Goal: Task Accomplishment & Management: Manage account settings

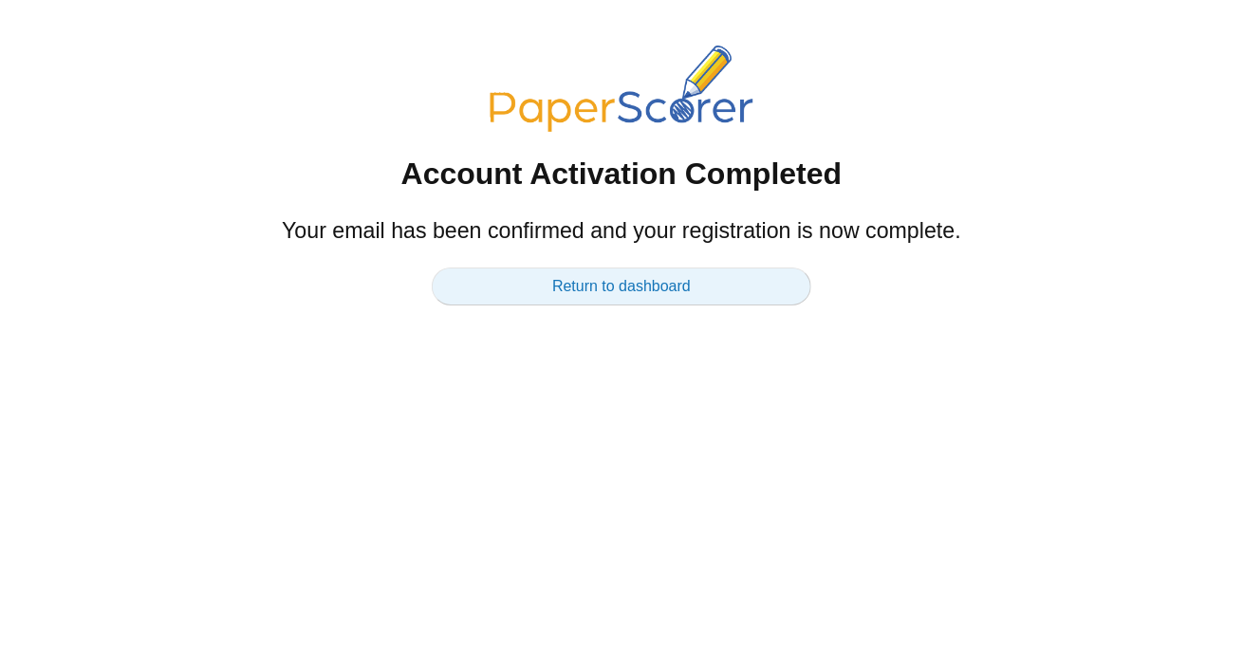
click at [562, 286] on link "Return to dashboard" at bounding box center [621, 286] width 379 height 38
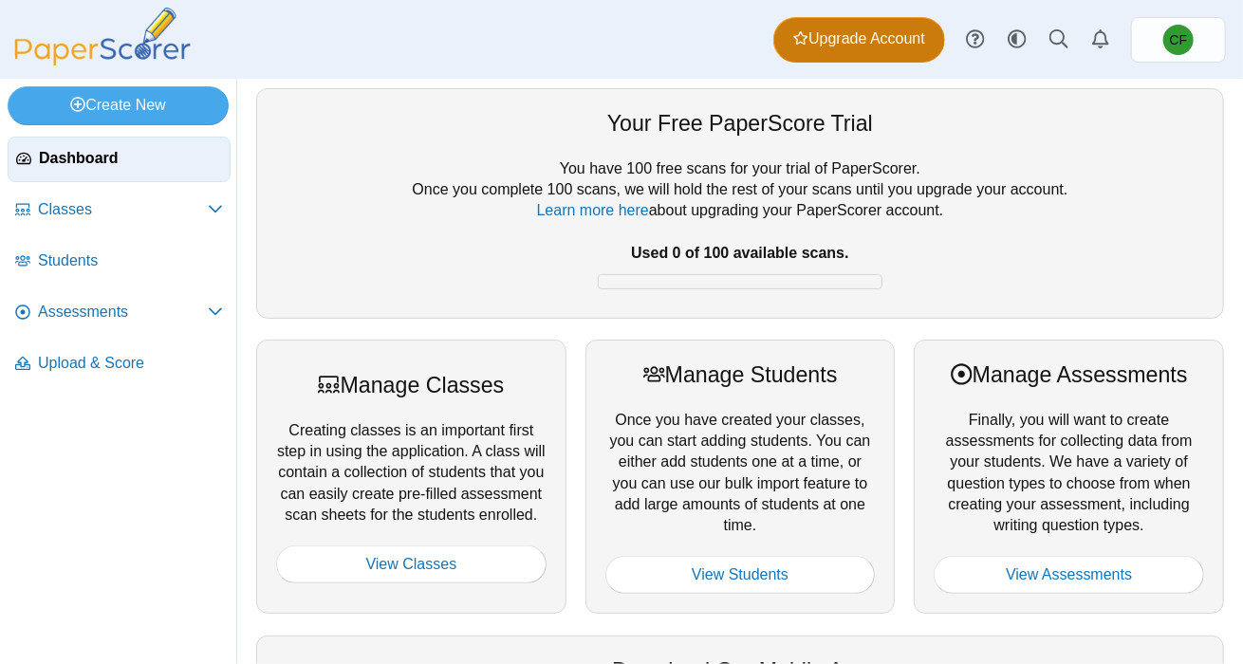
click at [878, 37] on span "Upgrade Account" at bounding box center [859, 38] width 132 height 21
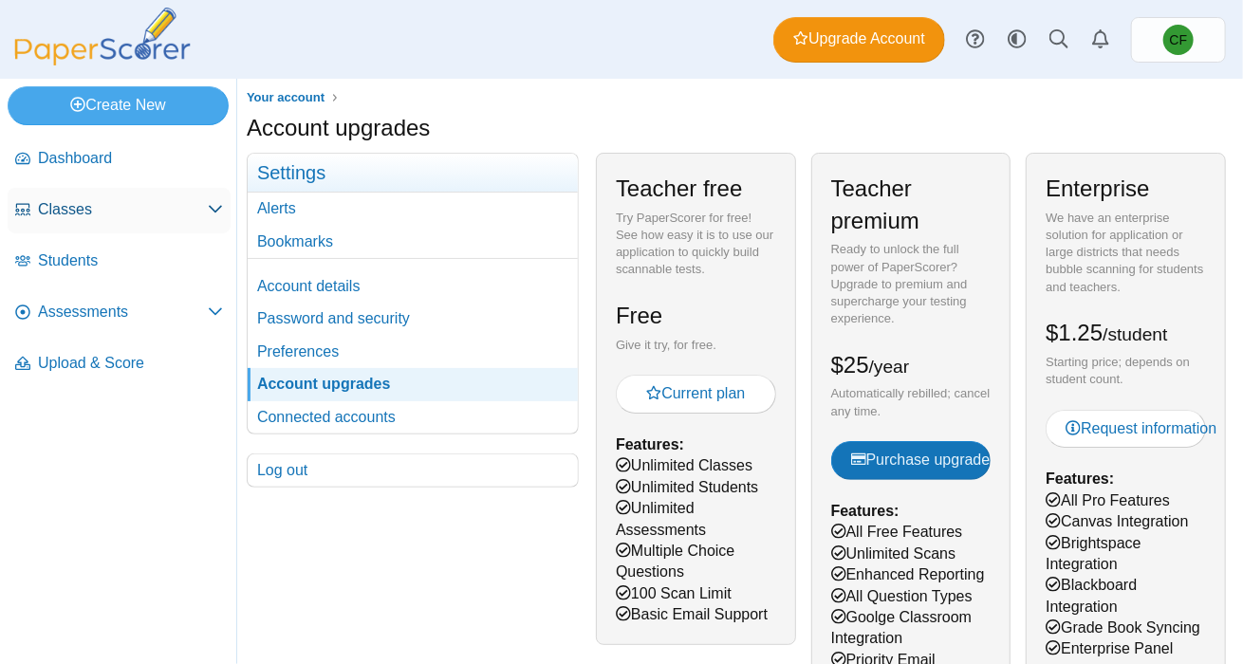
click at [127, 218] on span "Classes" at bounding box center [123, 209] width 170 height 21
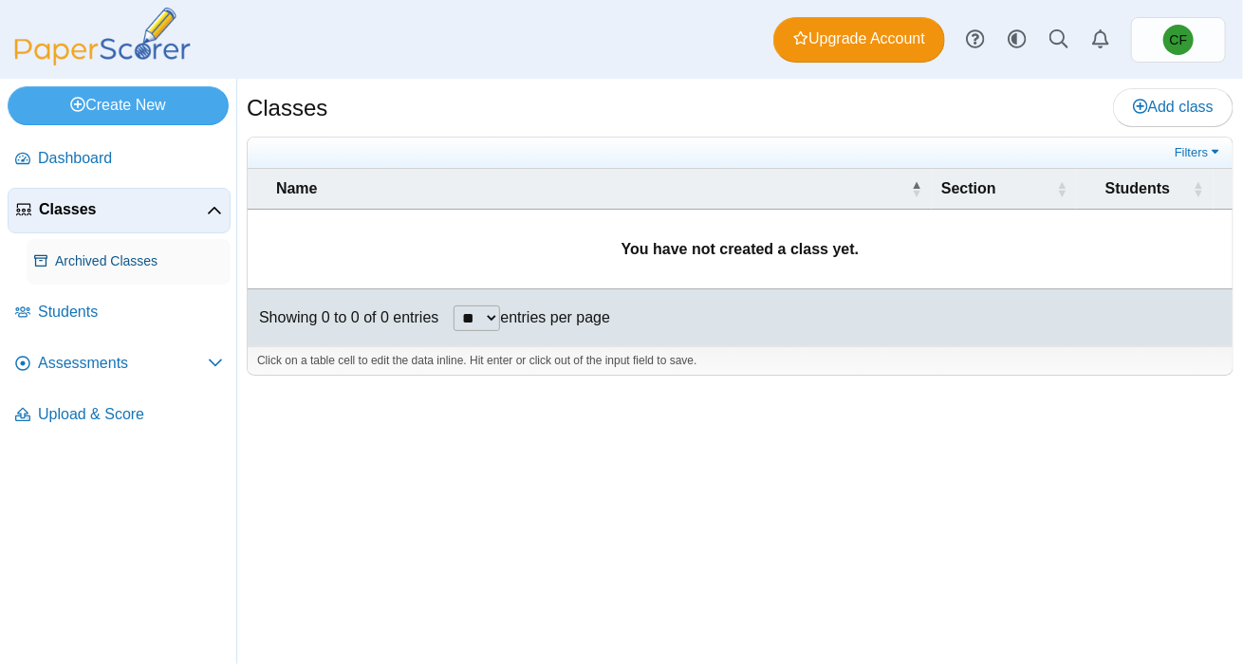
click at [133, 264] on span "Archived Classes" at bounding box center [139, 261] width 168 height 19
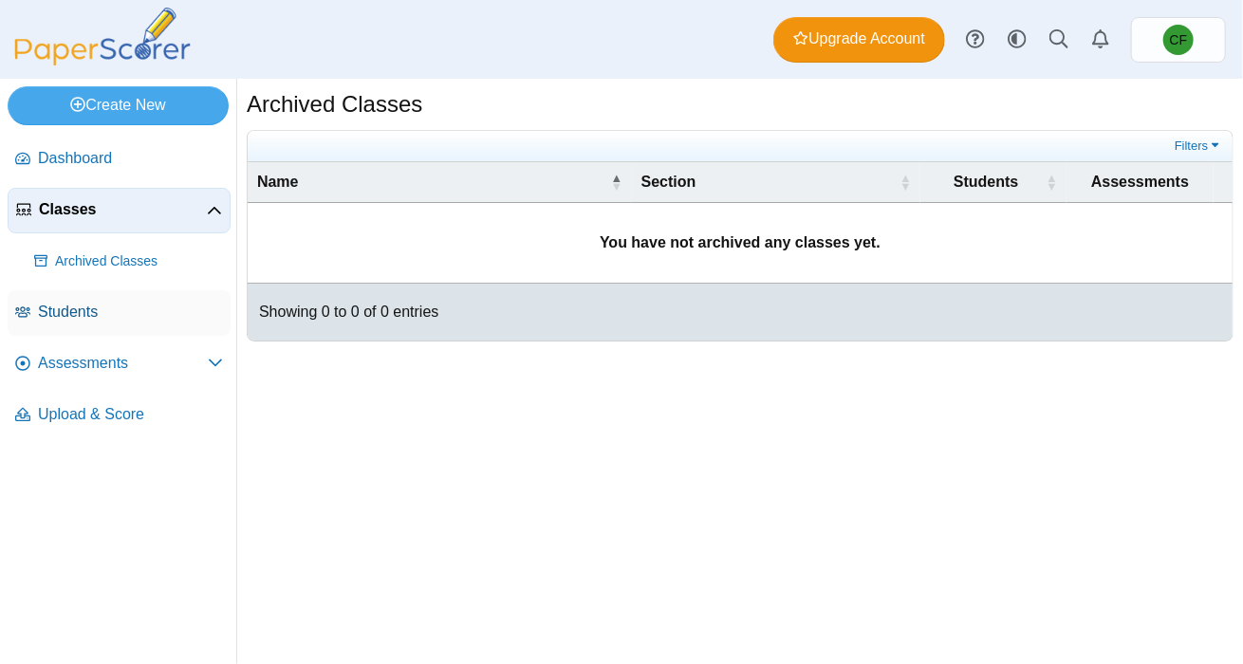
click at [128, 321] on span "Students" at bounding box center [130, 312] width 185 height 21
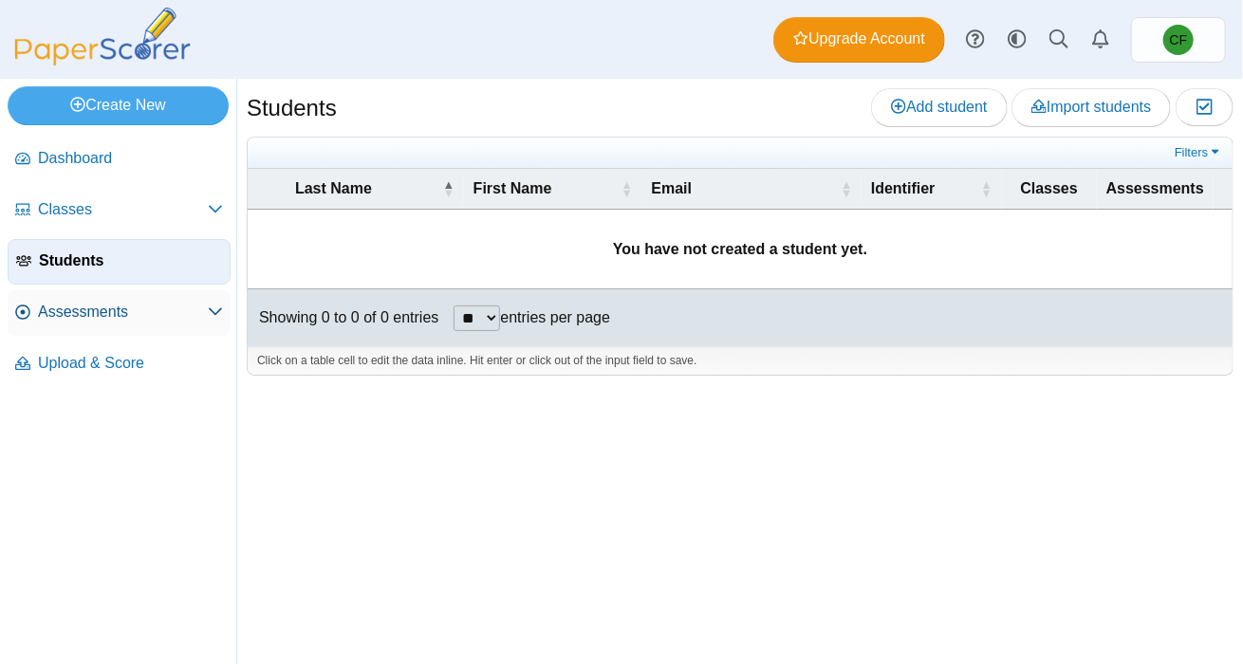
click at [120, 317] on span "Assessments" at bounding box center [123, 312] width 170 height 21
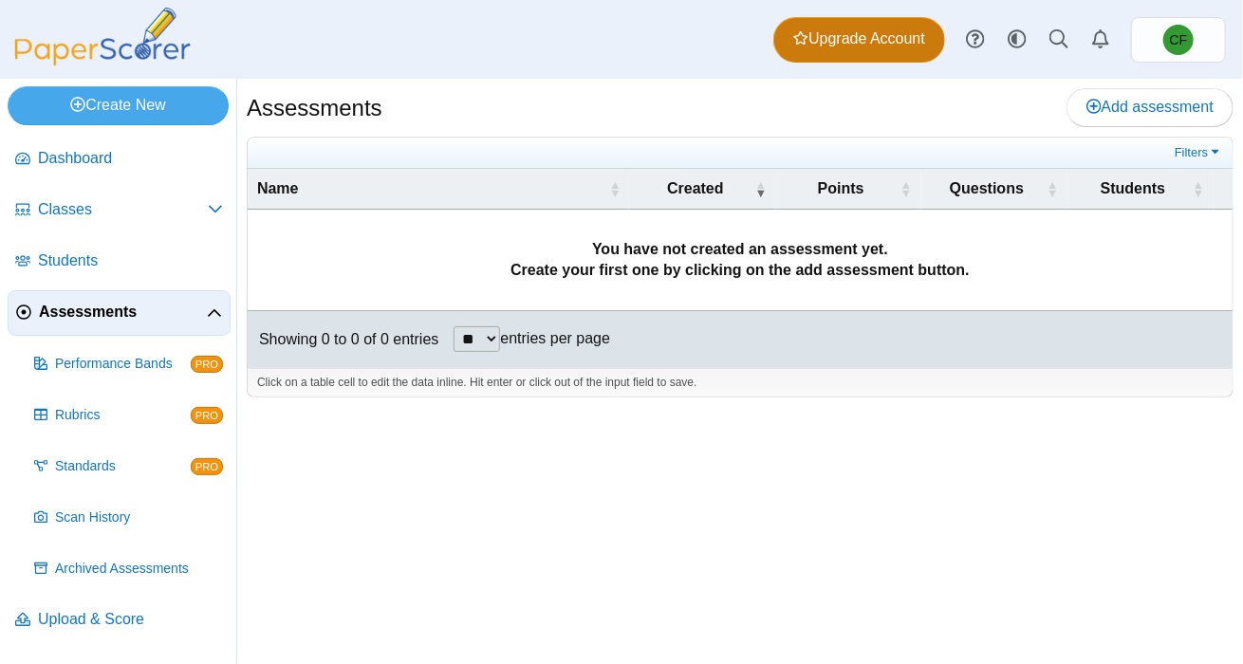
click at [869, 56] on link "Upgrade Account" at bounding box center [859, 40] width 172 height 46
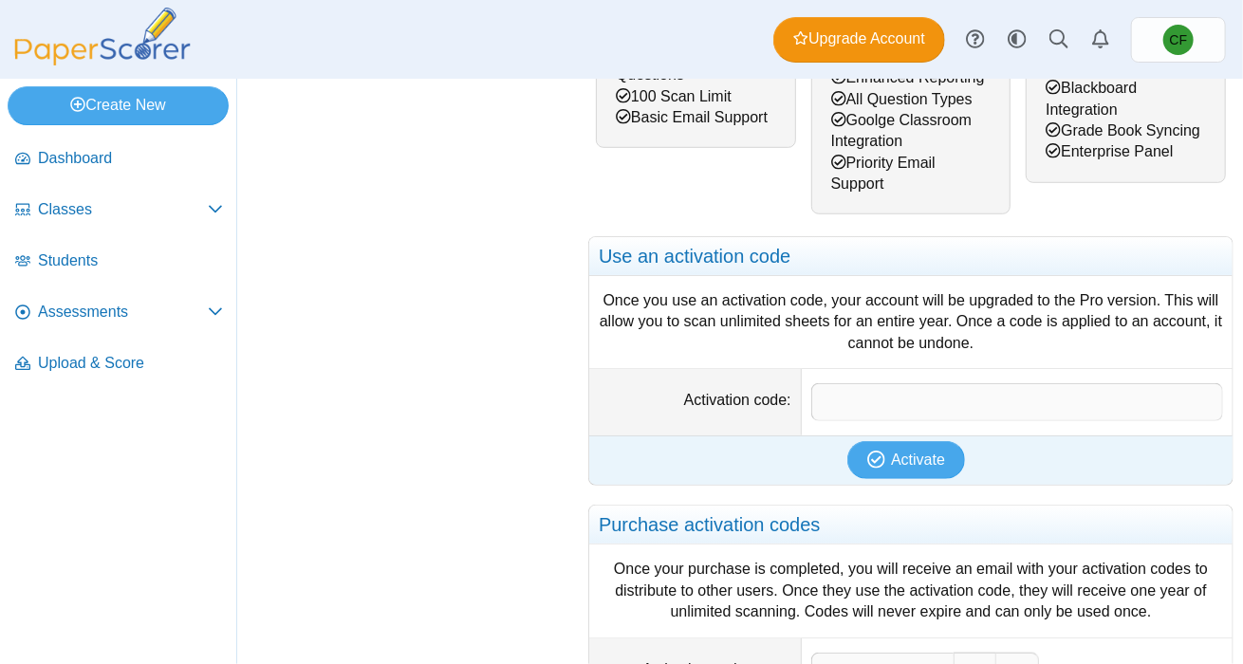
scroll to position [499, 0]
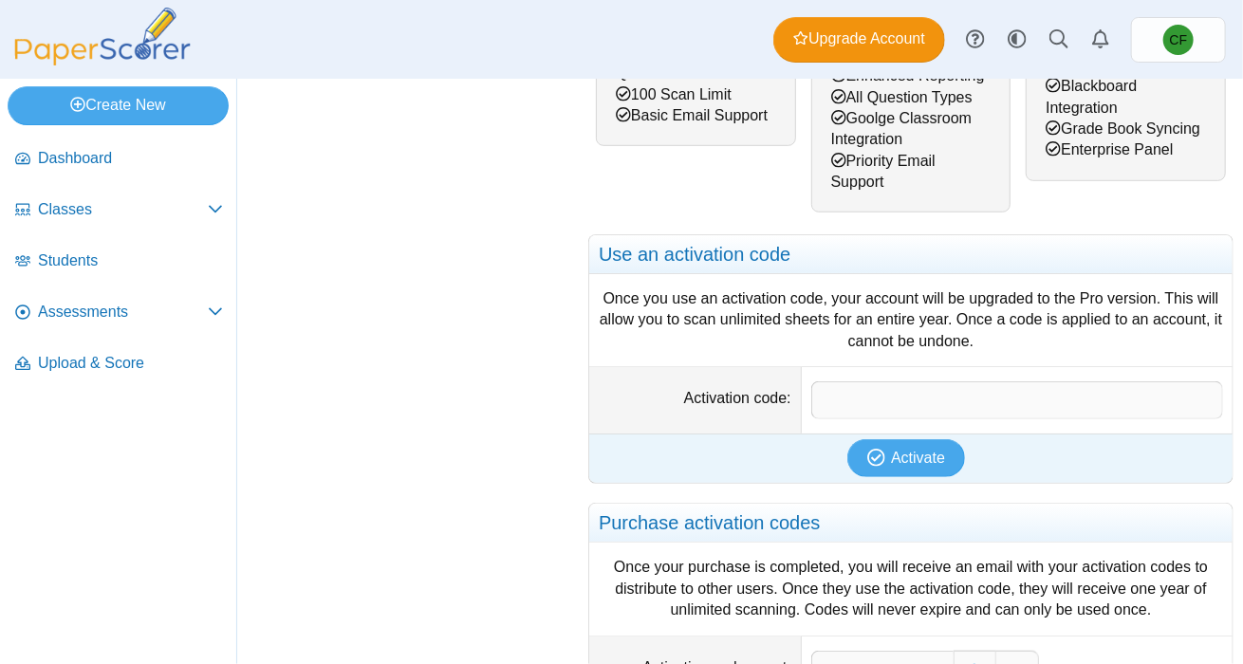
click at [952, 435] on div "Activate" at bounding box center [906, 457] width 634 height 49
click at [899, 397] on input "Activation code" at bounding box center [1017, 400] width 412 height 38
paste input "**********"
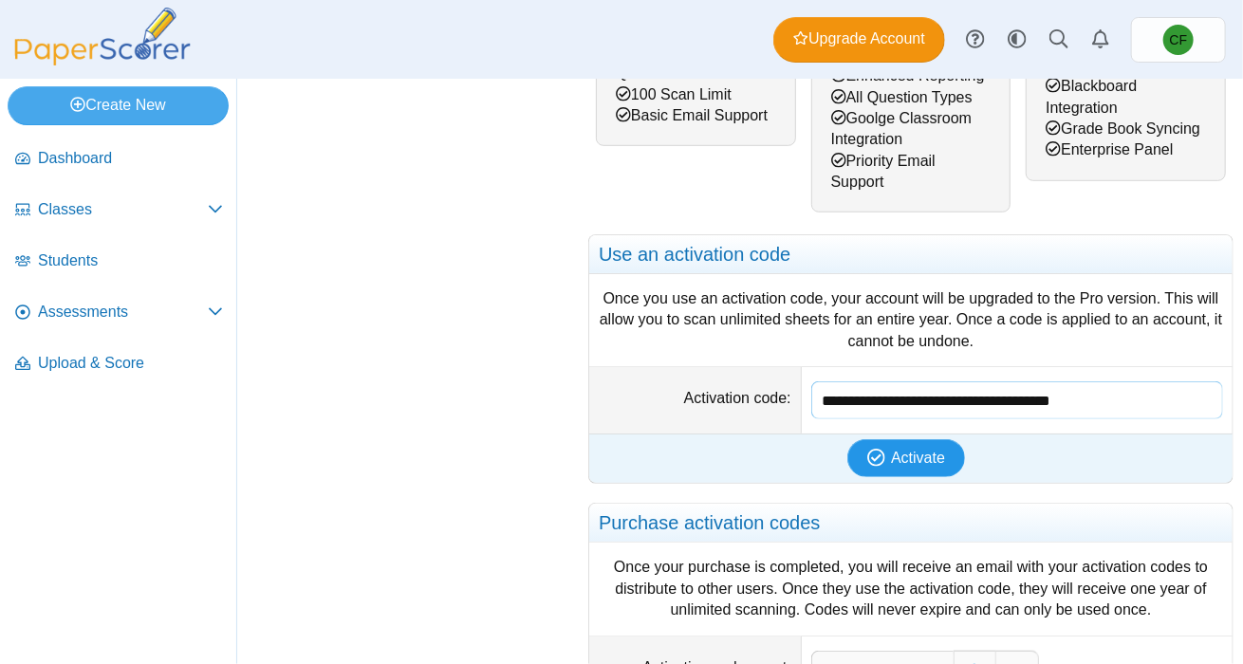
type input "**********"
click at [907, 451] on span "Activate" at bounding box center [918, 458] width 54 height 16
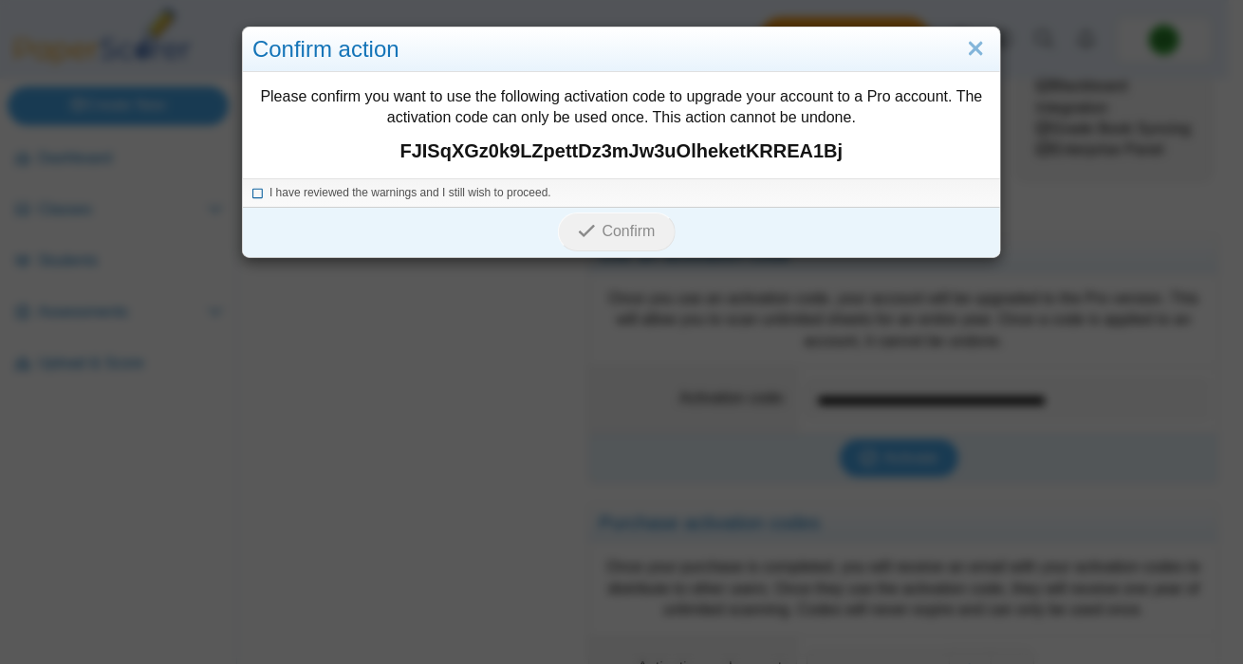
click at [341, 188] on span "I have reviewed the warnings and I still wish to proceed." at bounding box center [410, 192] width 282 height 13
click at [603, 232] on span "Confirm" at bounding box center [628, 231] width 53 height 16
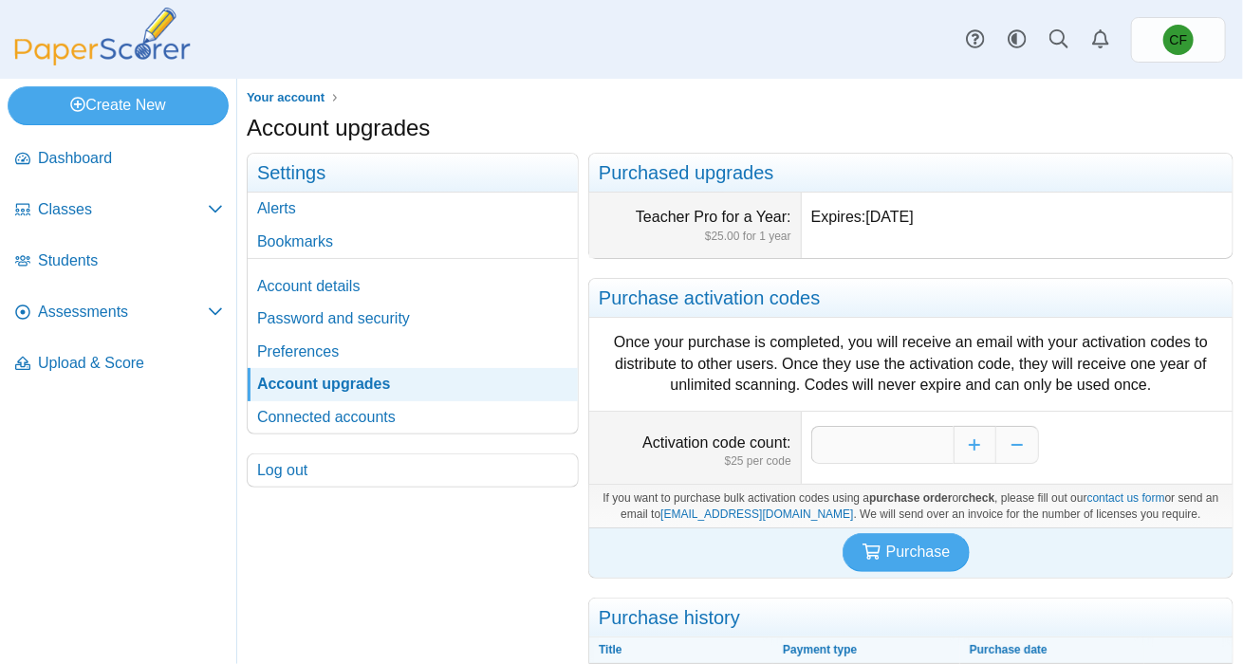
click at [842, 218] on dd "Expires: [DATE]" at bounding box center [1016, 225] width 431 height 65
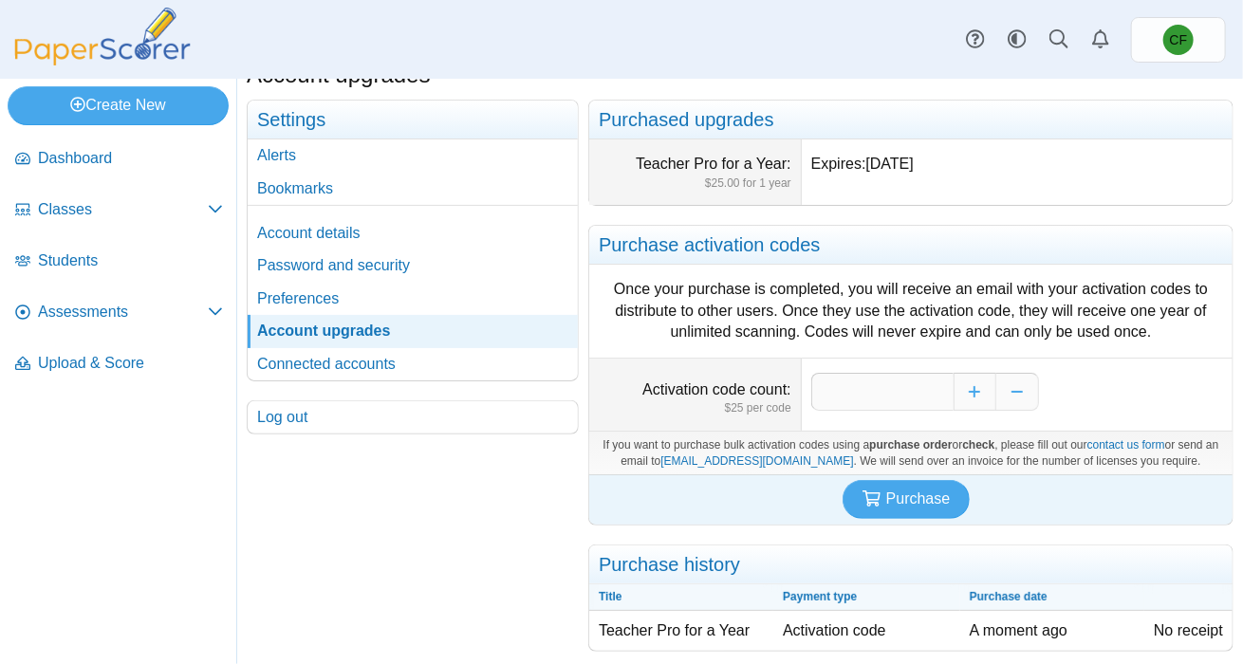
scroll to position [55, 0]
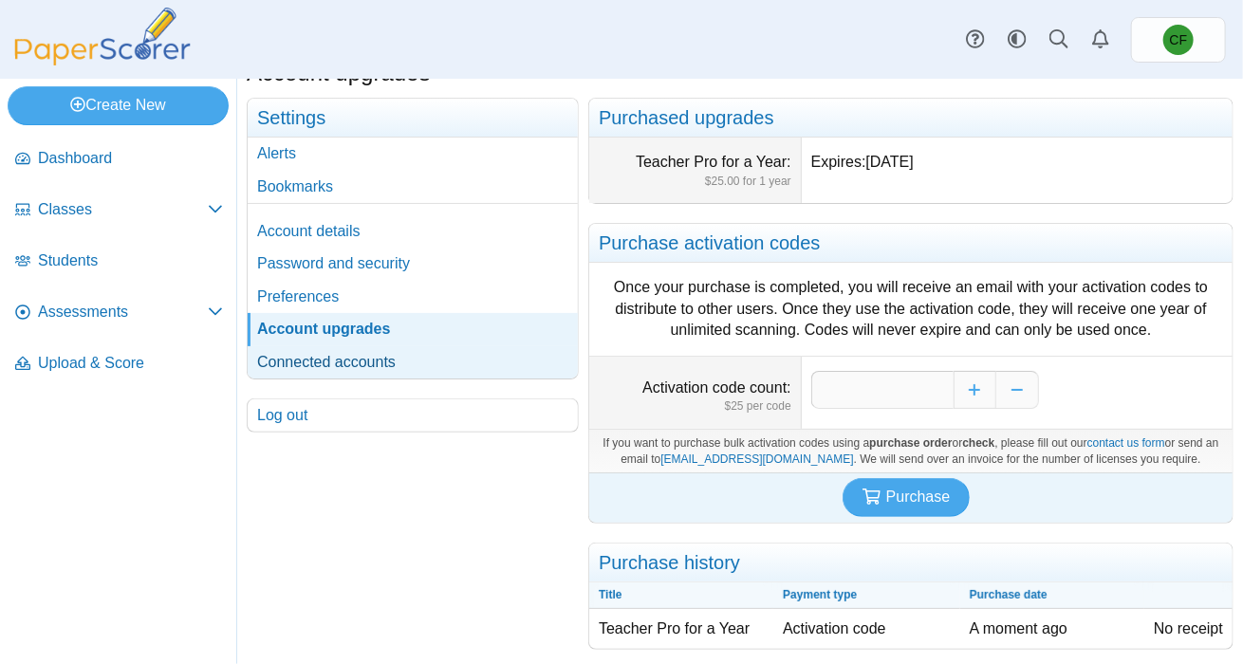
click at [316, 369] on link "Connected accounts" at bounding box center [413, 362] width 330 height 32
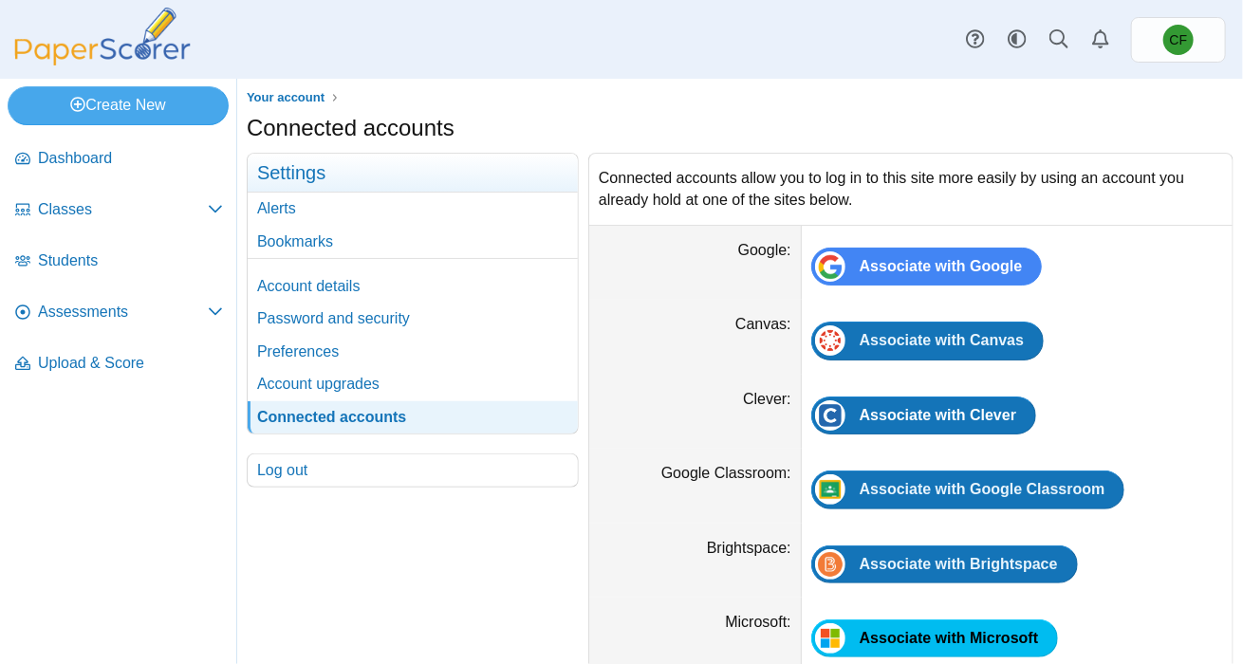
click at [118, 231] on li "Classes Archived Classes" at bounding box center [119, 213] width 223 height 51
click at [108, 218] on span "Classes" at bounding box center [123, 209] width 170 height 21
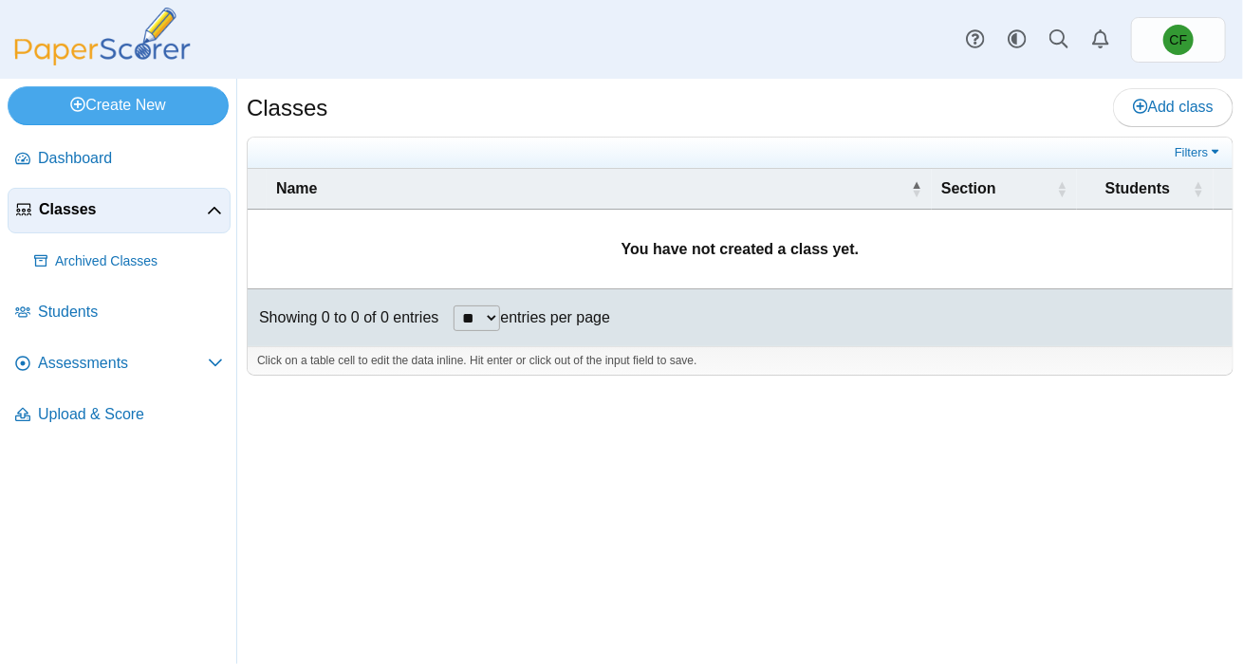
click at [1159, 127] on div "Classes Add class" at bounding box center [740, 109] width 986 height 43
click at [1153, 94] on link "Add class" at bounding box center [1173, 107] width 120 height 38
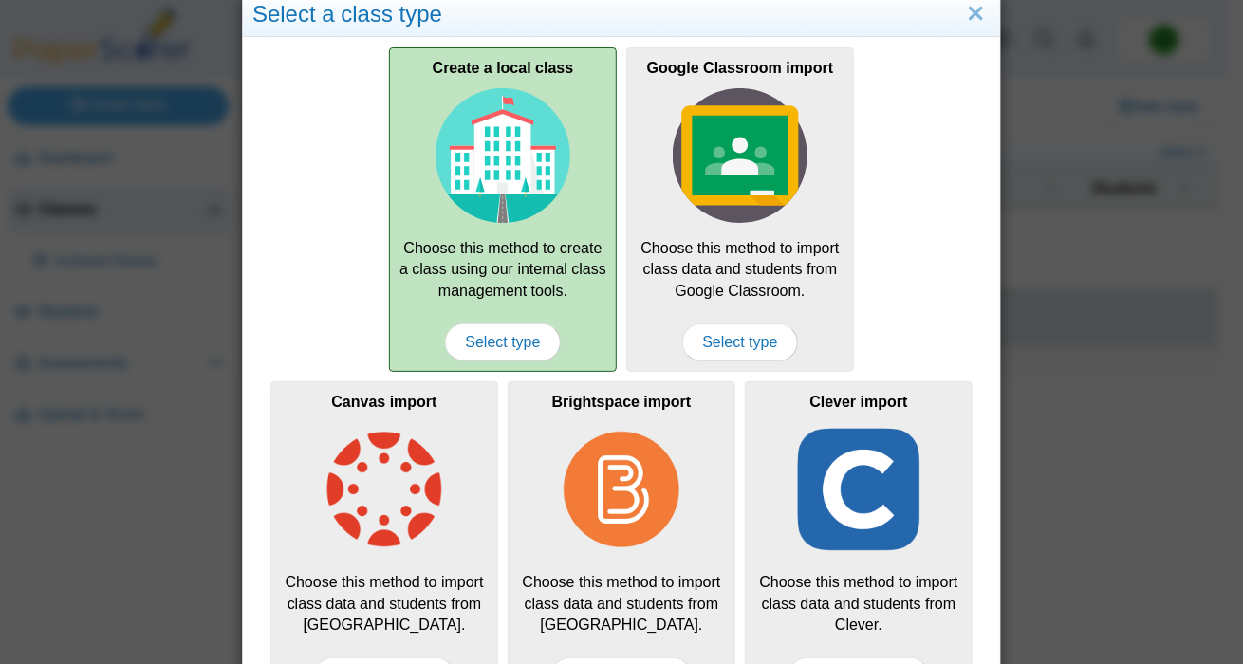
scroll to position [93, 0]
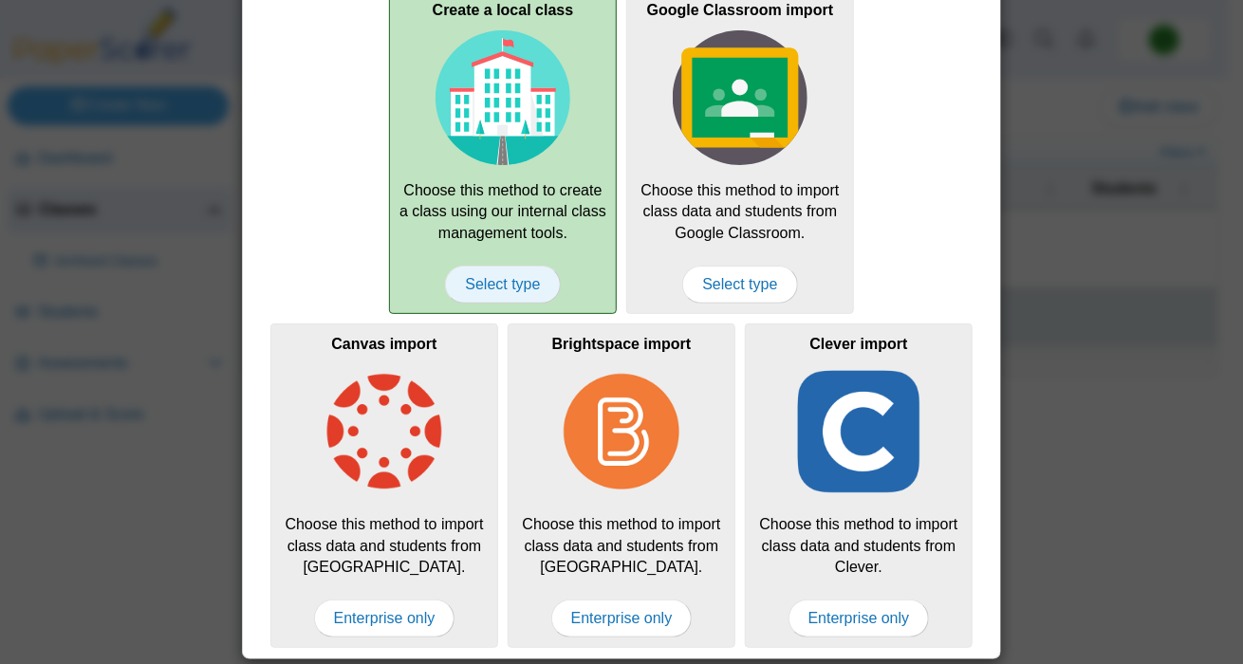
click at [516, 285] on span "Select type" at bounding box center [502, 285] width 115 height 38
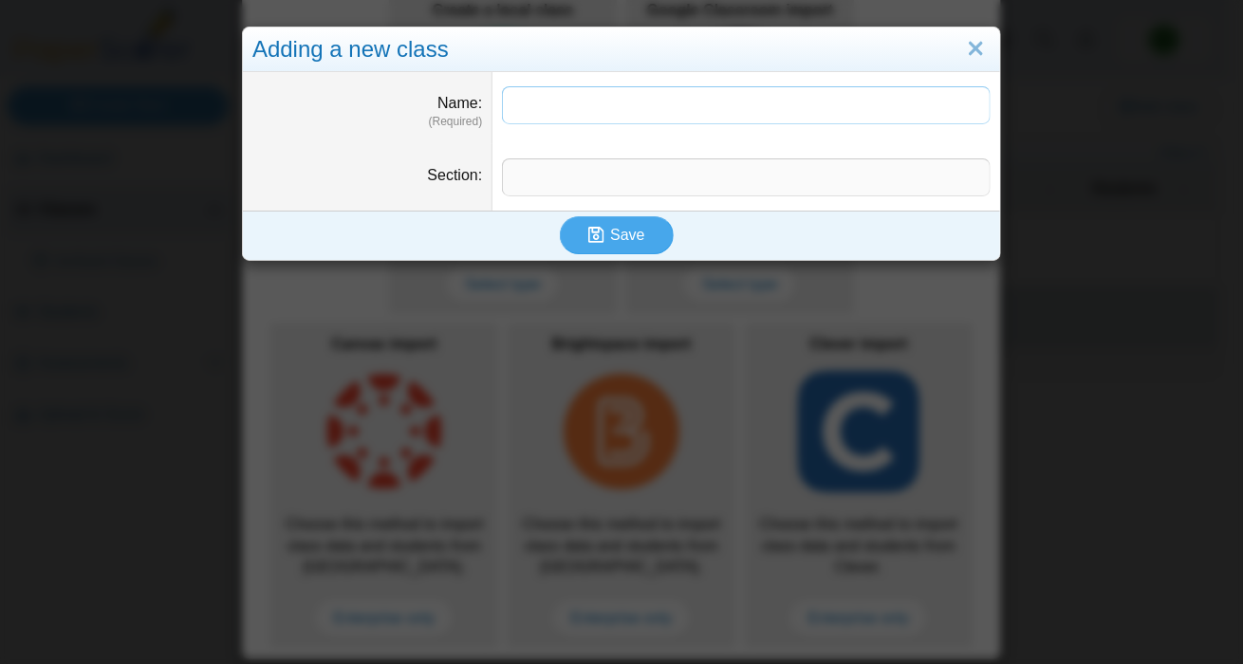
click at [550, 115] on input "Name" at bounding box center [746, 105] width 488 height 38
type input "*"
click at [565, 193] on input "Section" at bounding box center [746, 177] width 488 height 38
drag, startPoint x: 589, startPoint y: 110, endPoint x: 725, endPoint y: 120, distance: 136.0
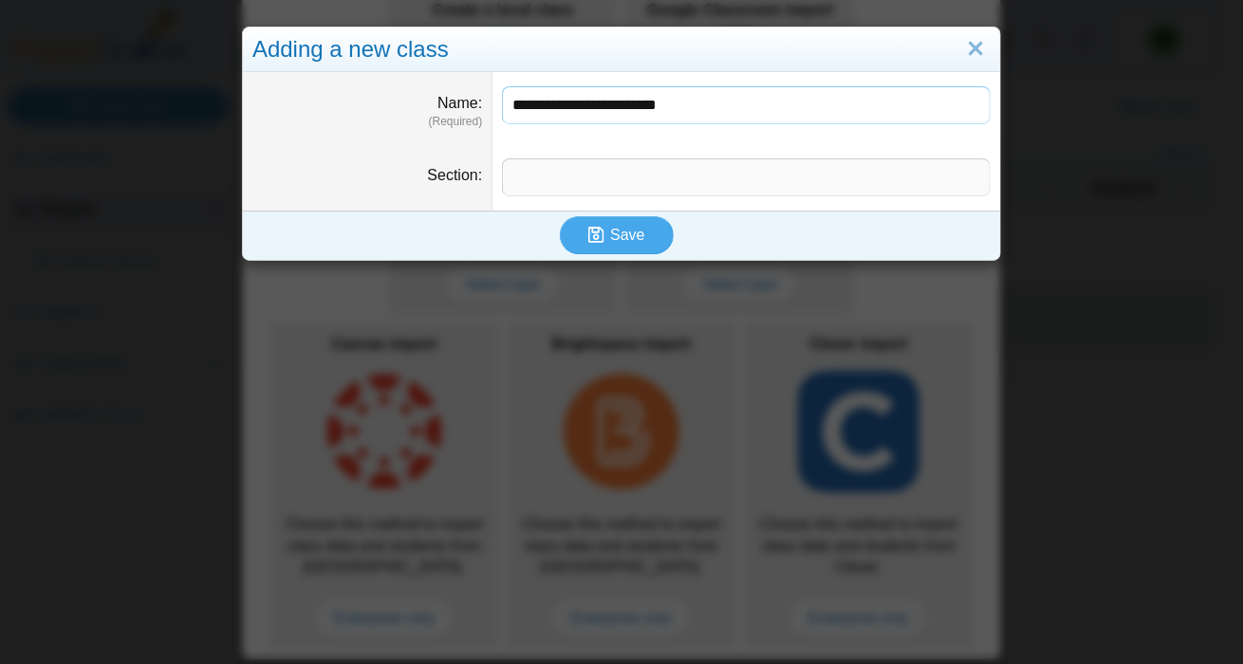
click at [725, 120] on input "**********" at bounding box center [746, 105] width 488 height 38
type input "**********"
click at [605, 182] on input "Section" at bounding box center [746, 177] width 488 height 38
type input "**********"
click at [612, 239] on span "Save" at bounding box center [627, 235] width 34 height 16
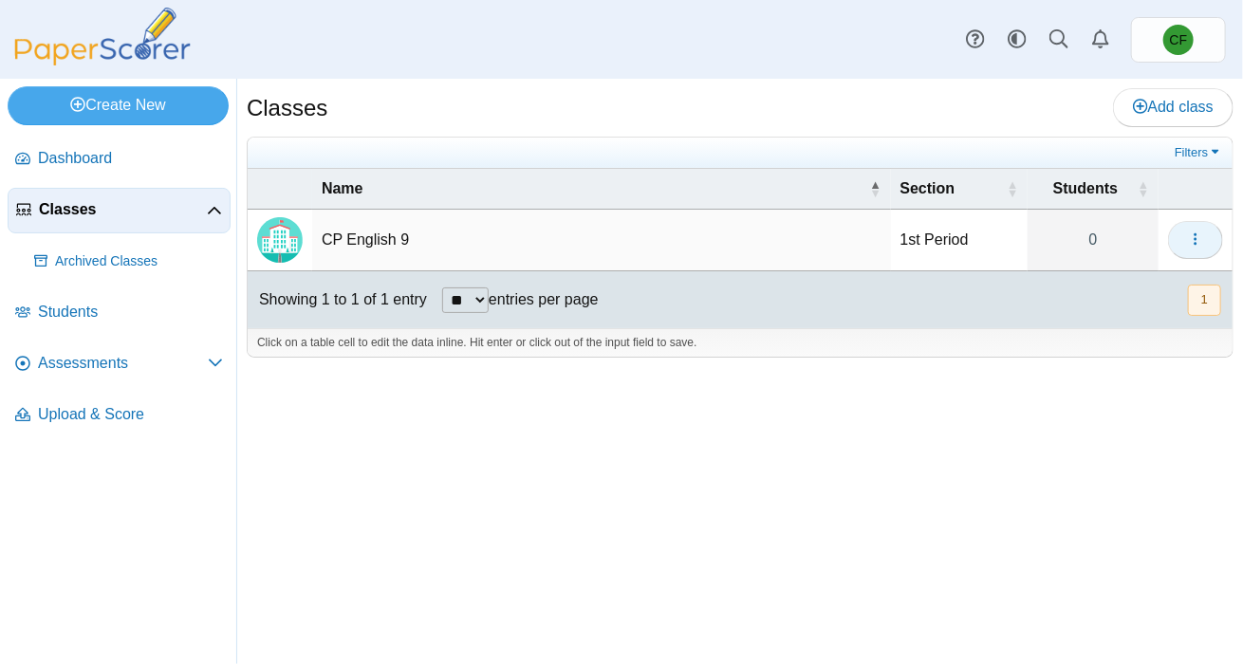
click at [1196, 231] on icon "button" at bounding box center [1195, 238] width 15 height 15
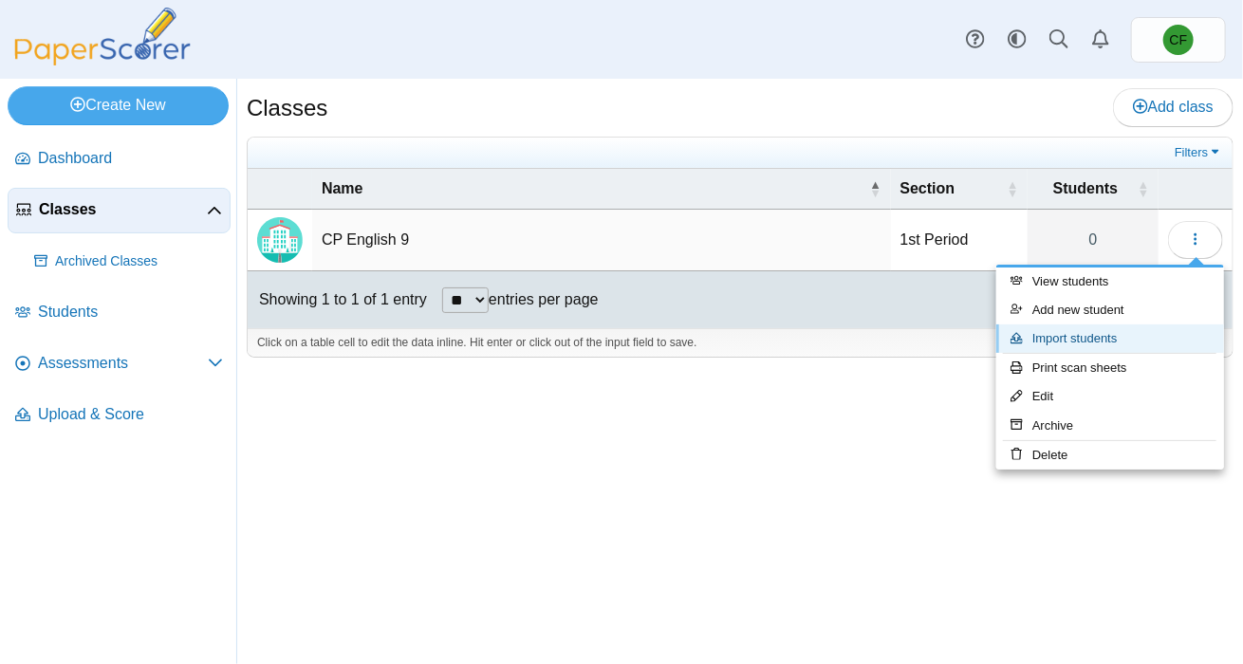
click at [1068, 325] on link "Import students" at bounding box center [1110, 338] width 228 height 28
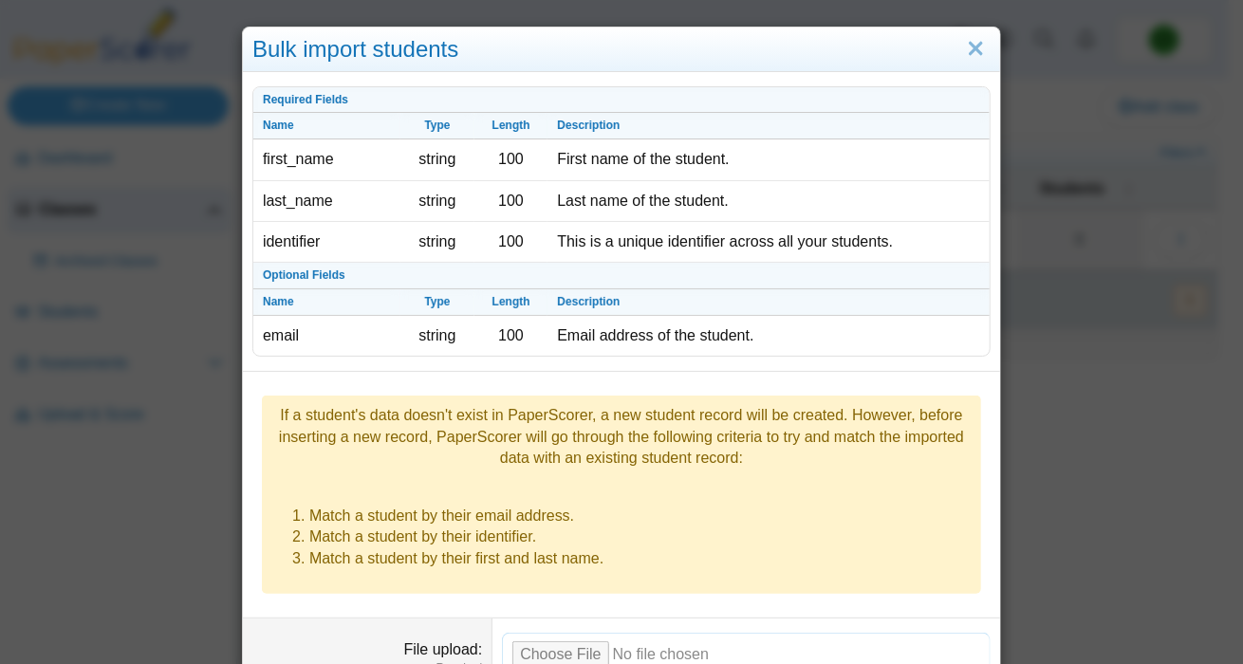
scroll to position [53, 0]
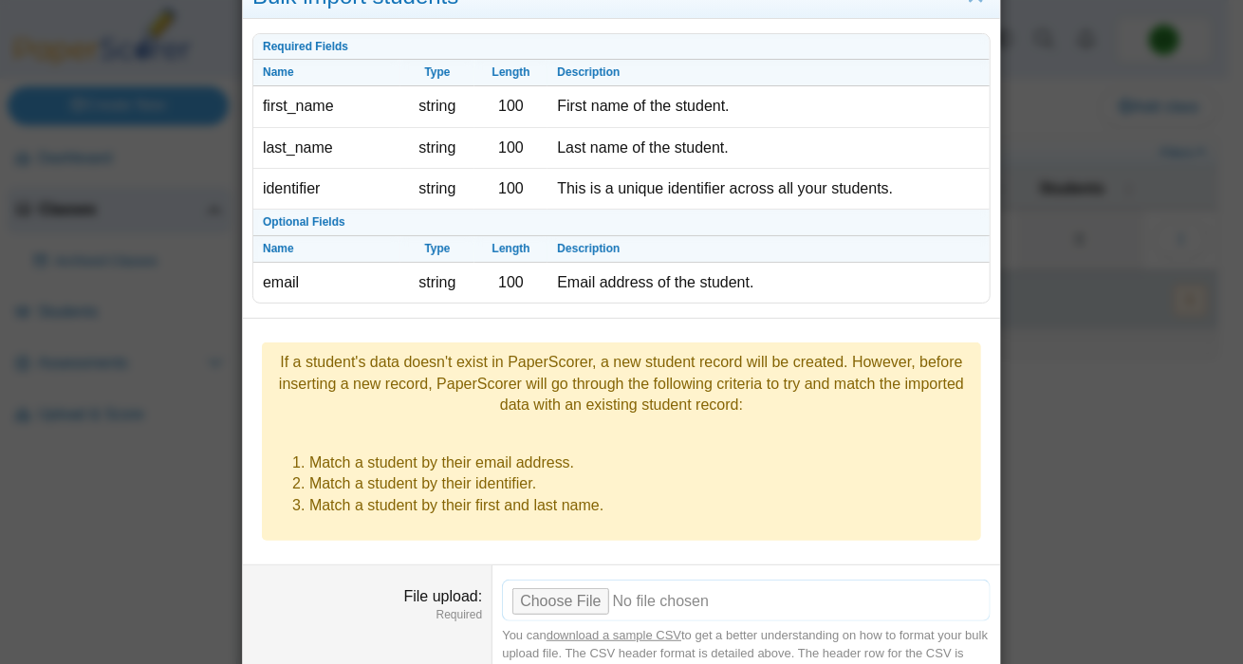
click at [543, 580] on input "File upload" at bounding box center [746, 601] width 488 height 42
click at [564, 580] on input "File upload" at bounding box center [746, 601] width 488 height 42
type input "**********"
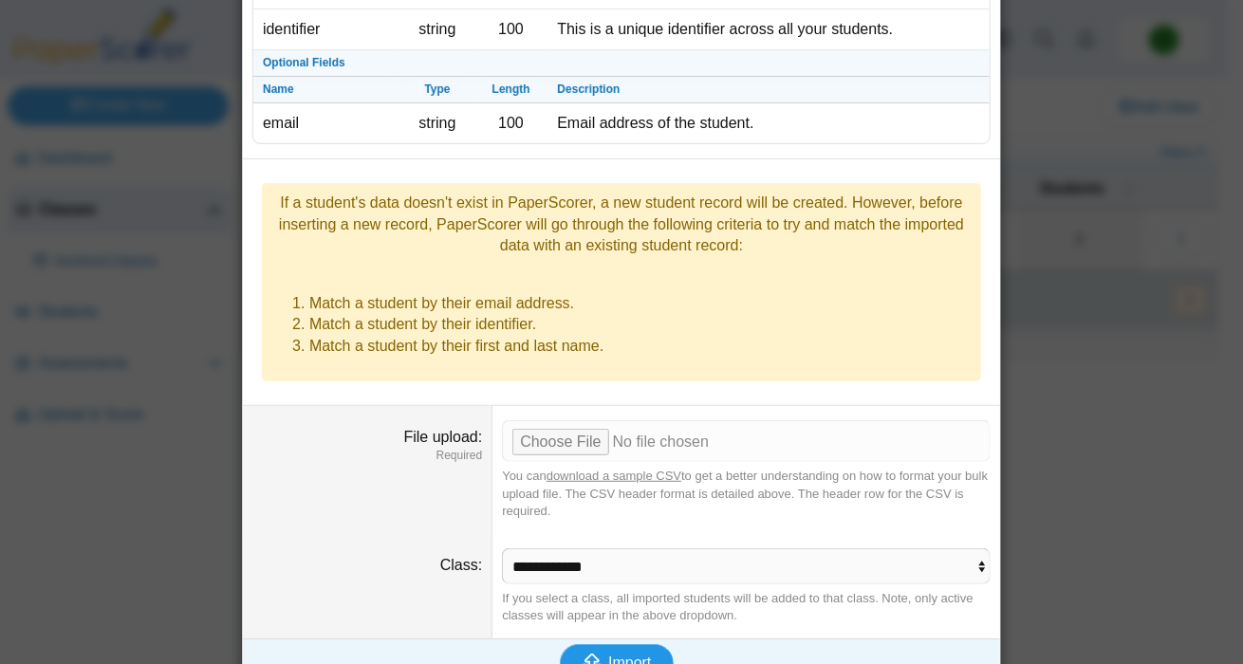
click at [591, 644] on button "Import" at bounding box center [617, 663] width 114 height 38
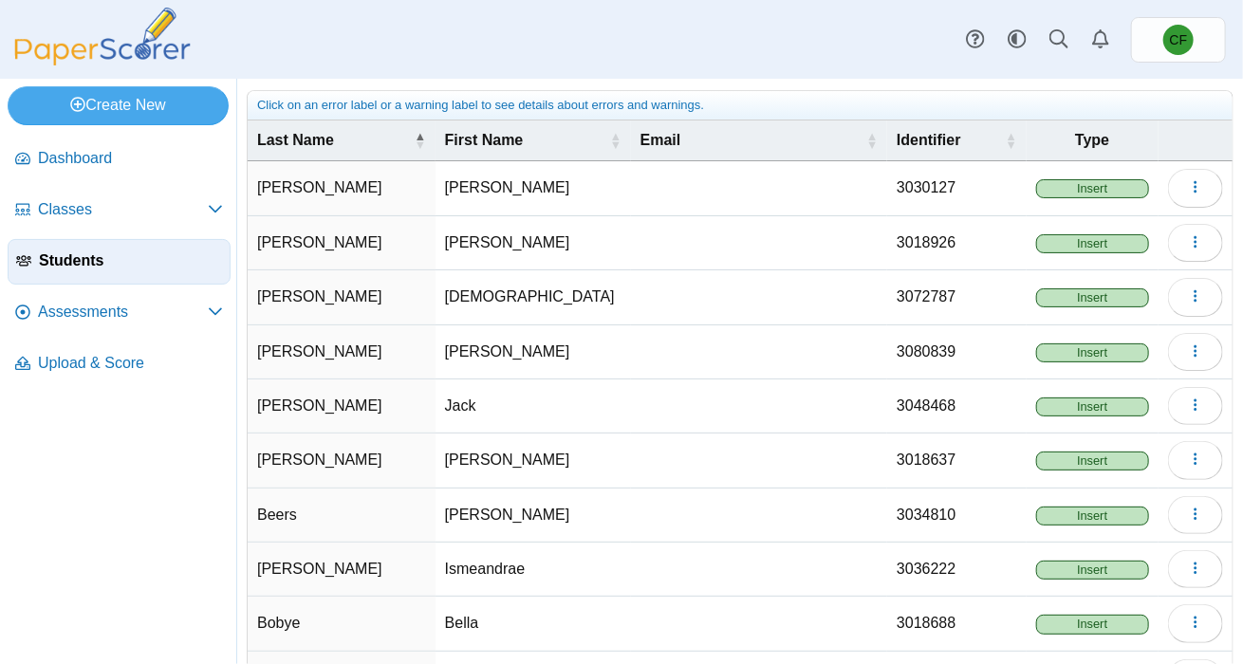
scroll to position [83, 0]
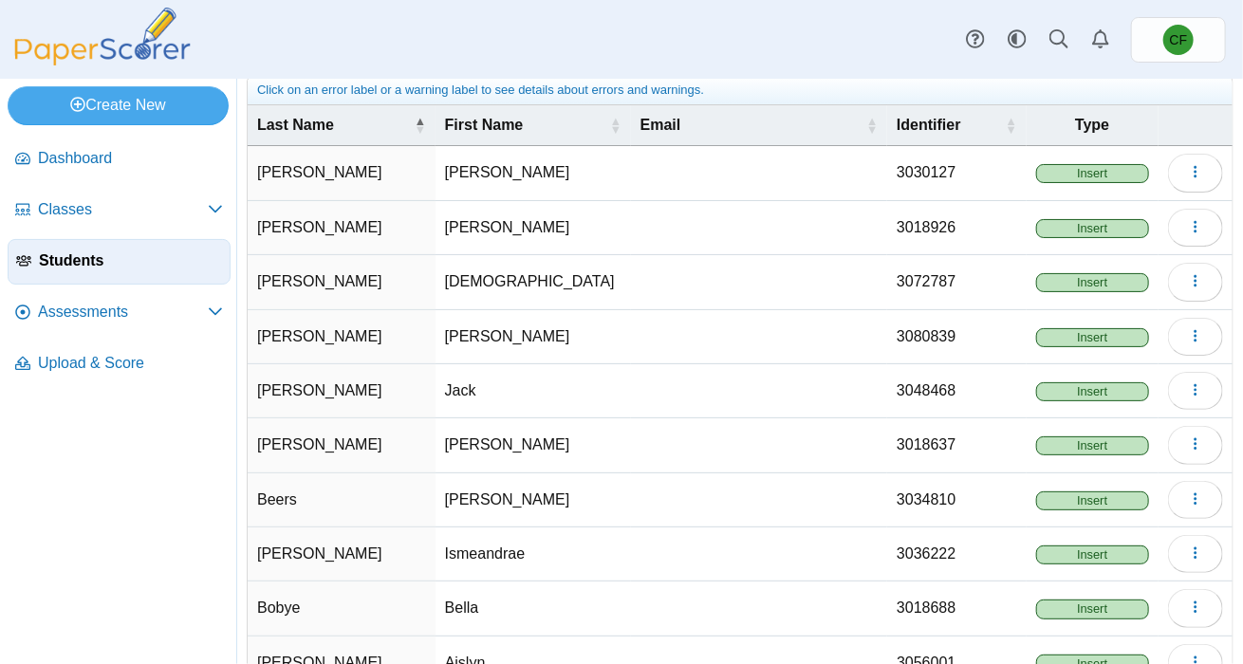
click at [1060, 175] on span "Insert" at bounding box center [1092, 173] width 113 height 19
click at [1044, 237] on td "Insert" at bounding box center [1092, 228] width 132 height 54
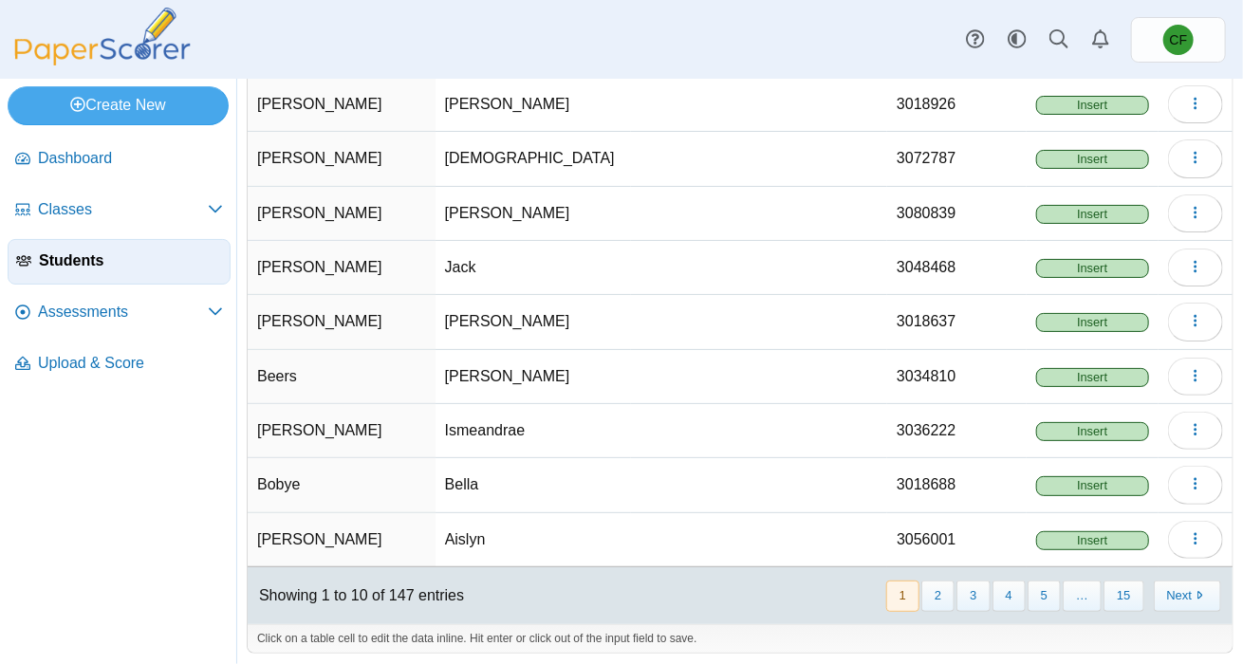
scroll to position [0, 0]
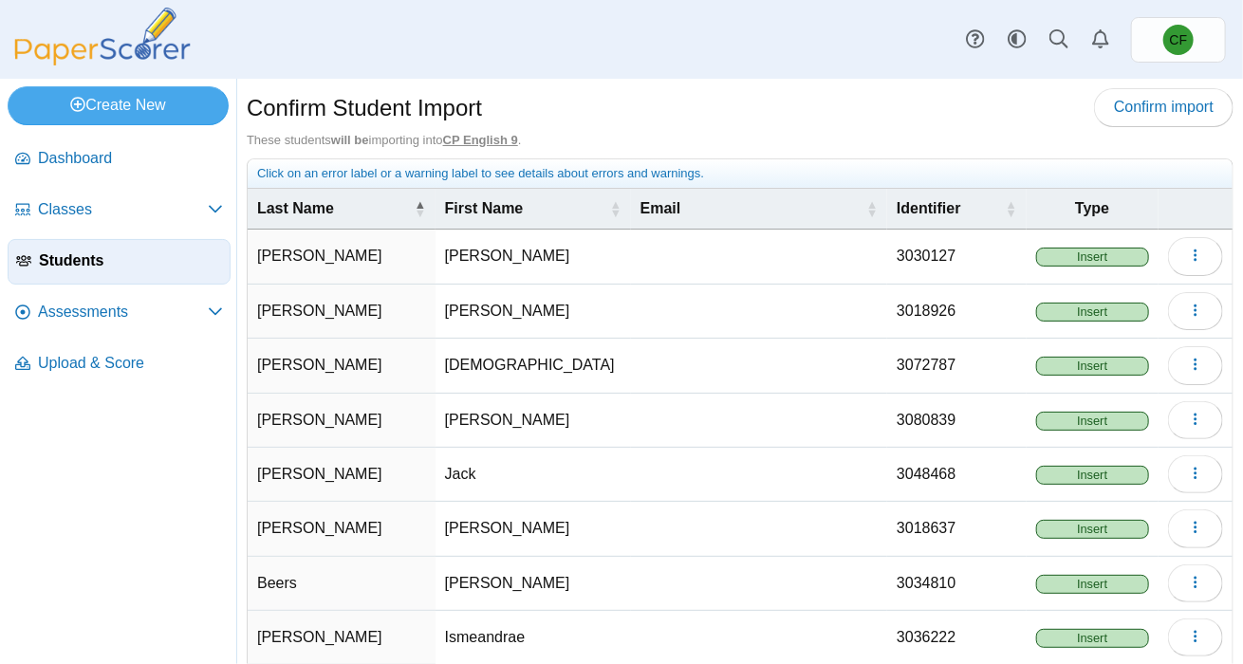
click at [485, 142] on u "CP English 9" at bounding box center [480, 140] width 75 height 14
click at [738, 133] on div "These students will be importing into CP English 9 ." at bounding box center [740, 140] width 986 height 17
click at [1182, 266] on button "button" at bounding box center [1195, 256] width 55 height 38
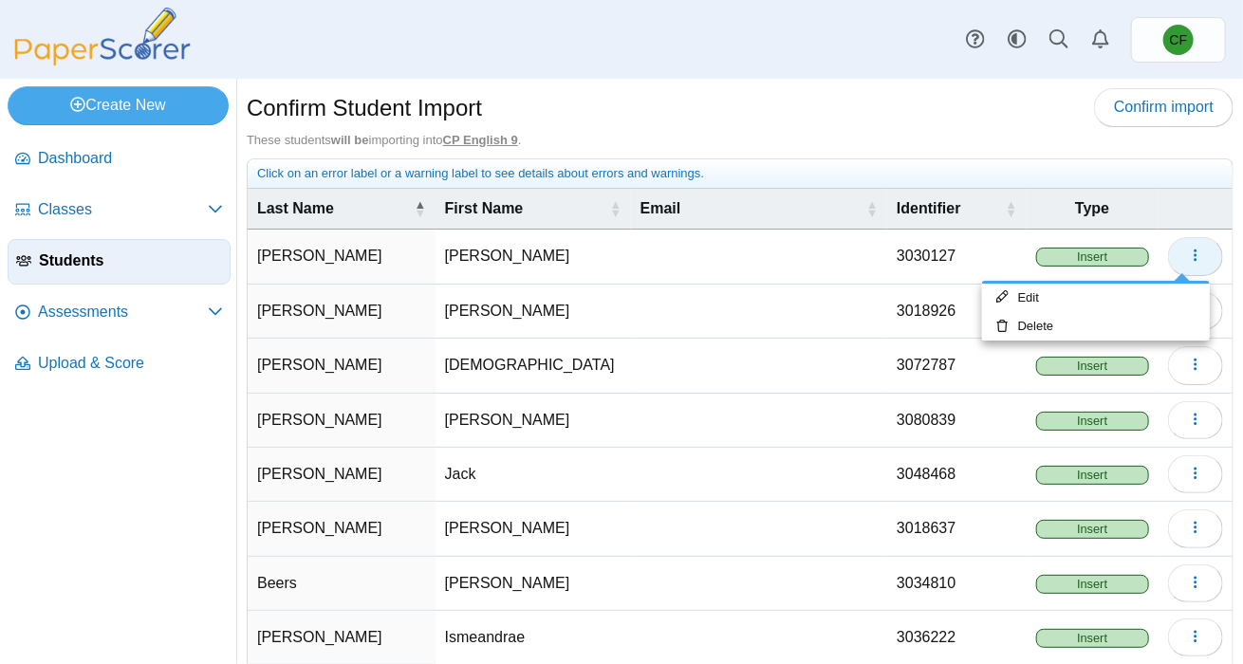
click at [1182, 266] on button "button" at bounding box center [1195, 256] width 55 height 38
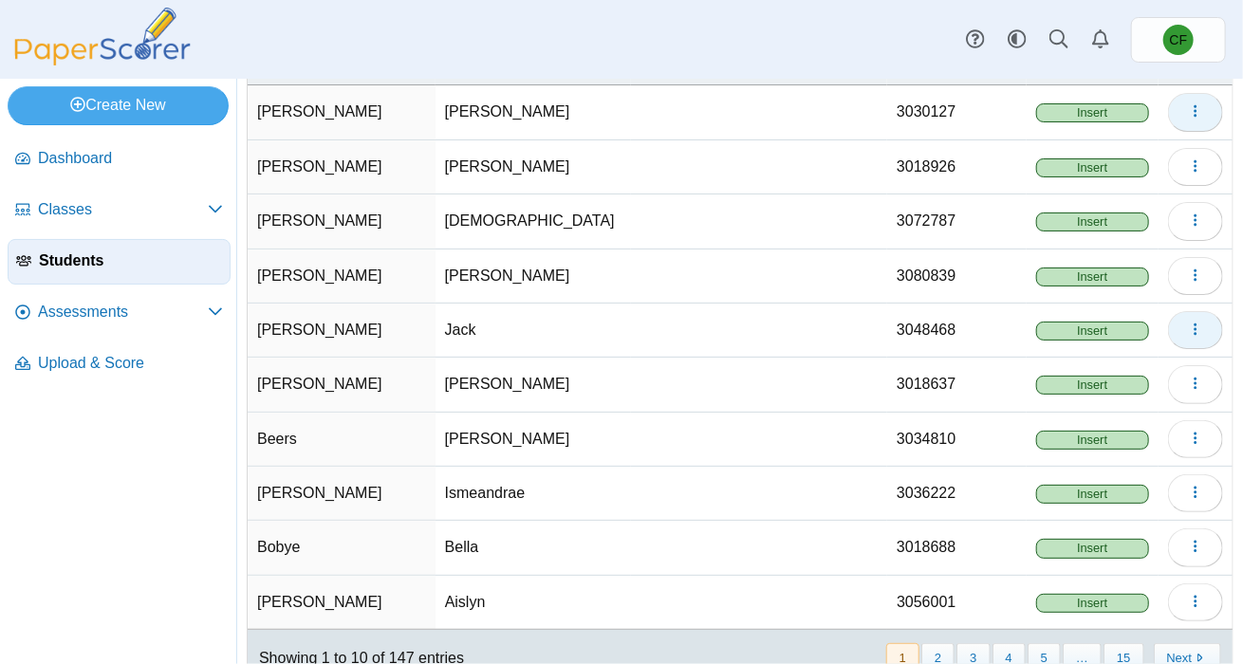
scroll to position [207, 0]
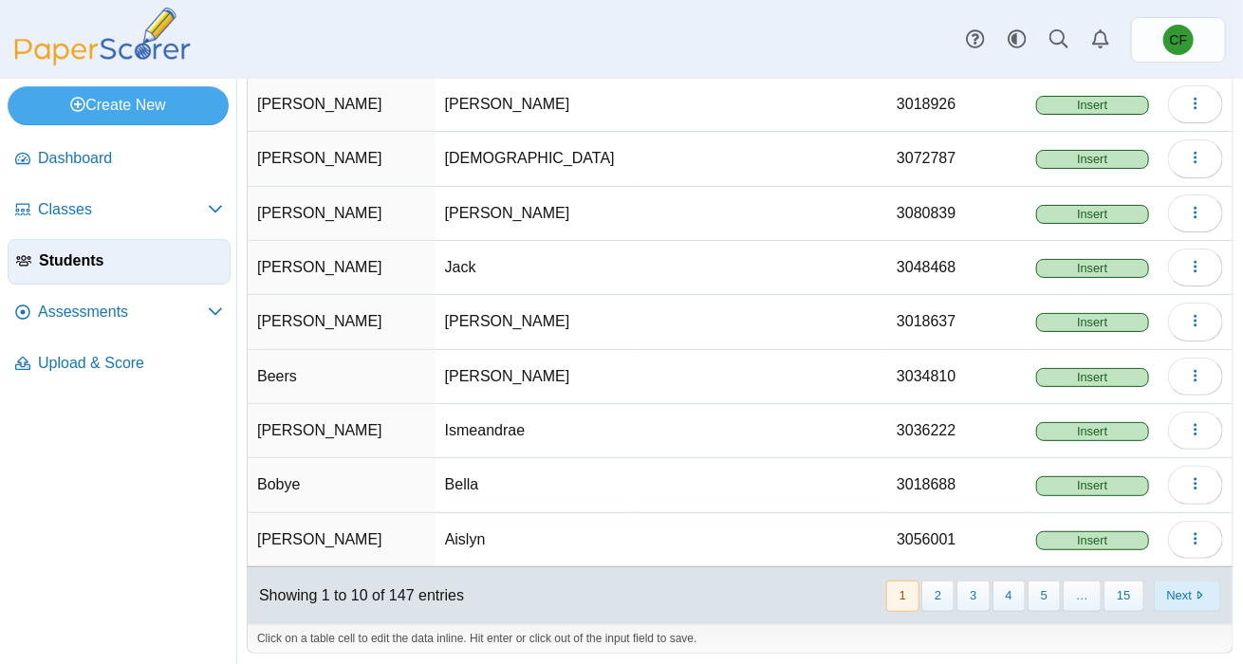
click at [1187, 600] on button "Next" at bounding box center [1186, 595] width 67 height 31
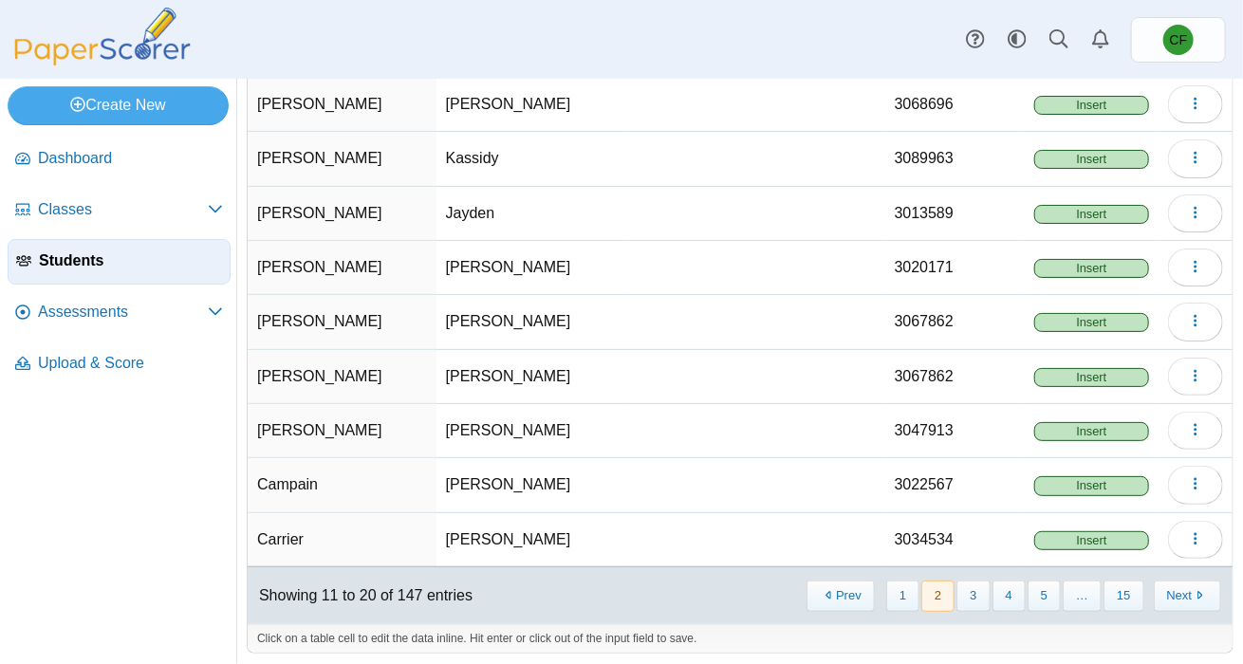
click at [1187, 600] on button "Next" at bounding box center [1186, 595] width 67 height 31
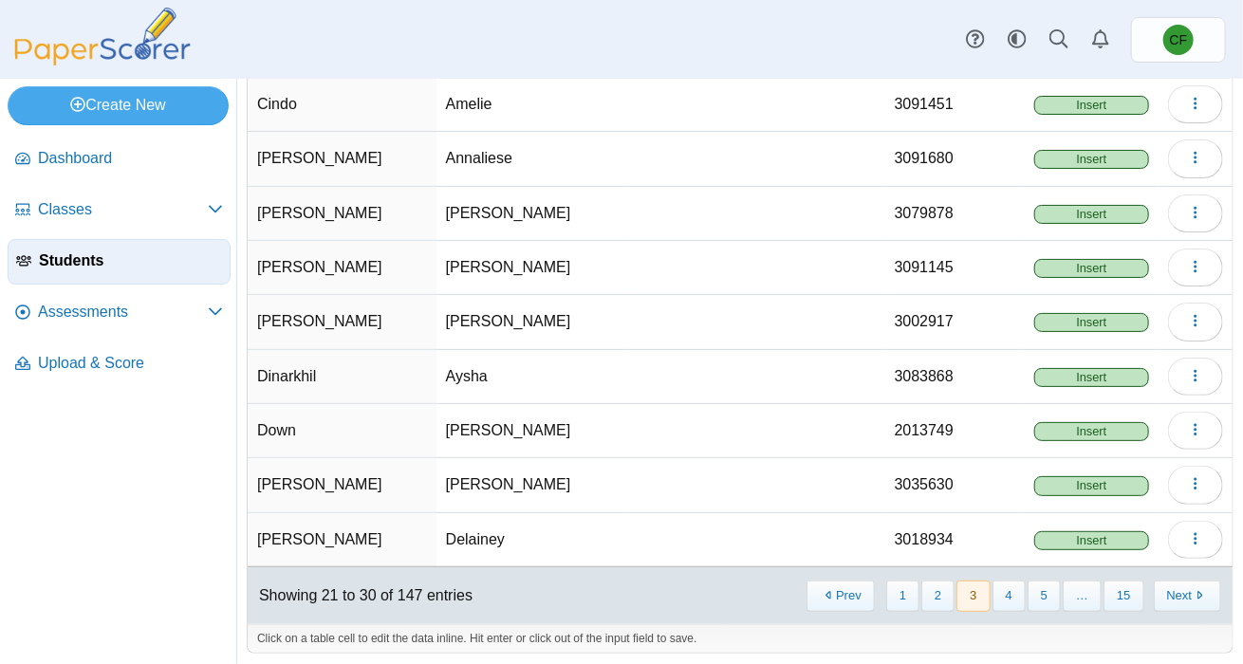
click at [1187, 600] on button "Next" at bounding box center [1186, 595] width 67 height 31
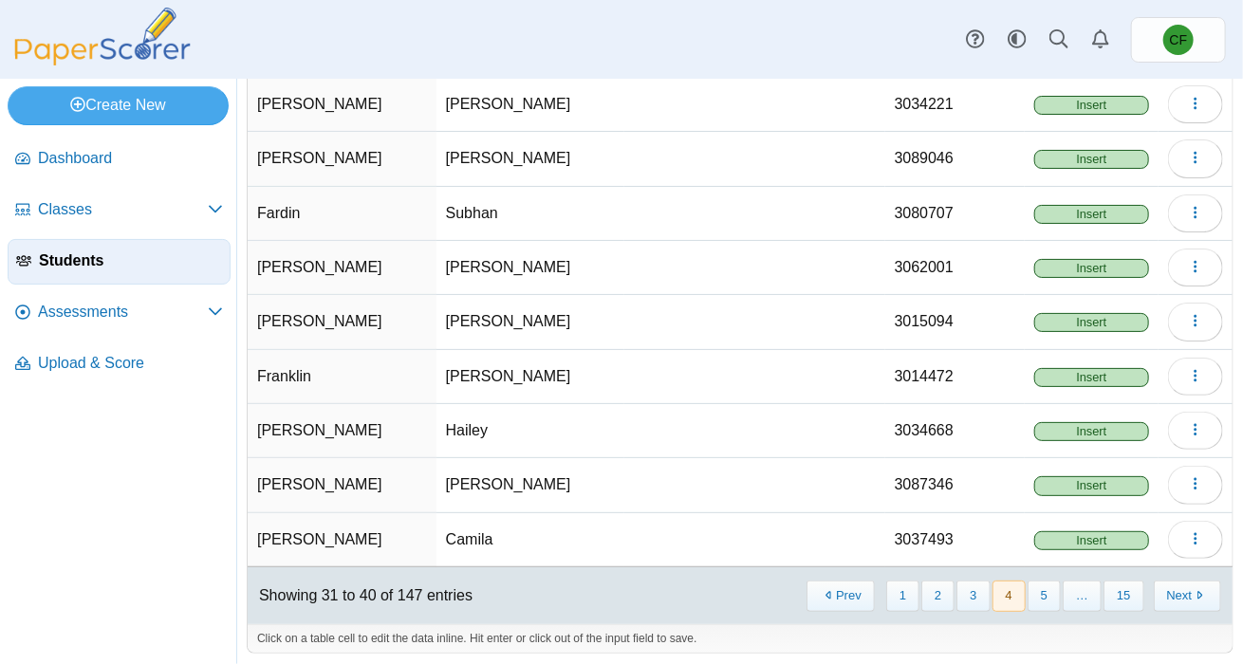
click at [1187, 600] on button "Next" at bounding box center [1186, 595] width 67 height 31
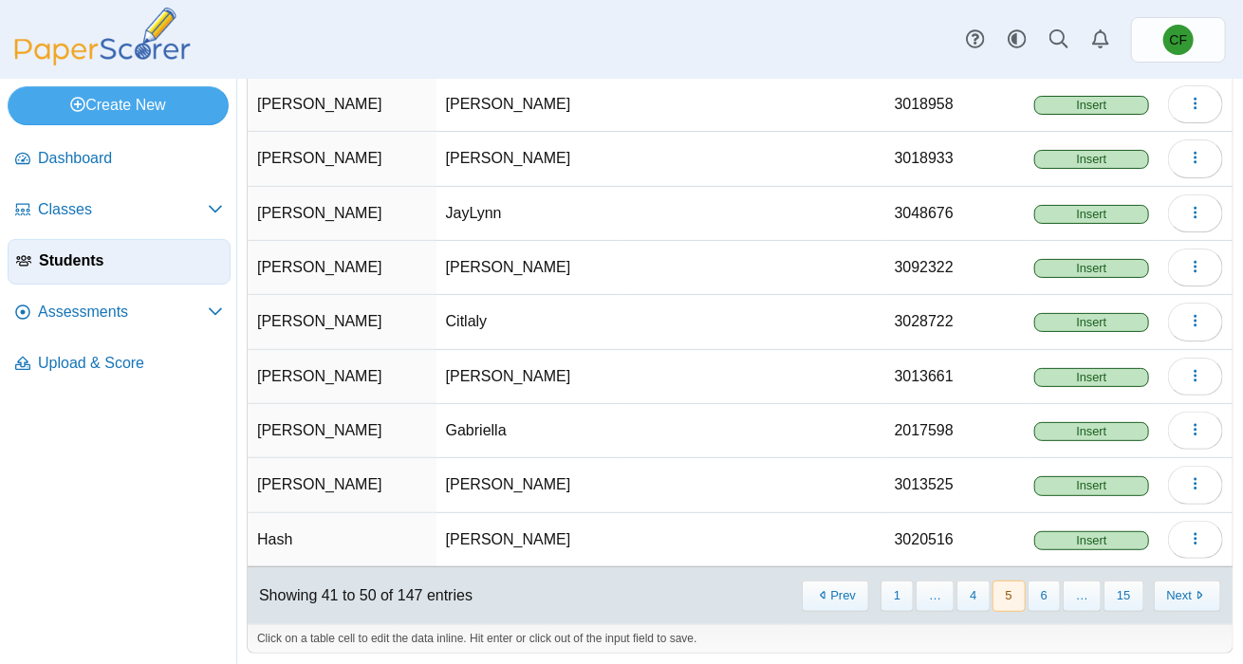
click at [1187, 600] on button "Next" at bounding box center [1186, 595] width 67 height 31
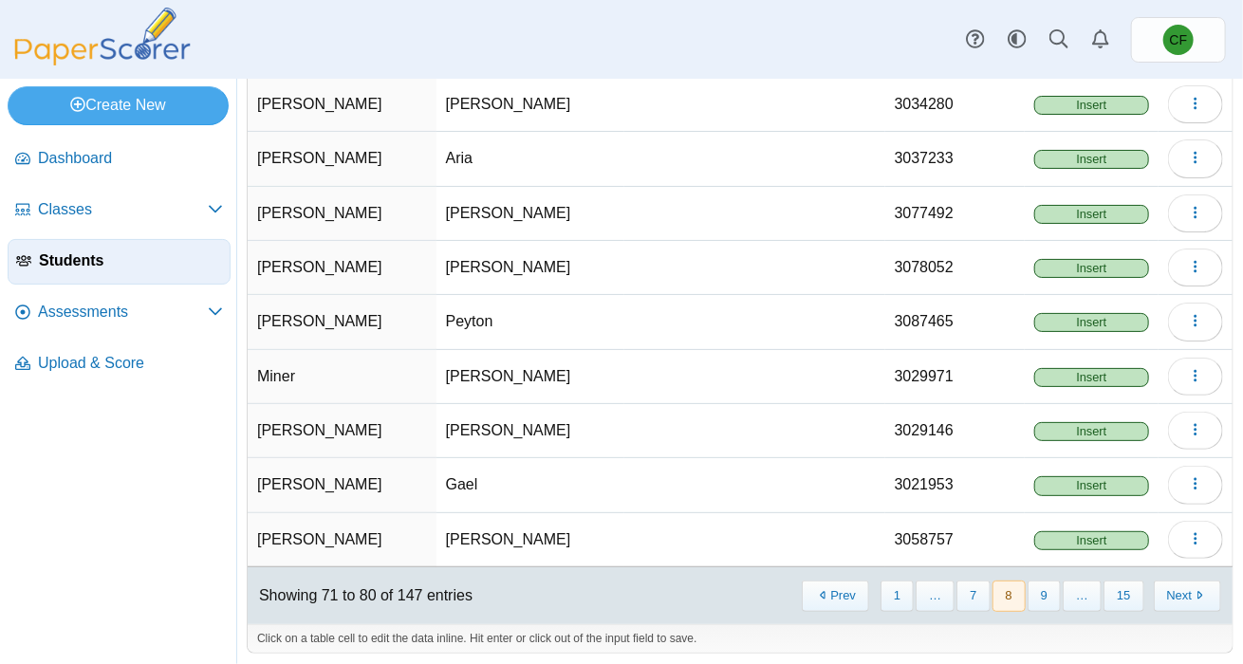
click at [1187, 600] on button "Next" at bounding box center [1186, 595] width 67 height 31
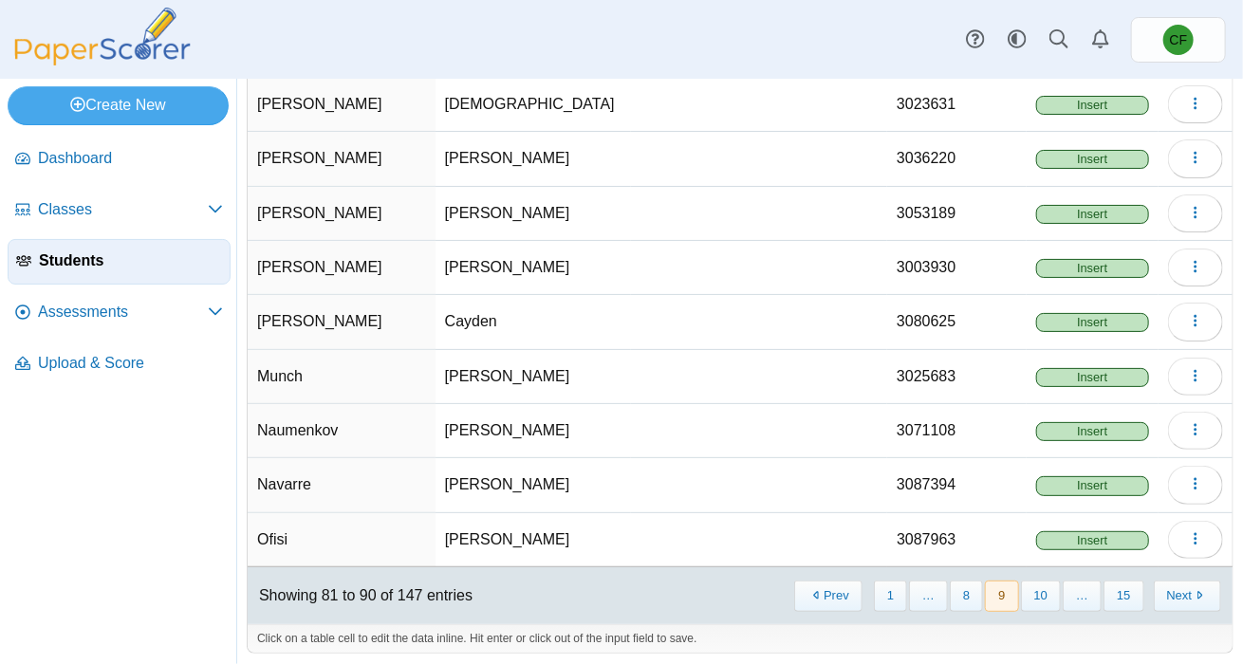
click at [1187, 600] on button "Next" at bounding box center [1186, 595] width 67 height 31
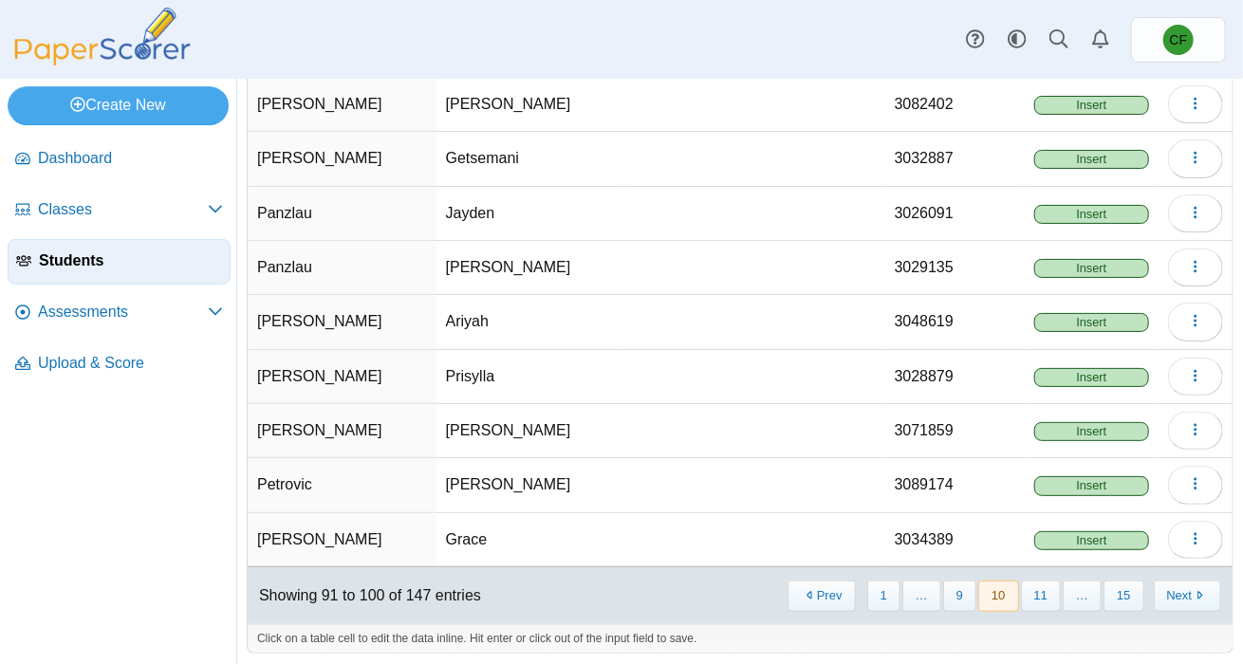
click at [1187, 600] on button "Next" at bounding box center [1186, 595] width 67 height 31
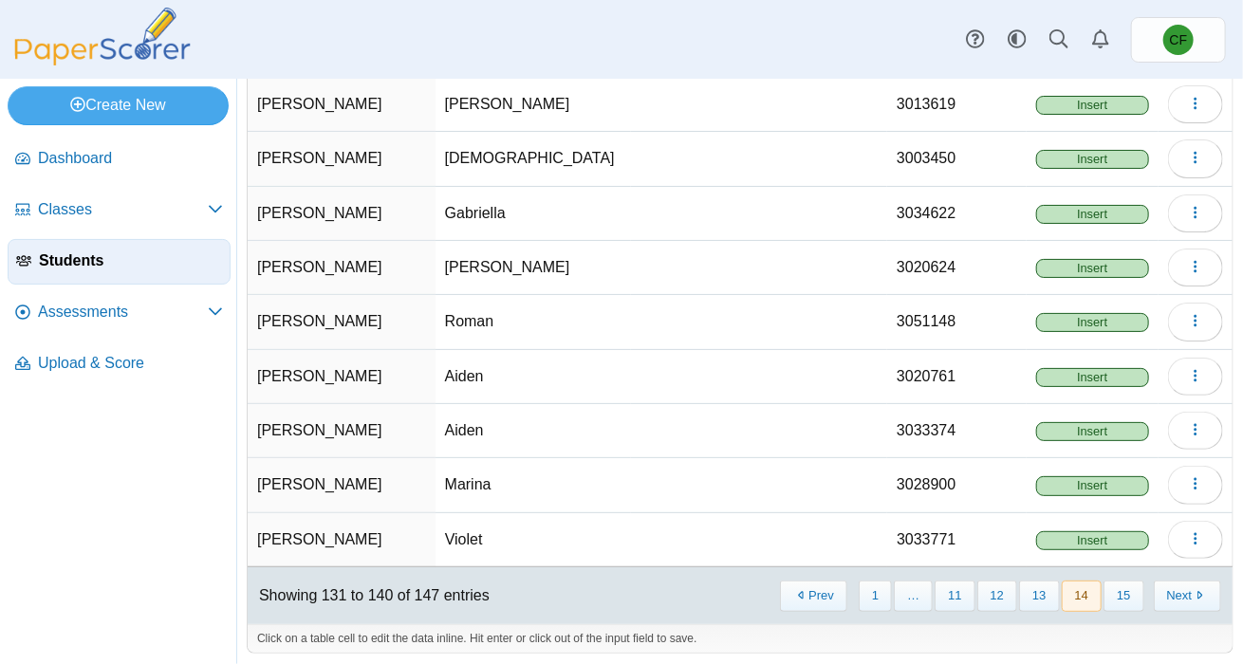
click at [1187, 600] on button "Next" at bounding box center [1186, 595] width 67 height 31
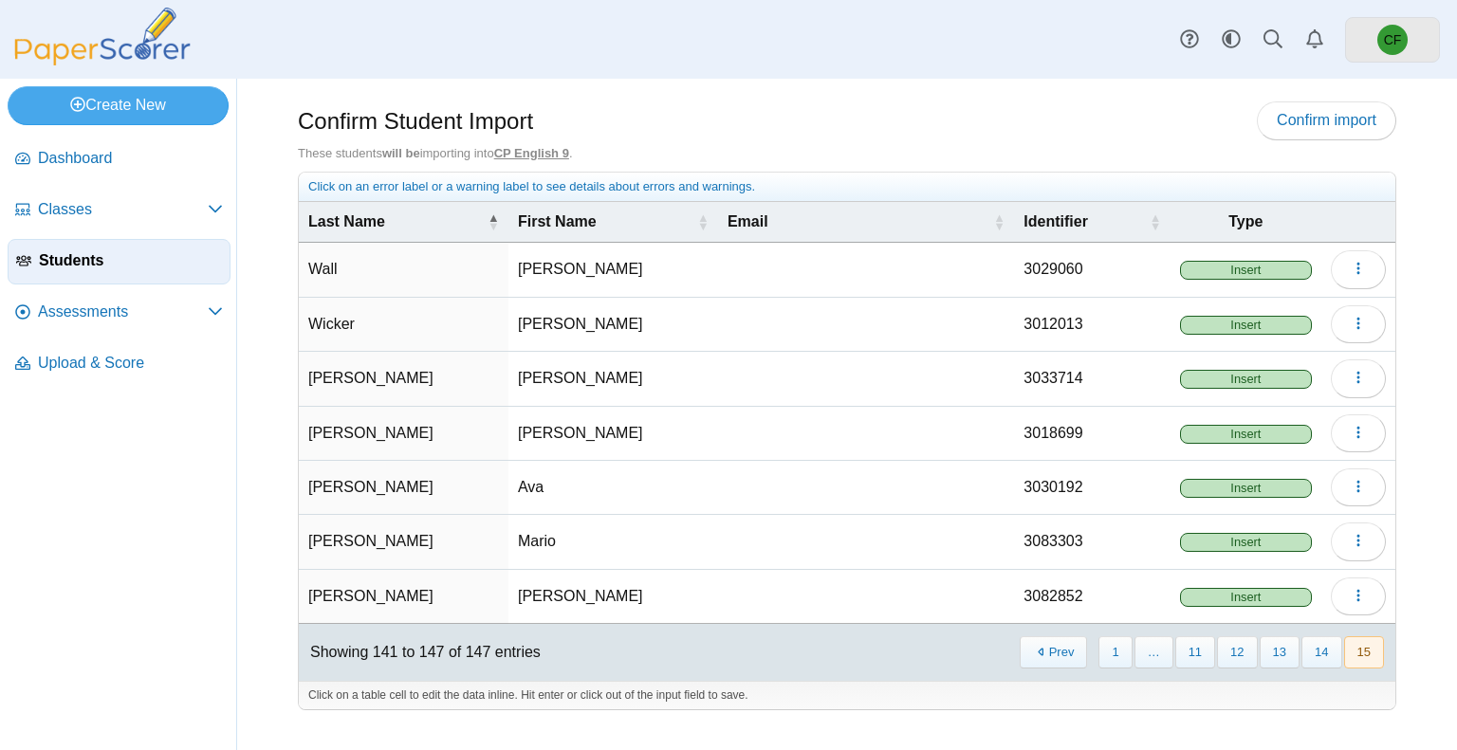
scroll to position [0, 0]
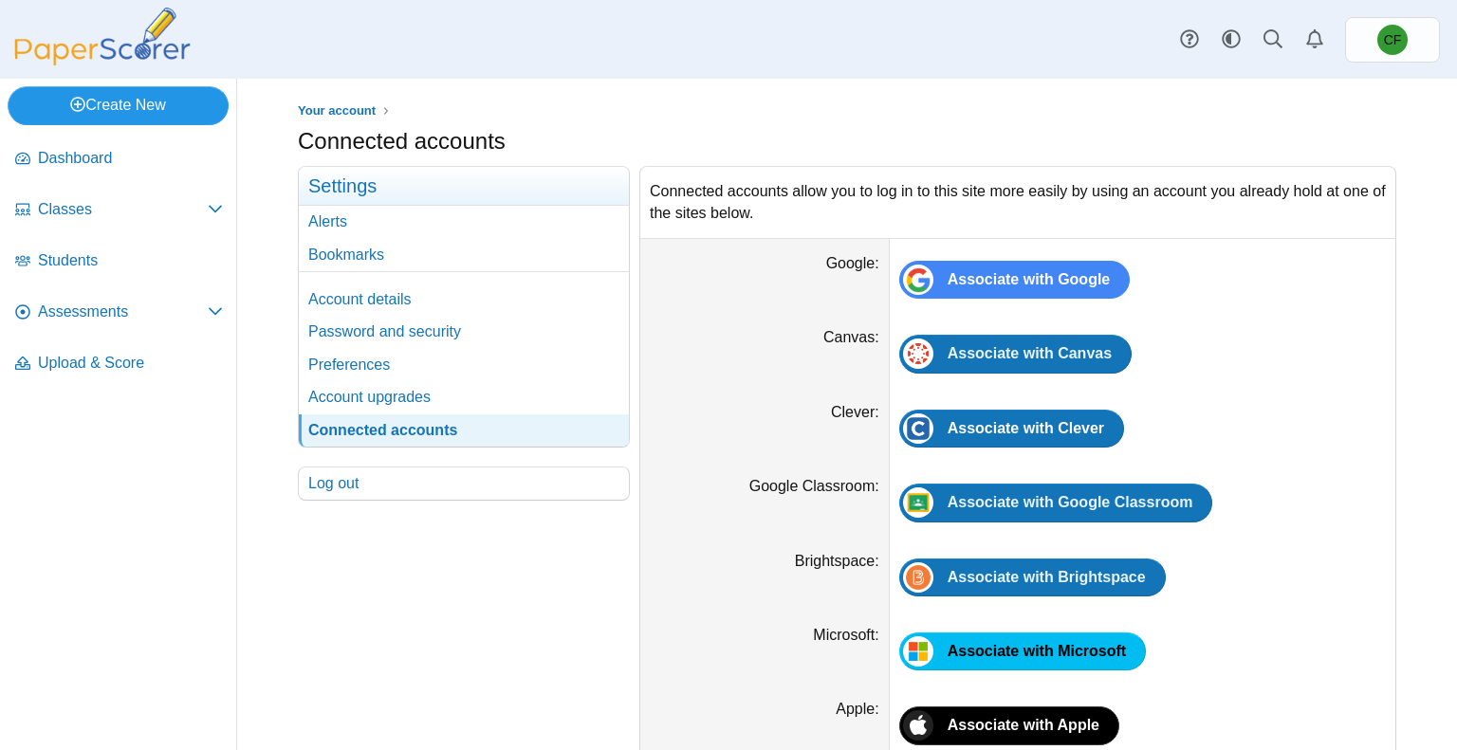
click at [104, 104] on link "Create New" at bounding box center [118, 105] width 221 height 38
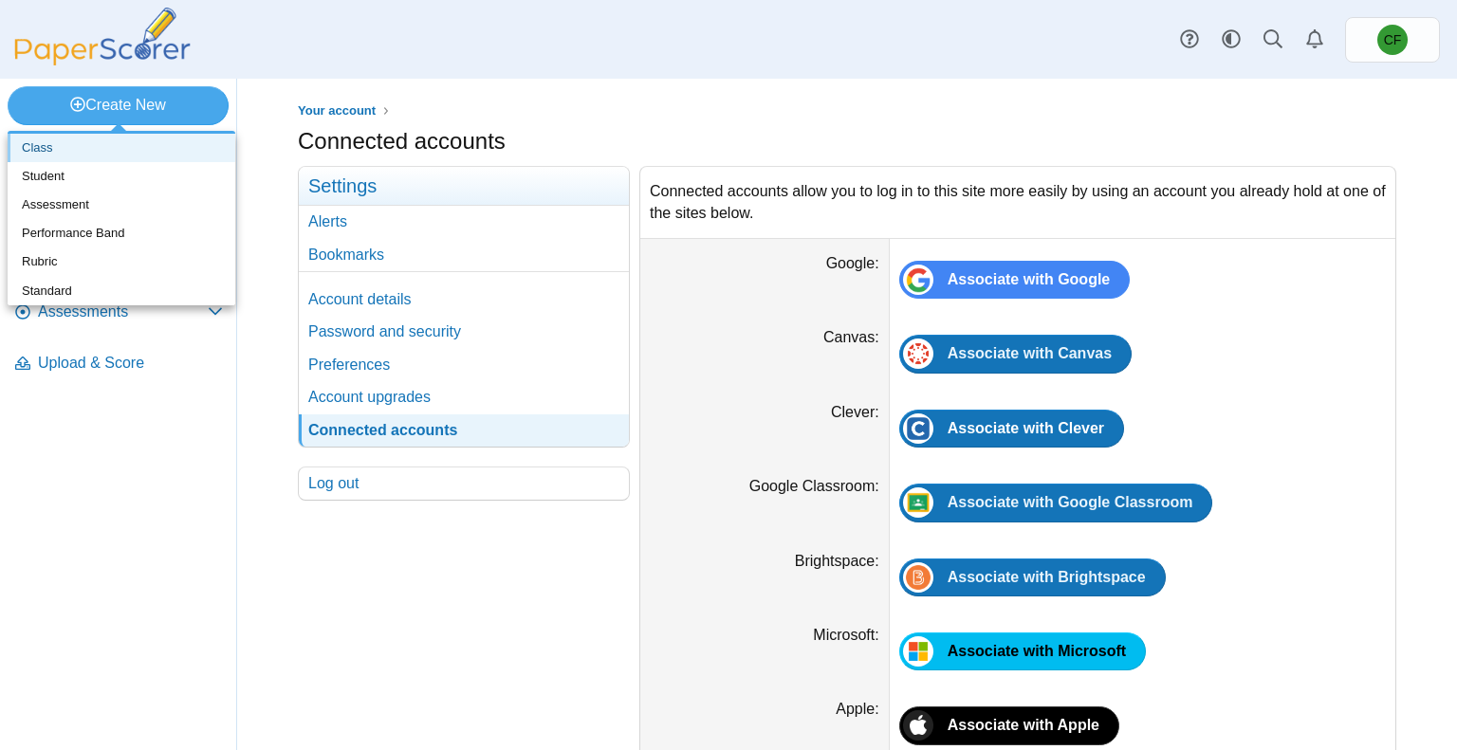
click at [95, 151] on link "Class" at bounding box center [122, 148] width 228 height 28
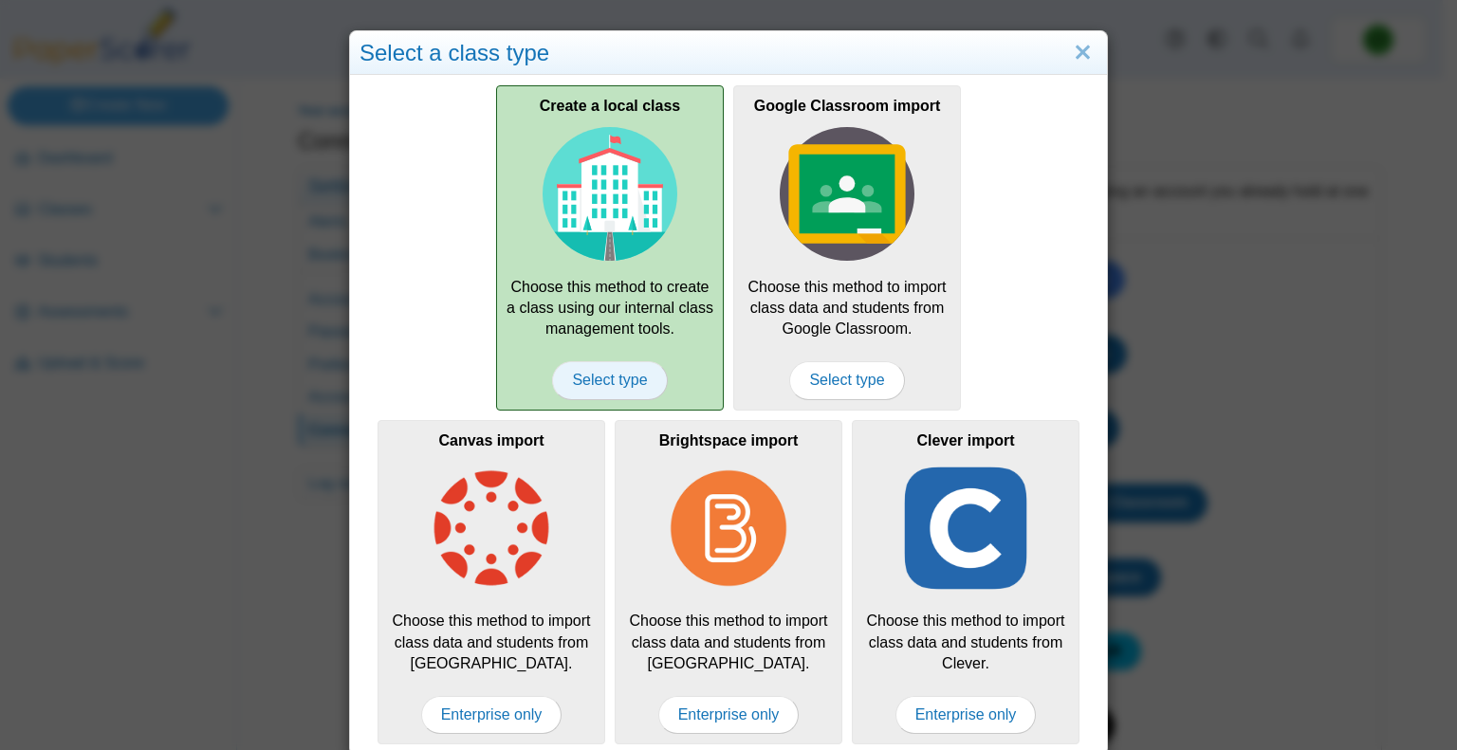
click at [602, 388] on span "Select type" at bounding box center [609, 380] width 115 height 38
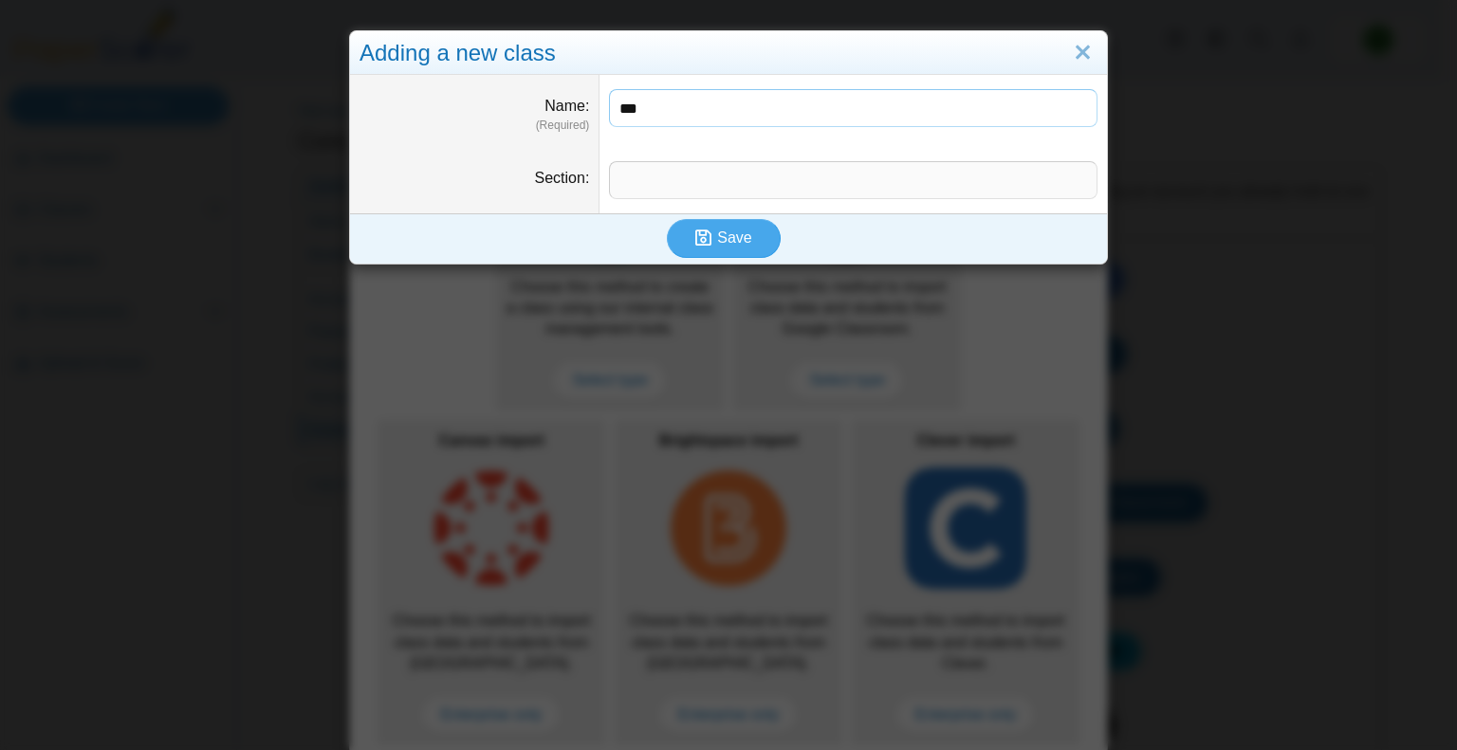
type input "**********"
click at [713, 177] on input "Section" at bounding box center [853, 180] width 488 height 38
type input "**********"
click at [725, 244] on span "Save" at bounding box center [734, 238] width 34 height 16
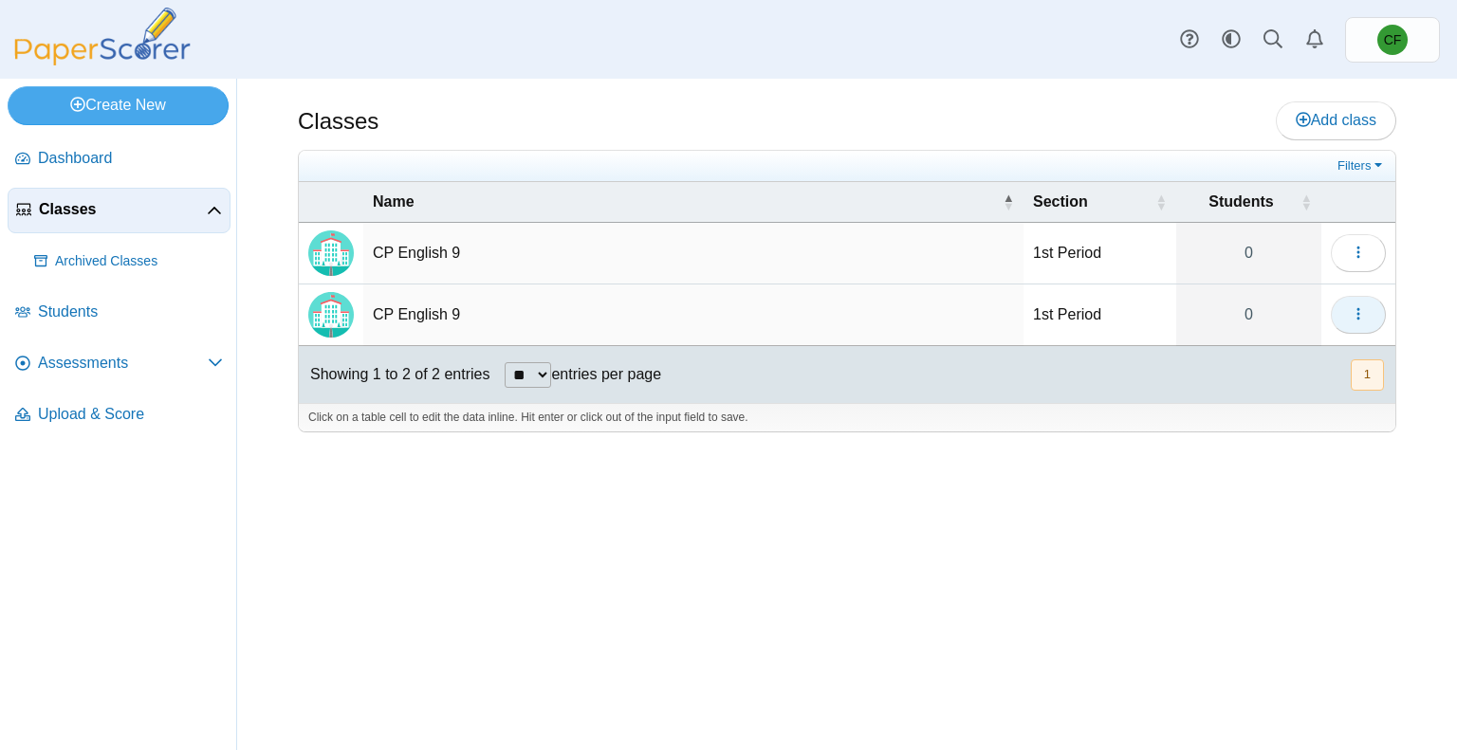
click at [1359, 314] on icon "button" at bounding box center [1358, 313] width 15 height 15
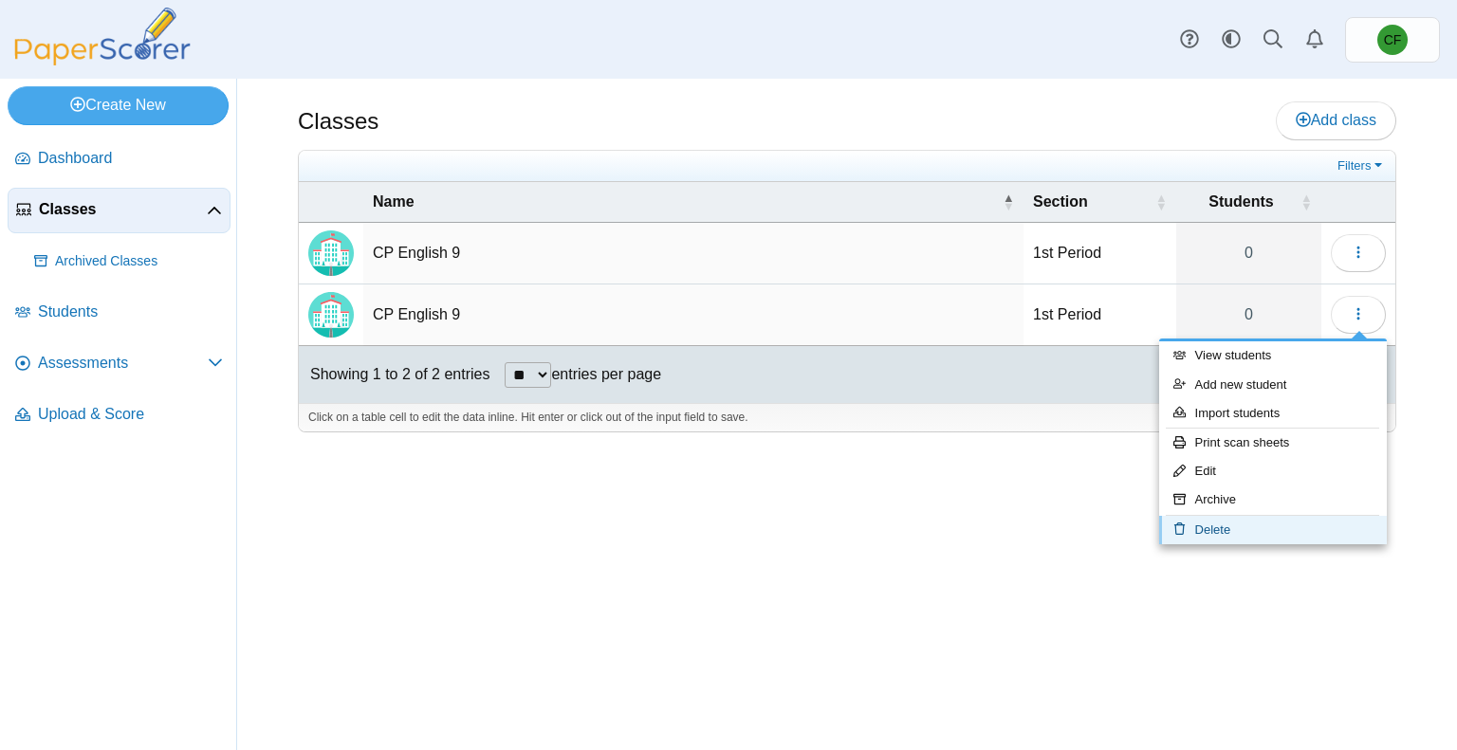
click at [1242, 526] on link "Delete" at bounding box center [1273, 530] width 228 height 28
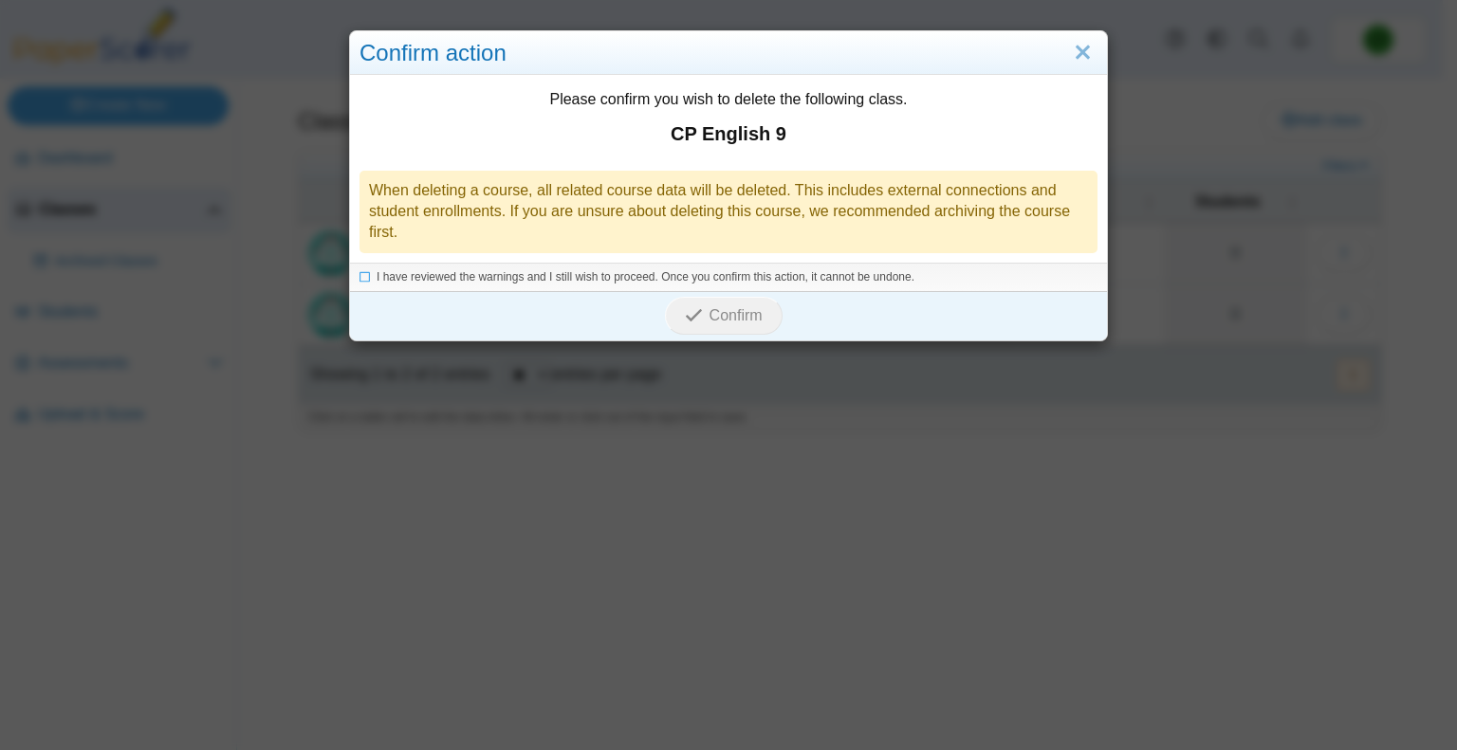
click at [849, 296] on div "Confirm" at bounding box center [723, 315] width 747 height 49
click at [414, 273] on span "I have reviewed the warnings and I still wish to proceed. Once you confirm this…" at bounding box center [646, 276] width 538 height 13
click at [686, 318] on use "submit" at bounding box center [694, 315] width 16 height 12
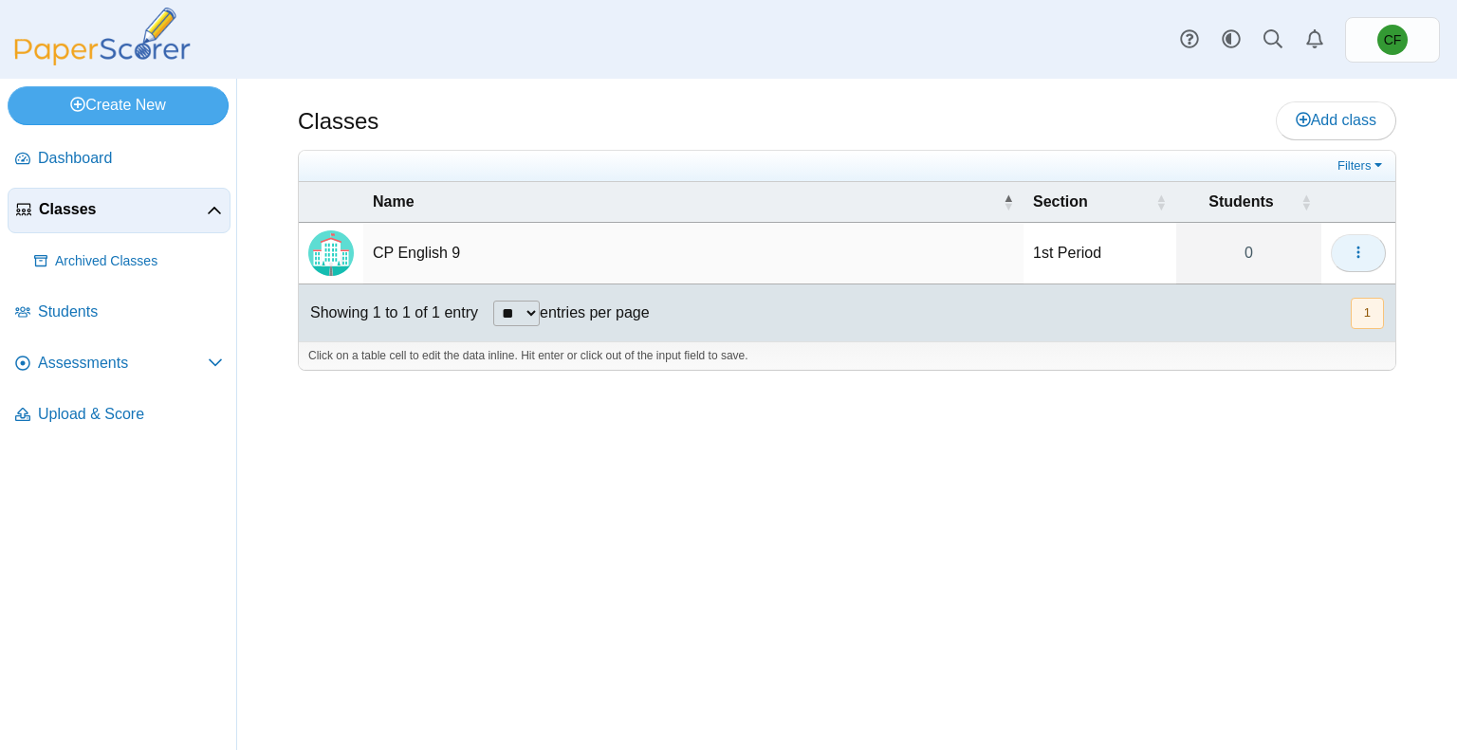
click at [1358, 254] on use "button" at bounding box center [1357, 253] width 3 height 12
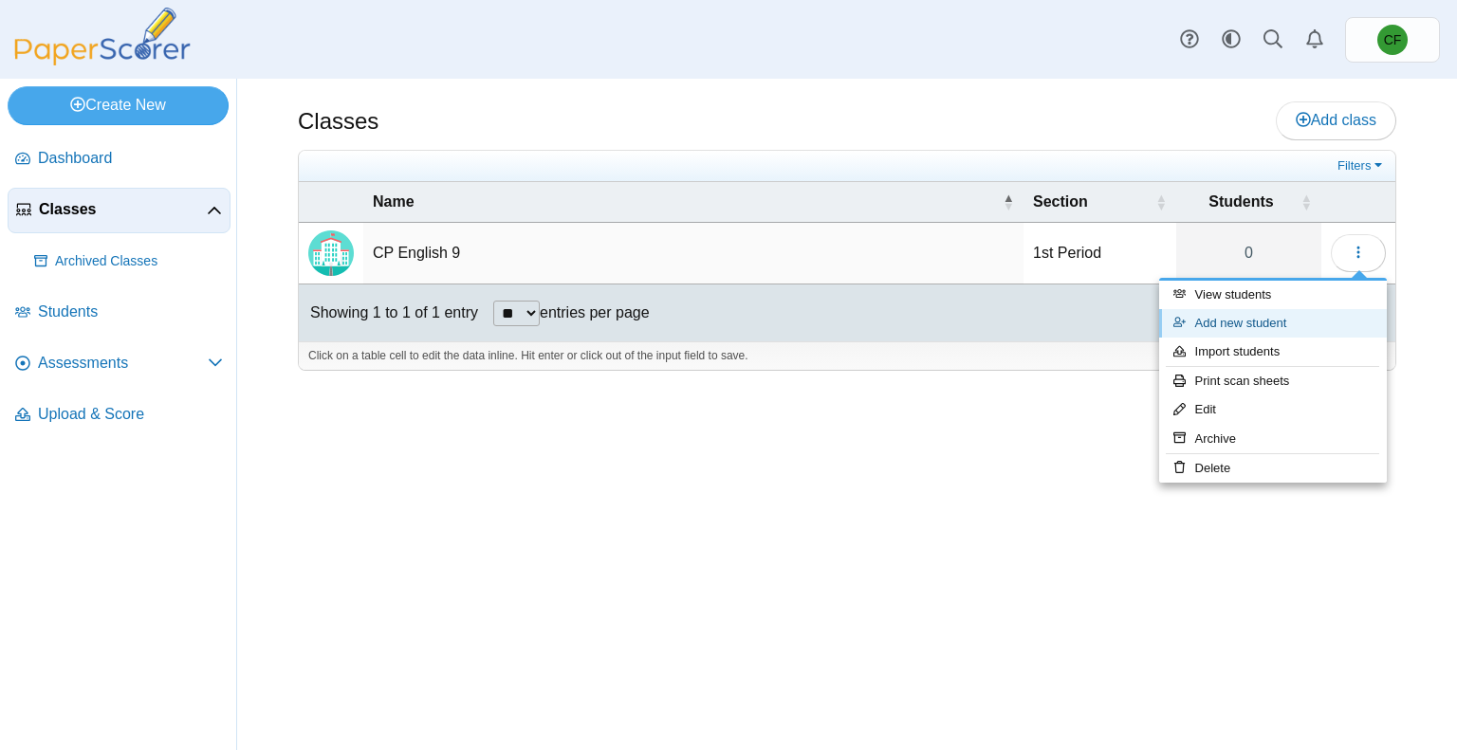
click at [1302, 314] on link "Add new student" at bounding box center [1273, 323] width 228 height 28
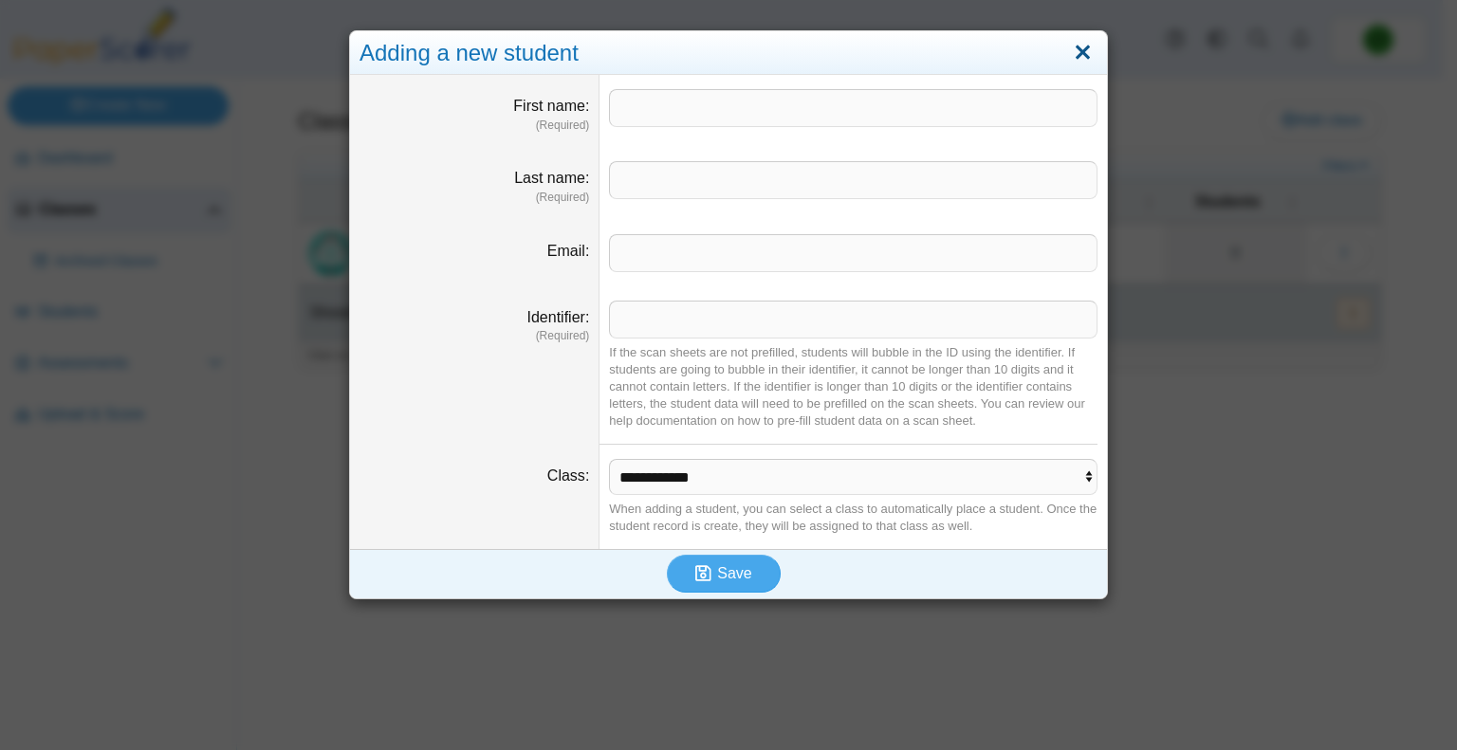
click at [1073, 52] on link "Close" at bounding box center [1082, 53] width 29 height 32
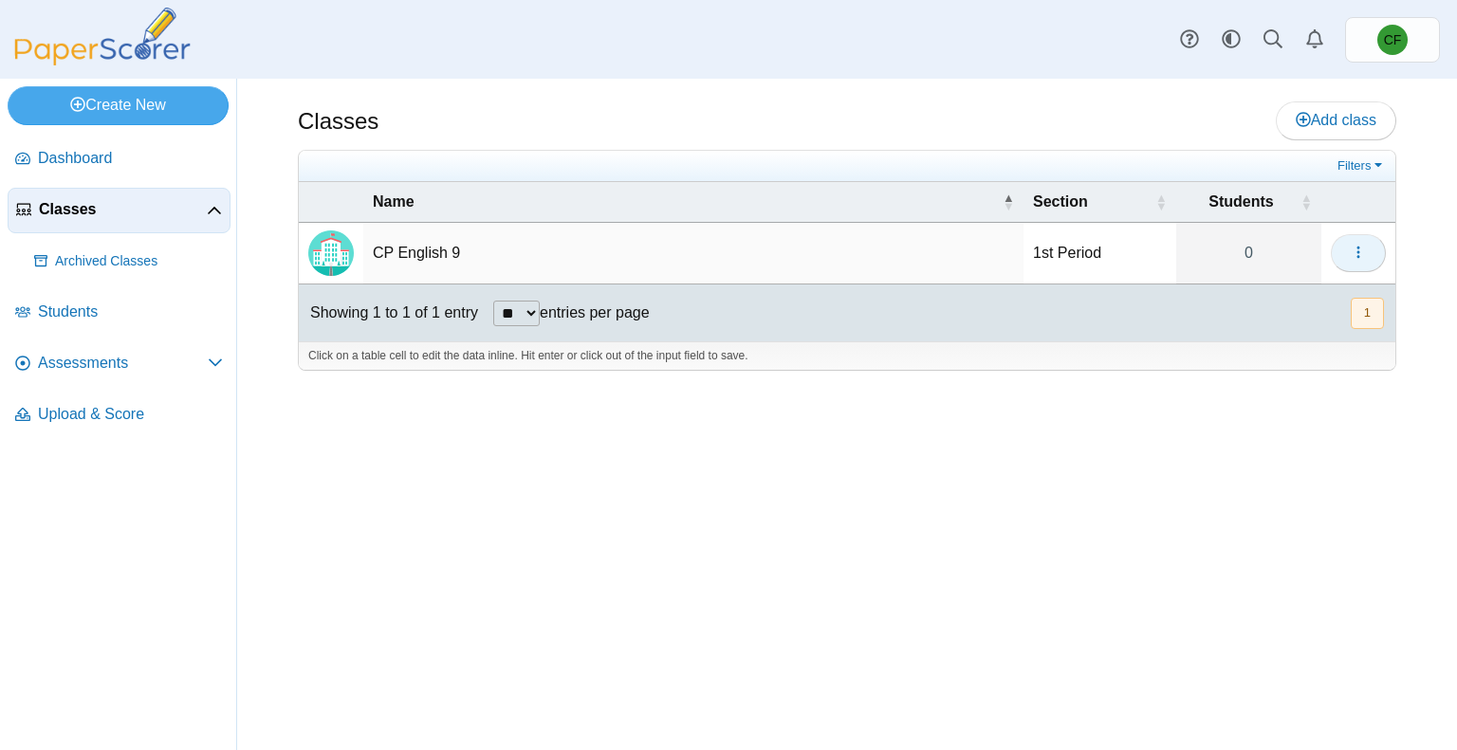
click at [1361, 256] on icon "button" at bounding box center [1358, 252] width 15 height 15
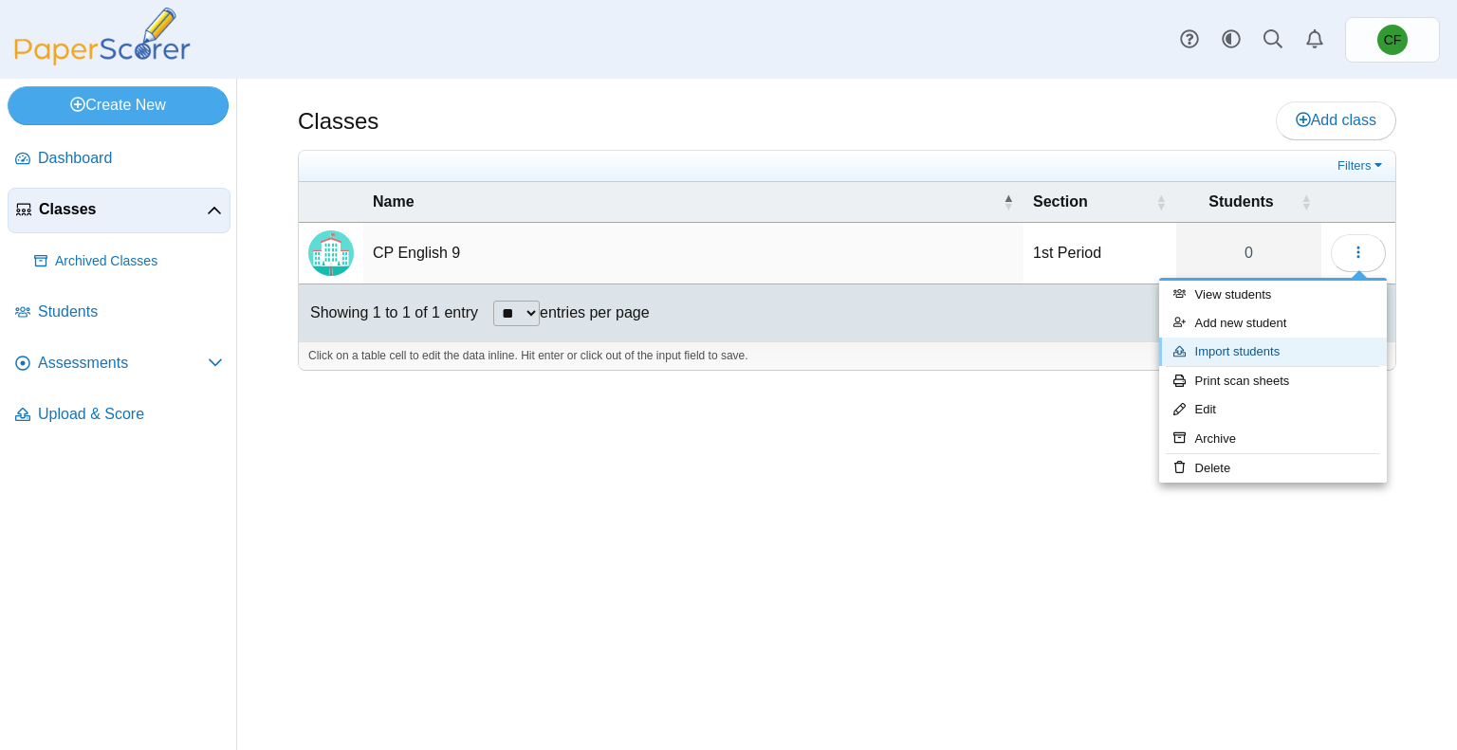
click at [1256, 345] on link "Import students" at bounding box center [1273, 352] width 228 height 28
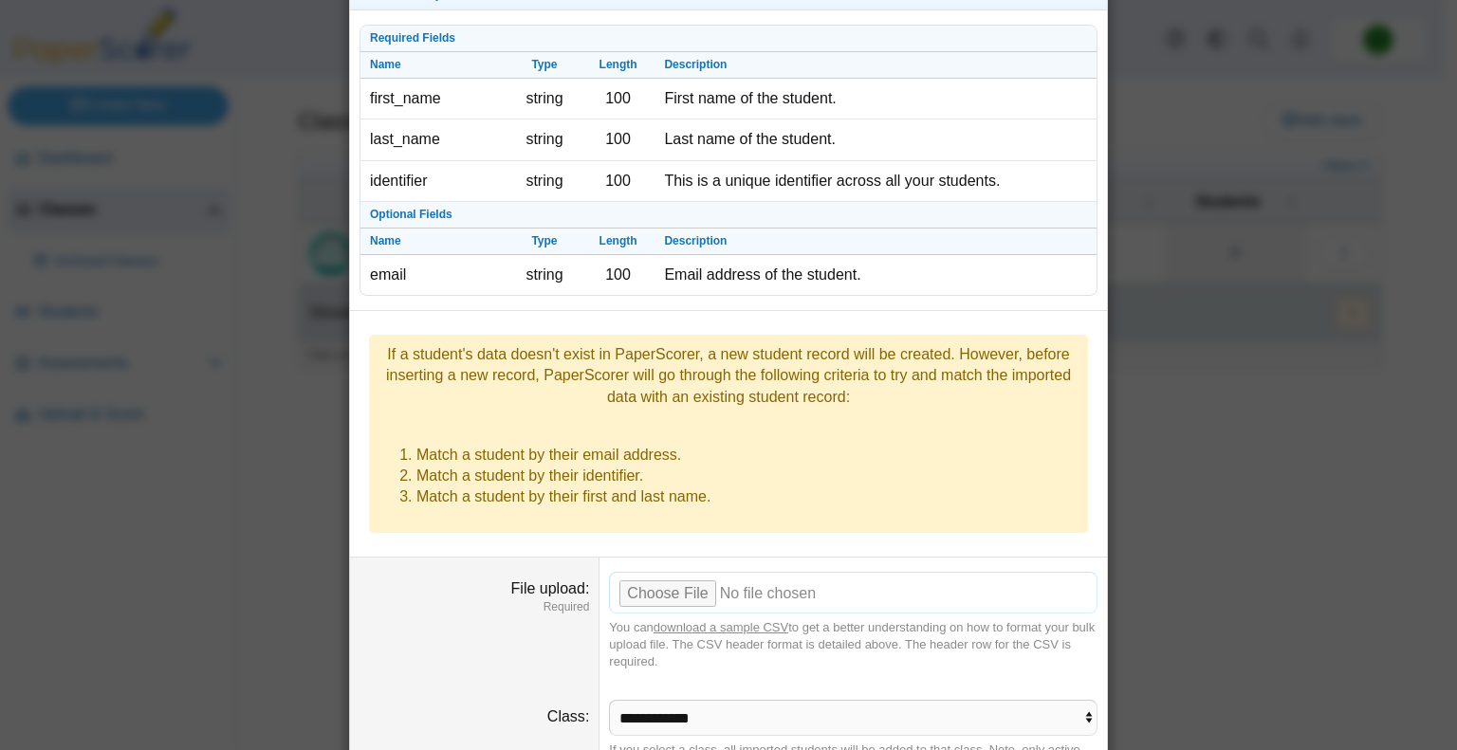
scroll to position [125, 0]
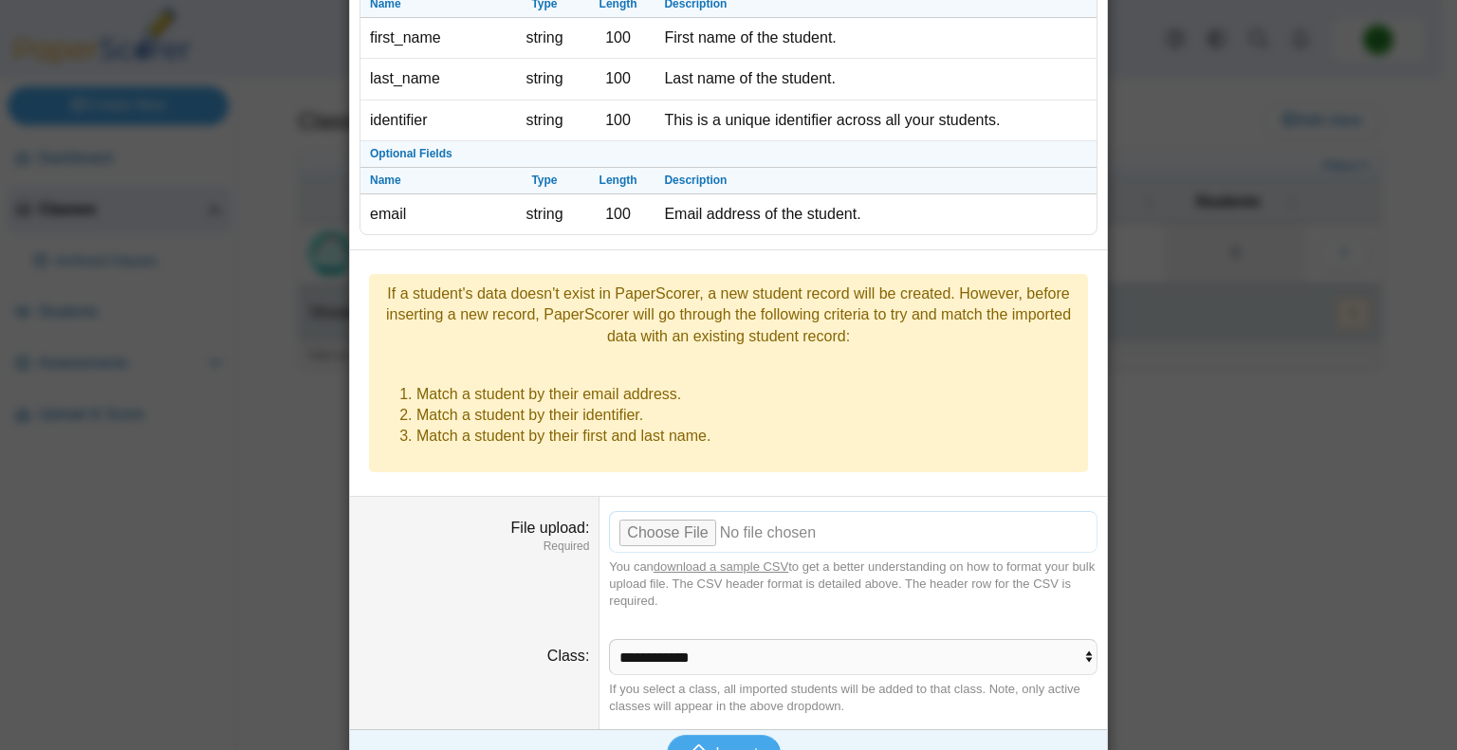
click at [653, 511] on input "File upload" at bounding box center [853, 532] width 488 height 42
click at [725, 746] on span "Import" at bounding box center [736, 754] width 43 height 16
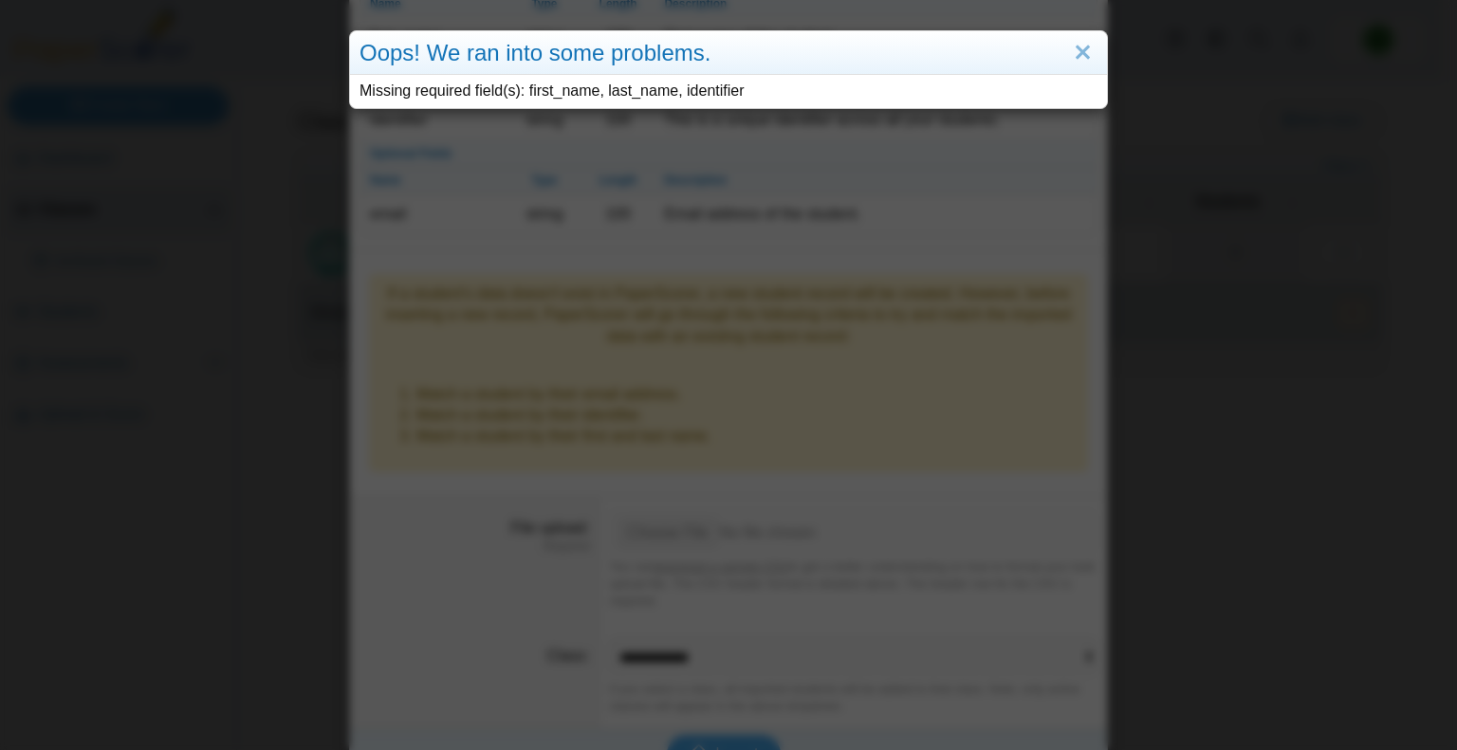
click at [711, 727] on div "Oops! We ran into some problems. Missing required field(s): first_name, last_na…" at bounding box center [728, 375] width 1457 height 750
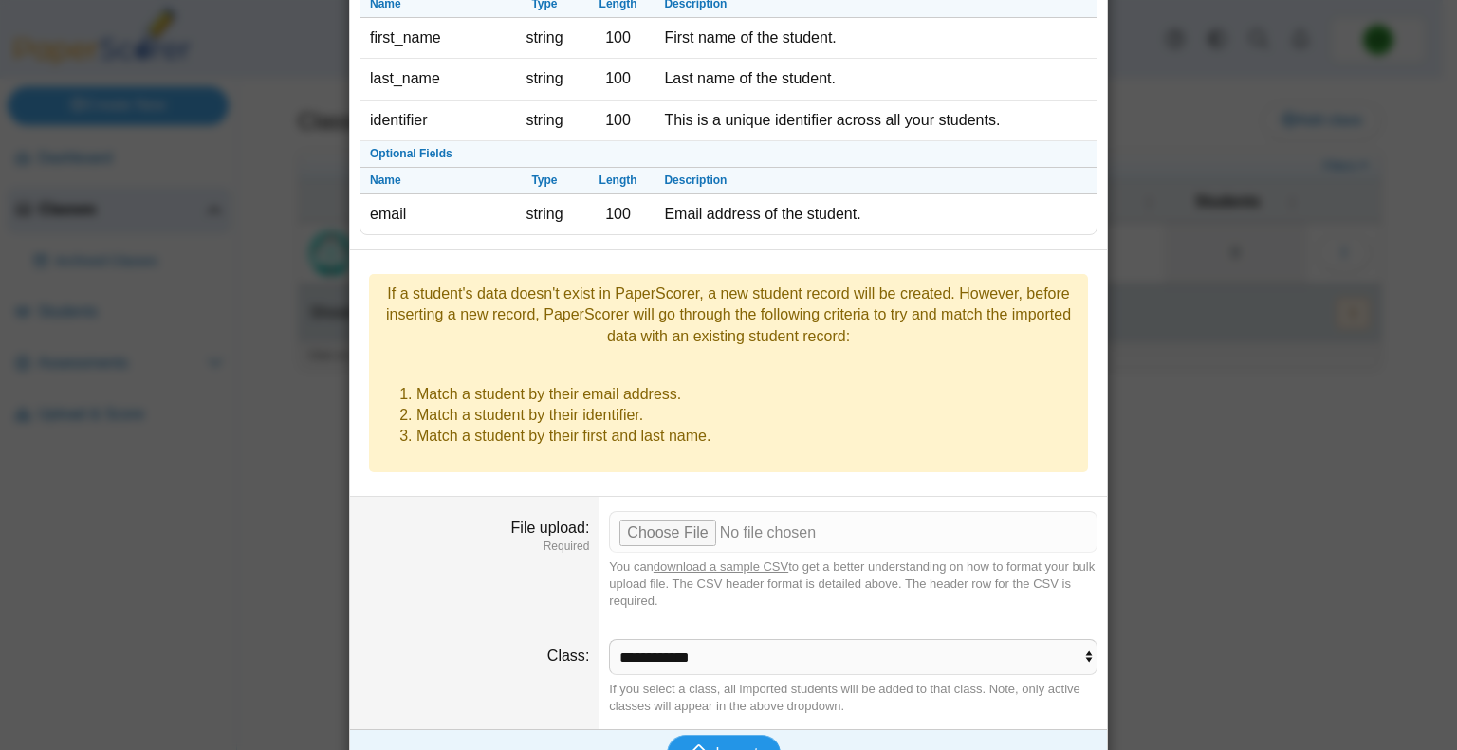
click at [715, 746] on span "Import" at bounding box center [736, 754] width 43 height 16
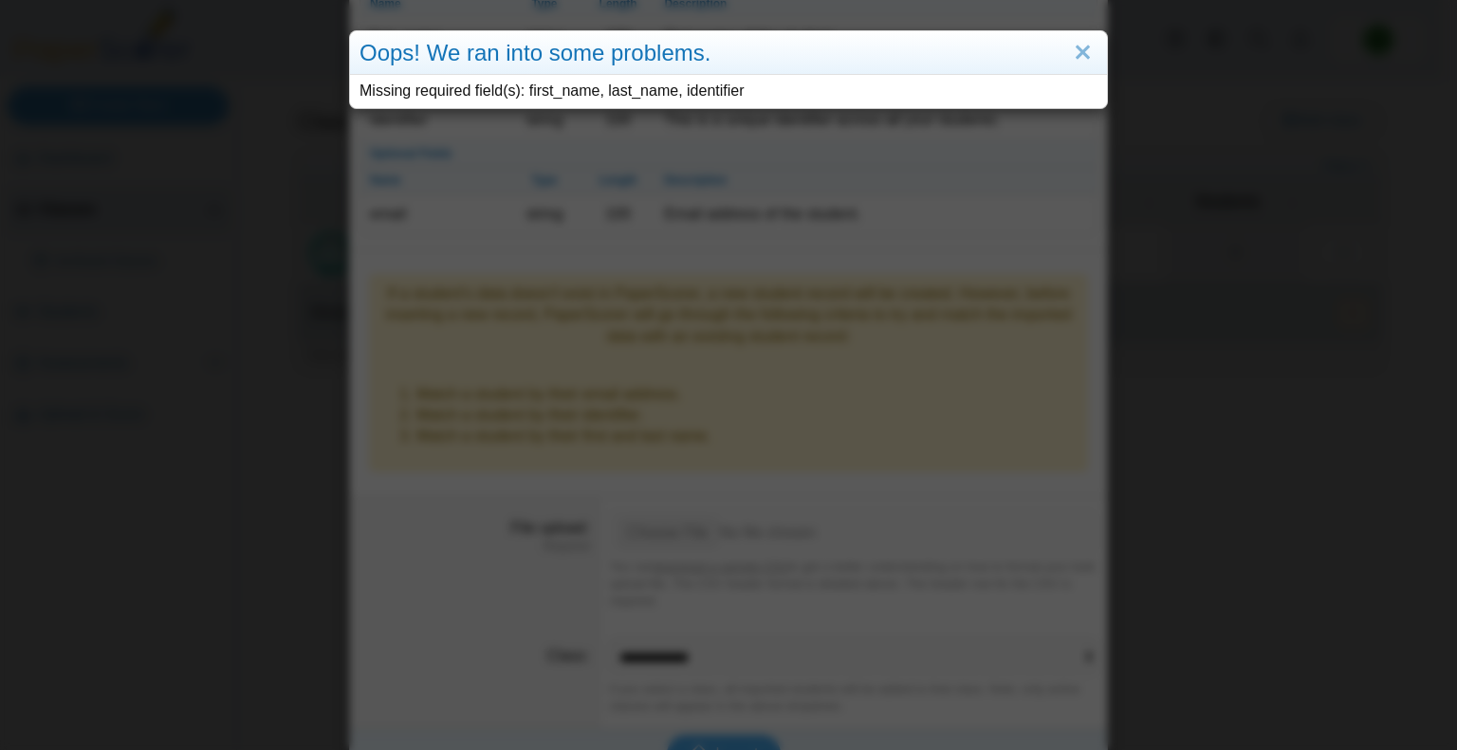
click at [683, 596] on div "Oops! We ran into some problems. Missing required field(s): first_name, last_na…" at bounding box center [728, 375] width 1457 height 750
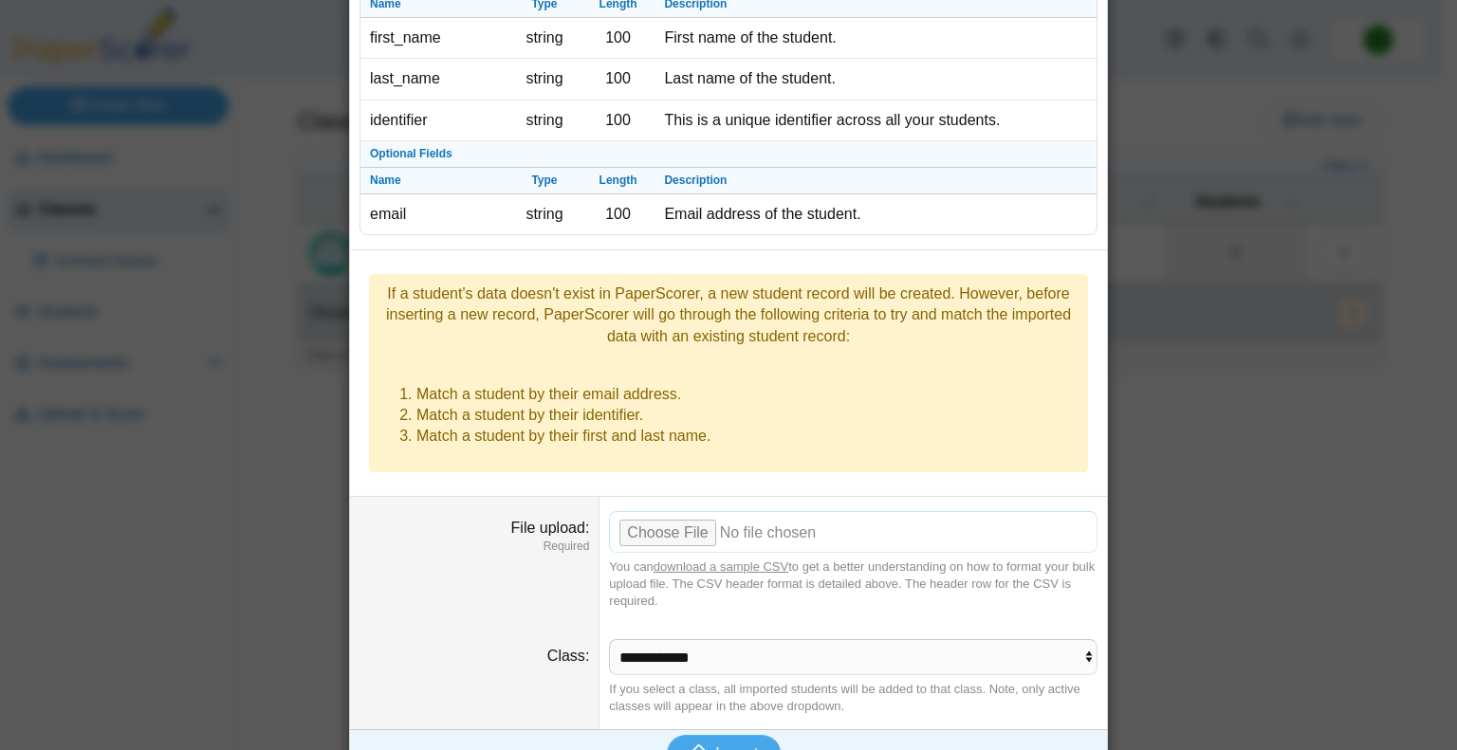
click at [626, 511] on input "File upload" at bounding box center [853, 532] width 488 height 42
click at [721, 746] on span "Import" at bounding box center [736, 754] width 43 height 16
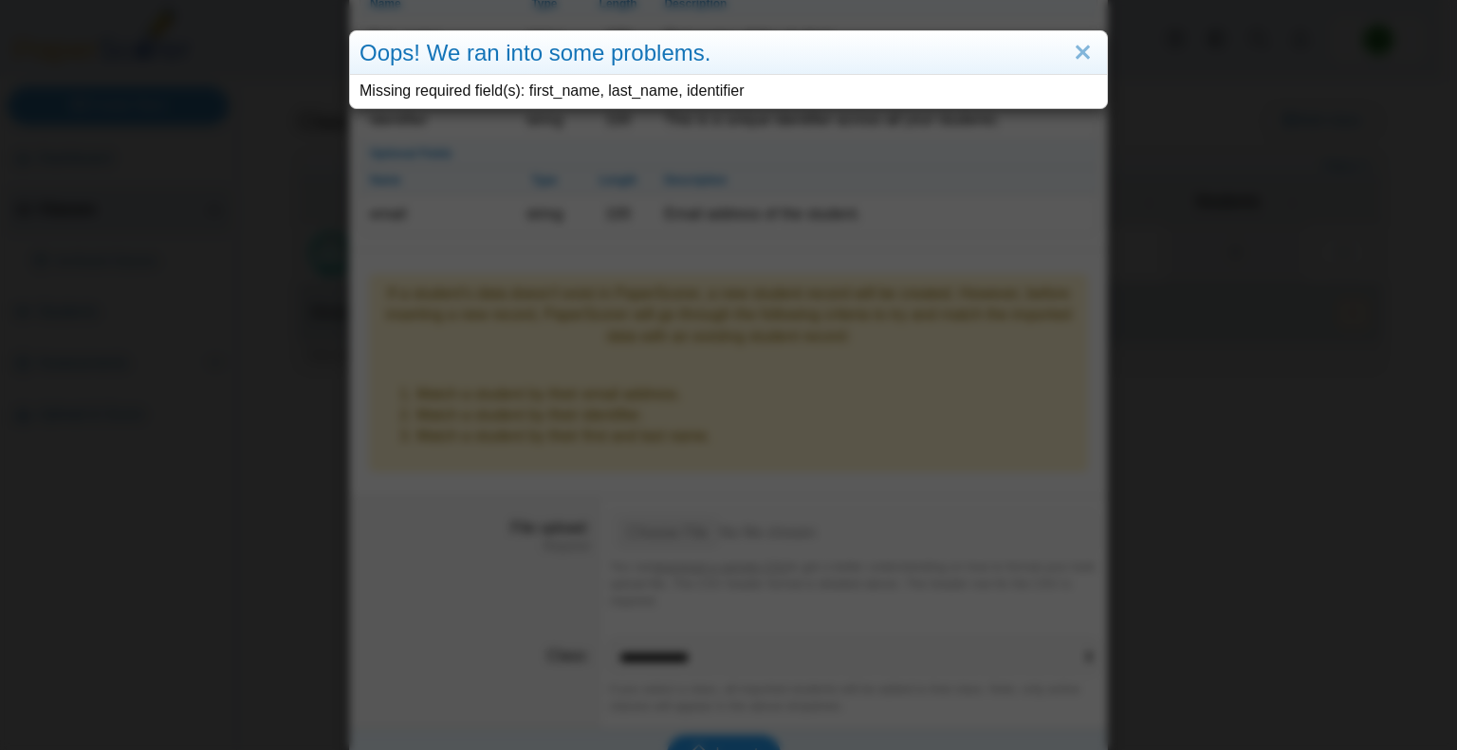
click at [721, 715] on div "Oops! We ran into some problems. Missing required field(s): first_name, last_na…" at bounding box center [728, 375] width 1457 height 750
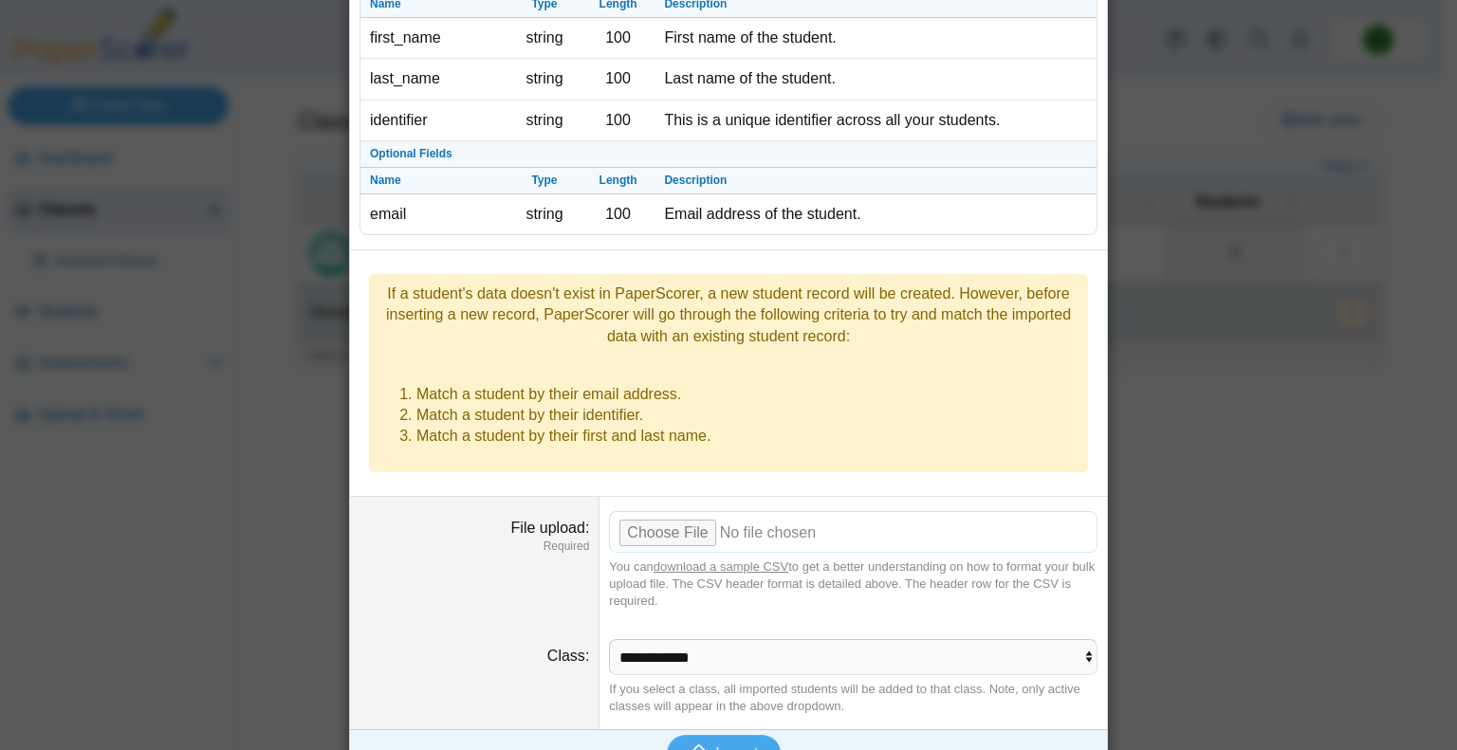
click at [634, 511] on input "File upload" at bounding box center [853, 532] width 488 height 42
click at [715, 746] on span "Import" at bounding box center [736, 754] width 43 height 16
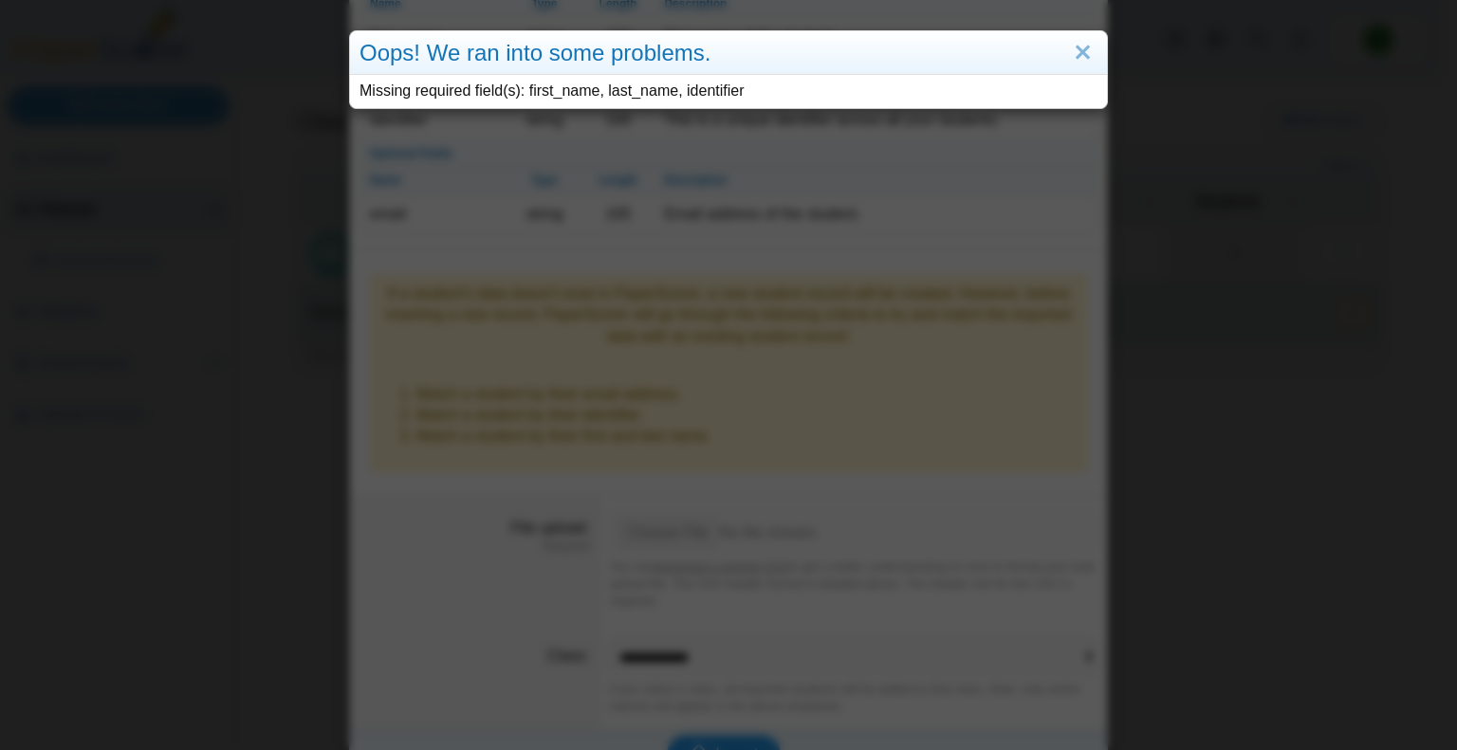
click at [706, 716] on div "Oops! We ran into some problems. Missing required field(s): first_name, last_na…" at bounding box center [728, 375] width 1457 height 750
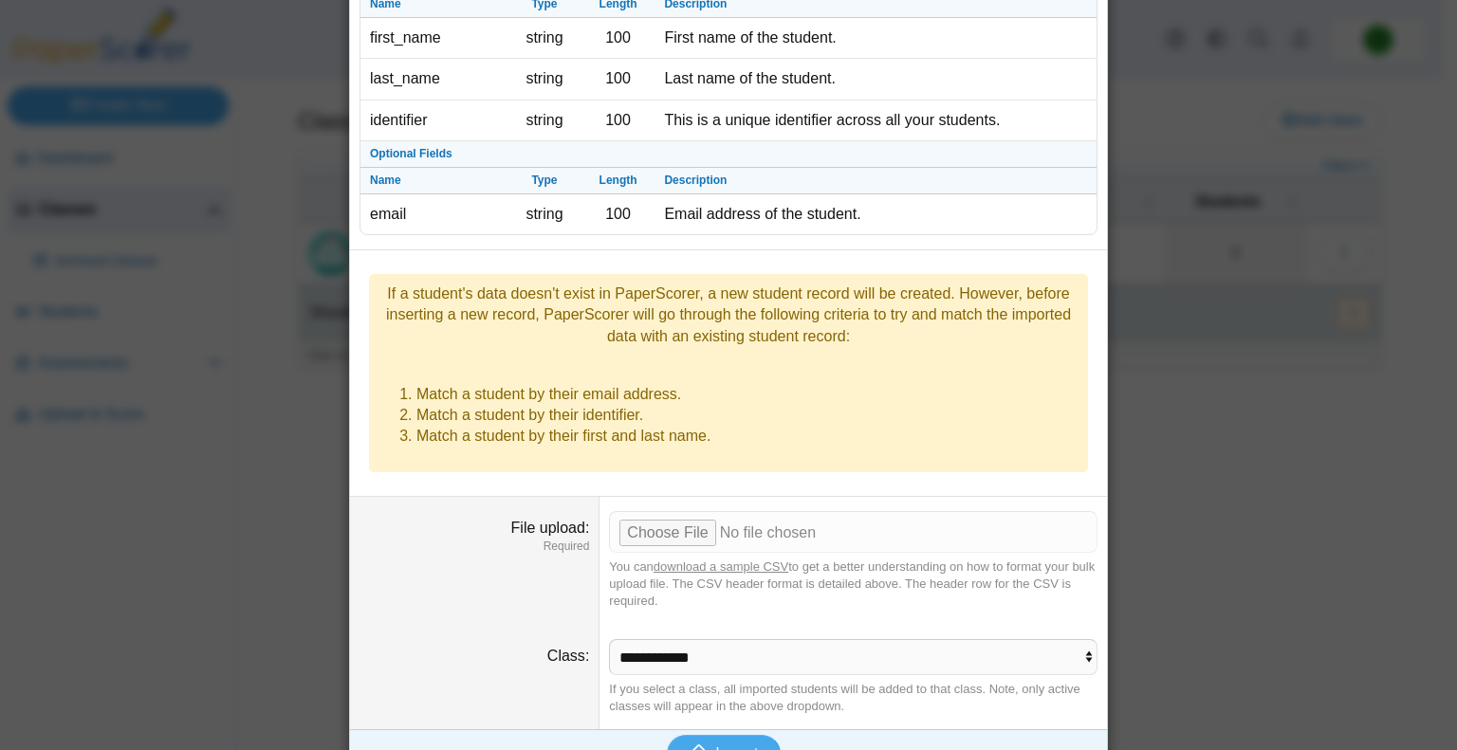
click at [724, 560] on link "download a sample CSV" at bounding box center [721, 567] width 135 height 14
click at [668, 511] on input "File upload" at bounding box center [853, 532] width 488 height 42
type input "**********"
click at [732, 746] on span "Import" at bounding box center [736, 754] width 43 height 16
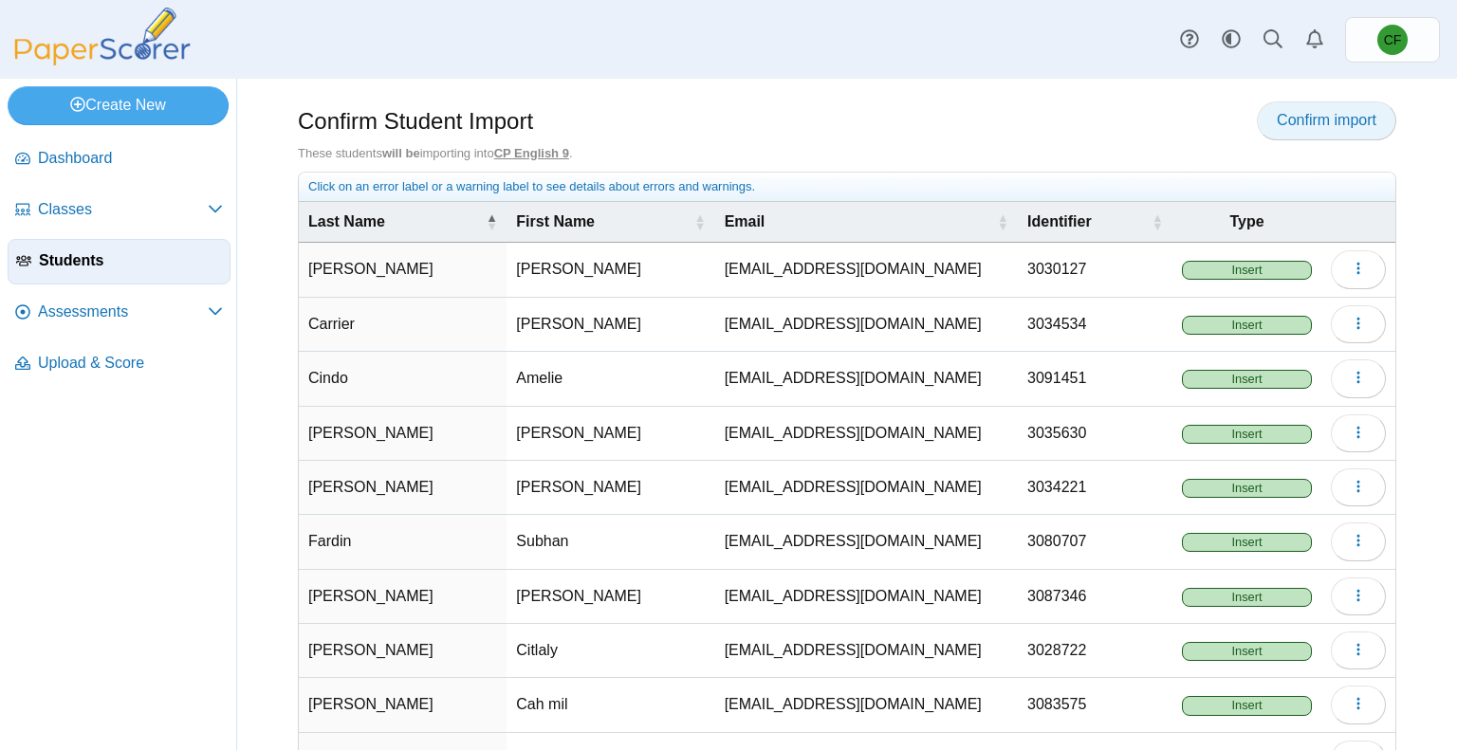
click at [1305, 116] on span "Confirm import" at bounding box center [1327, 120] width 100 height 16
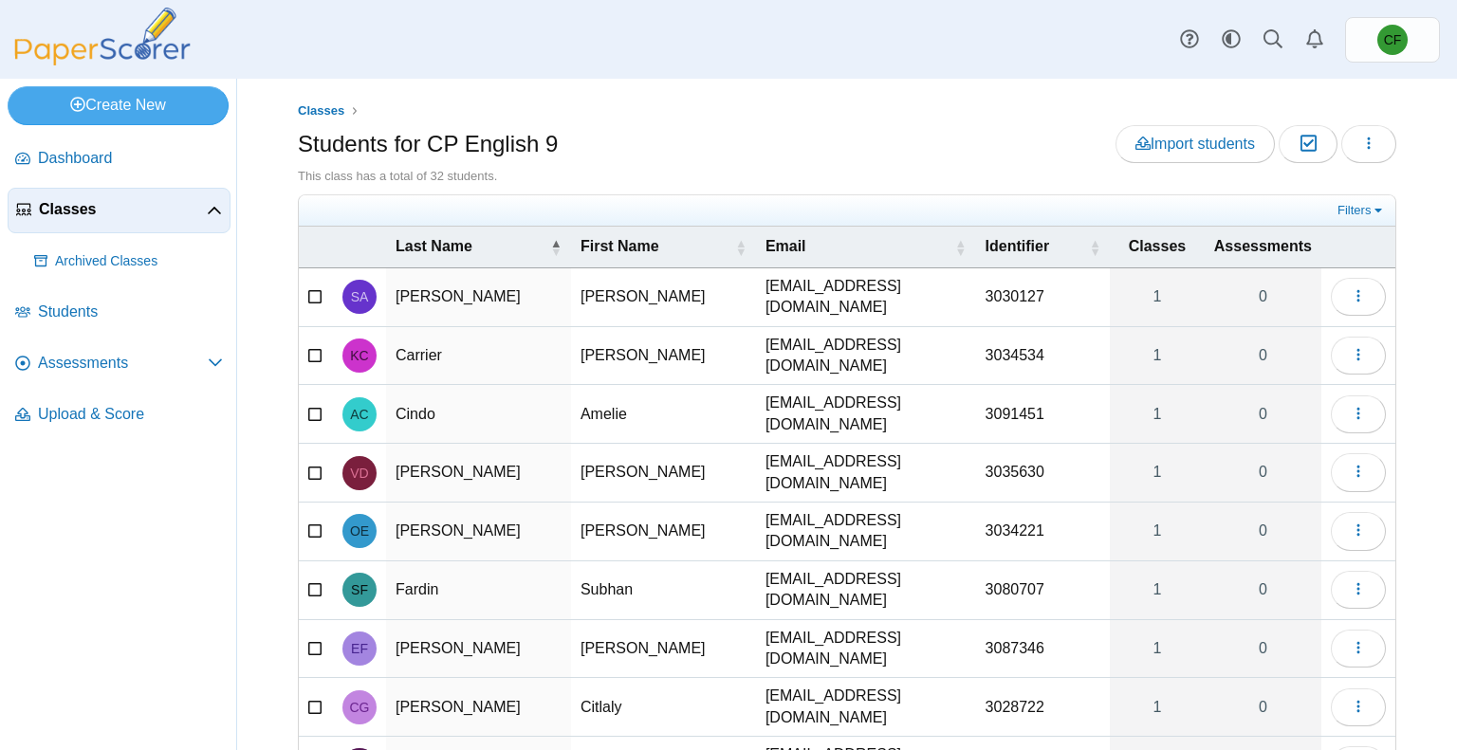
scroll to position [158, 0]
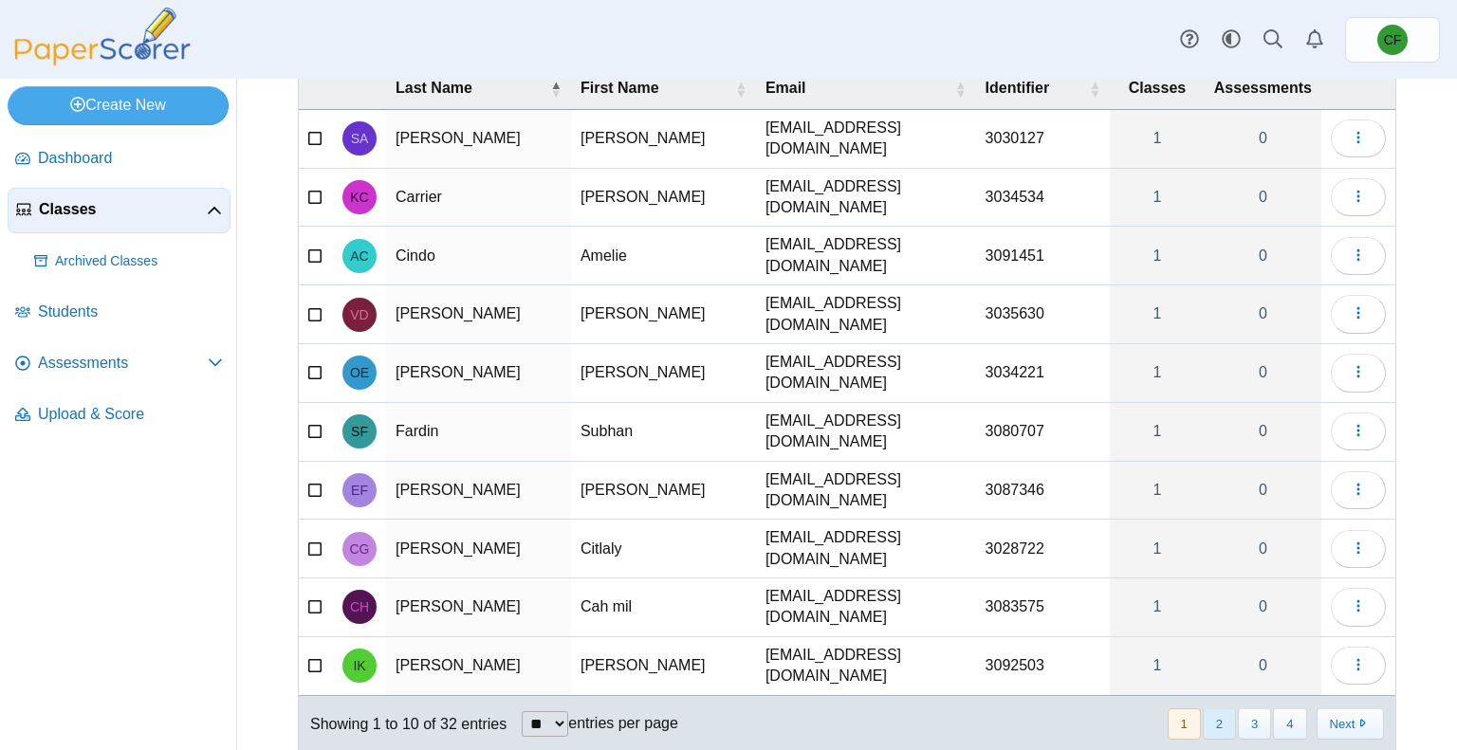
click at [1203, 709] on button "2" at bounding box center [1219, 724] width 33 height 31
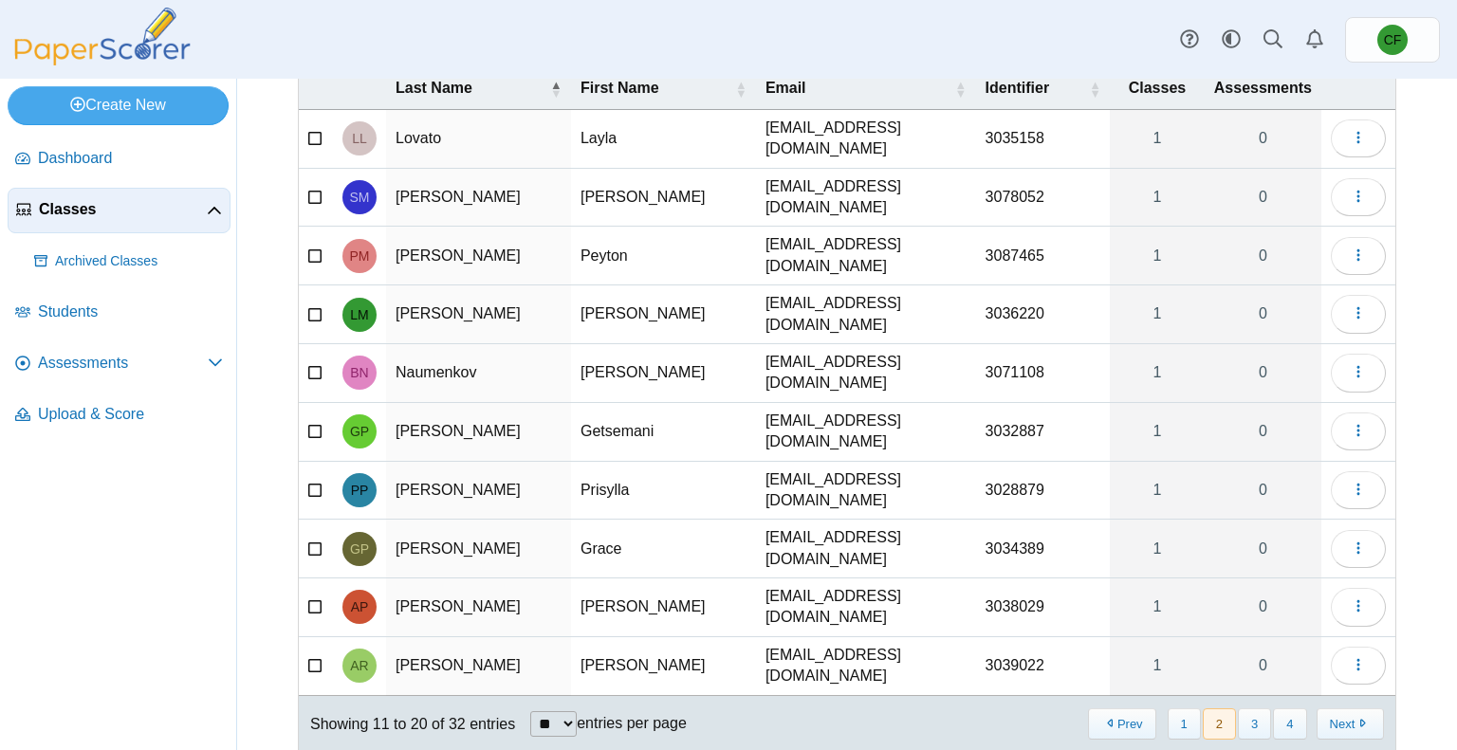
click at [1237, 697] on div "« Prev 1 2 3 4 Next »" at bounding box center [1235, 724] width 321 height 54
click at [1240, 709] on button "3" at bounding box center [1254, 724] width 33 height 31
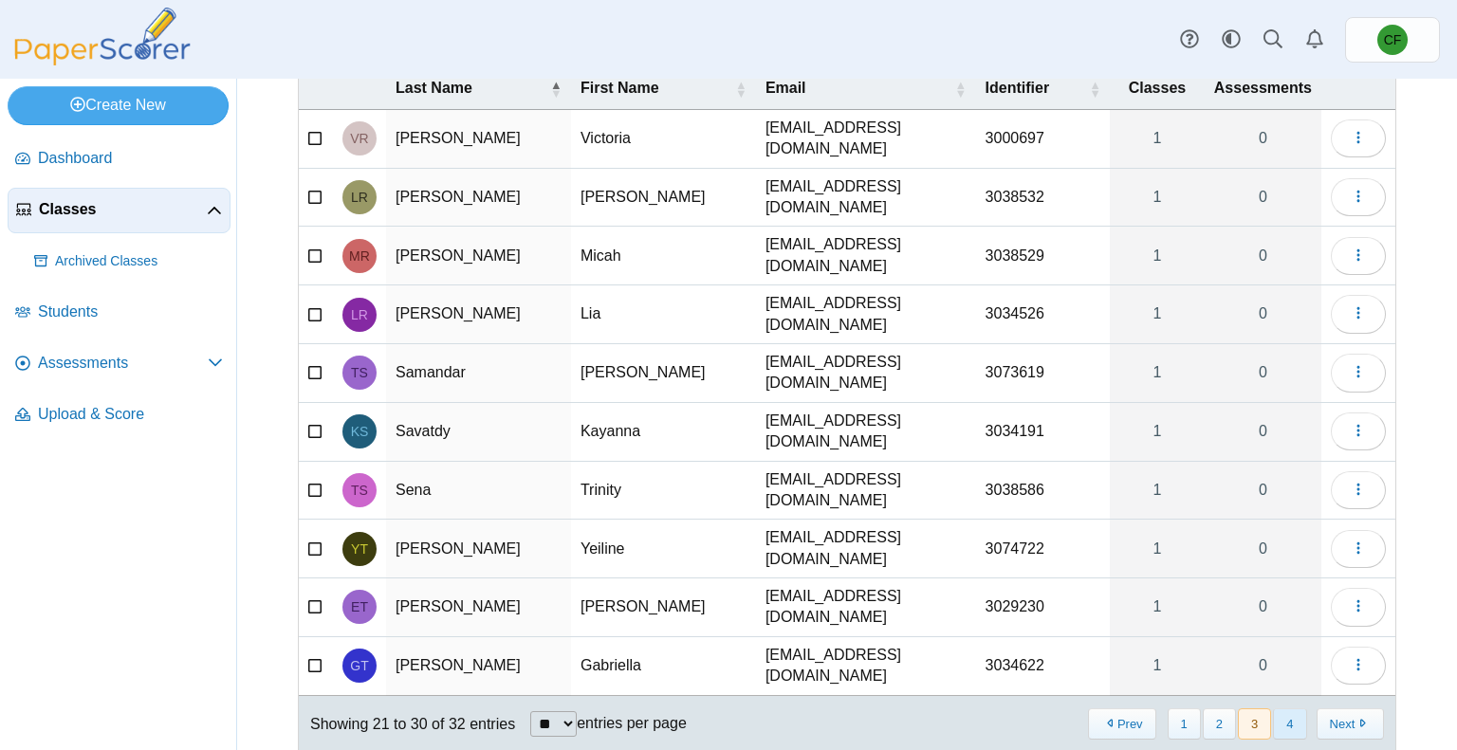
click at [1273, 709] on button "4" at bounding box center [1289, 724] width 33 height 31
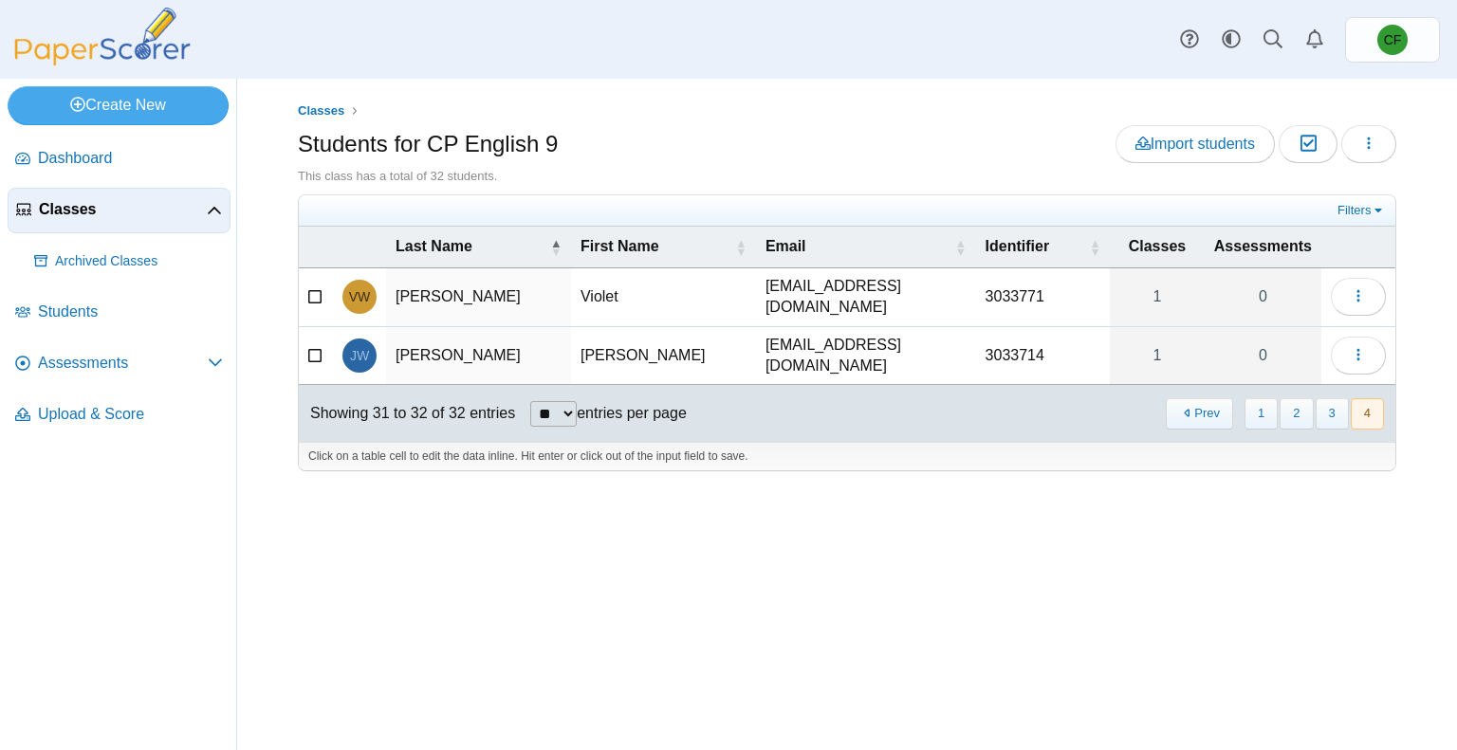
click at [378, 153] on h1 "Students for CP English 9" at bounding box center [428, 144] width 260 height 32
click at [100, 109] on link "Create New" at bounding box center [118, 105] width 221 height 38
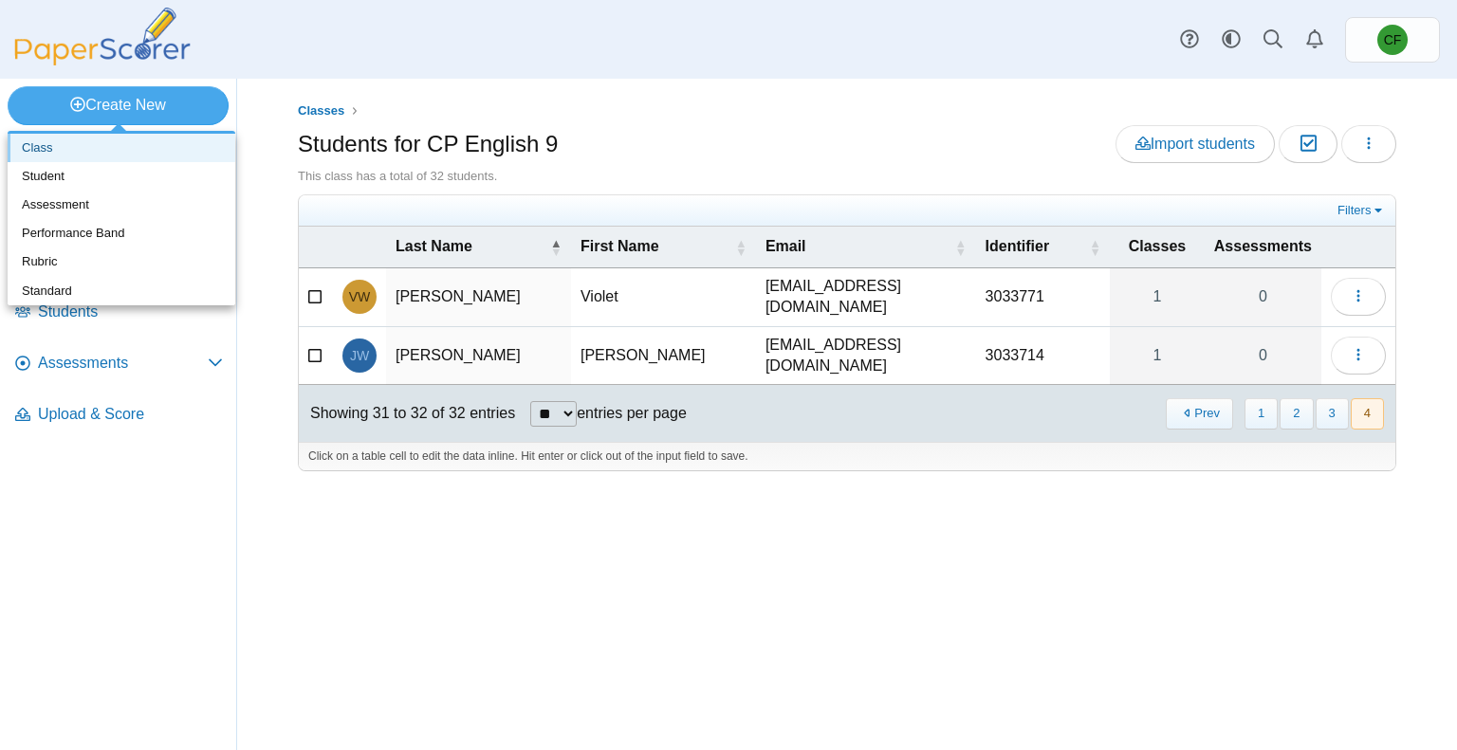
click at [98, 151] on link "Class" at bounding box center [122, 148] width 228 height 28
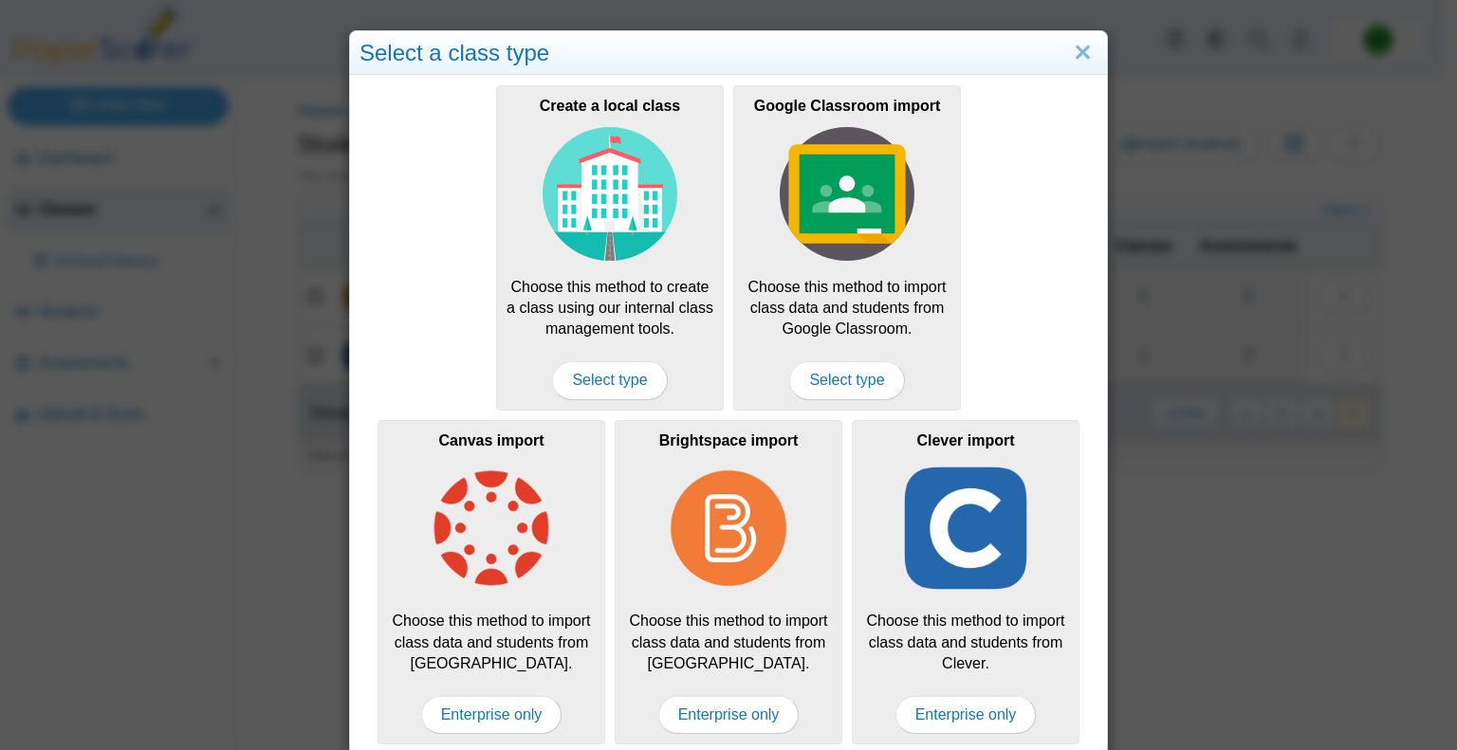
click at [1082, 68] on div "Select a class type" at bounding box center [728, 53] width 757 height 45
click at [1072, 49] on link "Close" at bounding box center [1082, 53] width 29 height 32
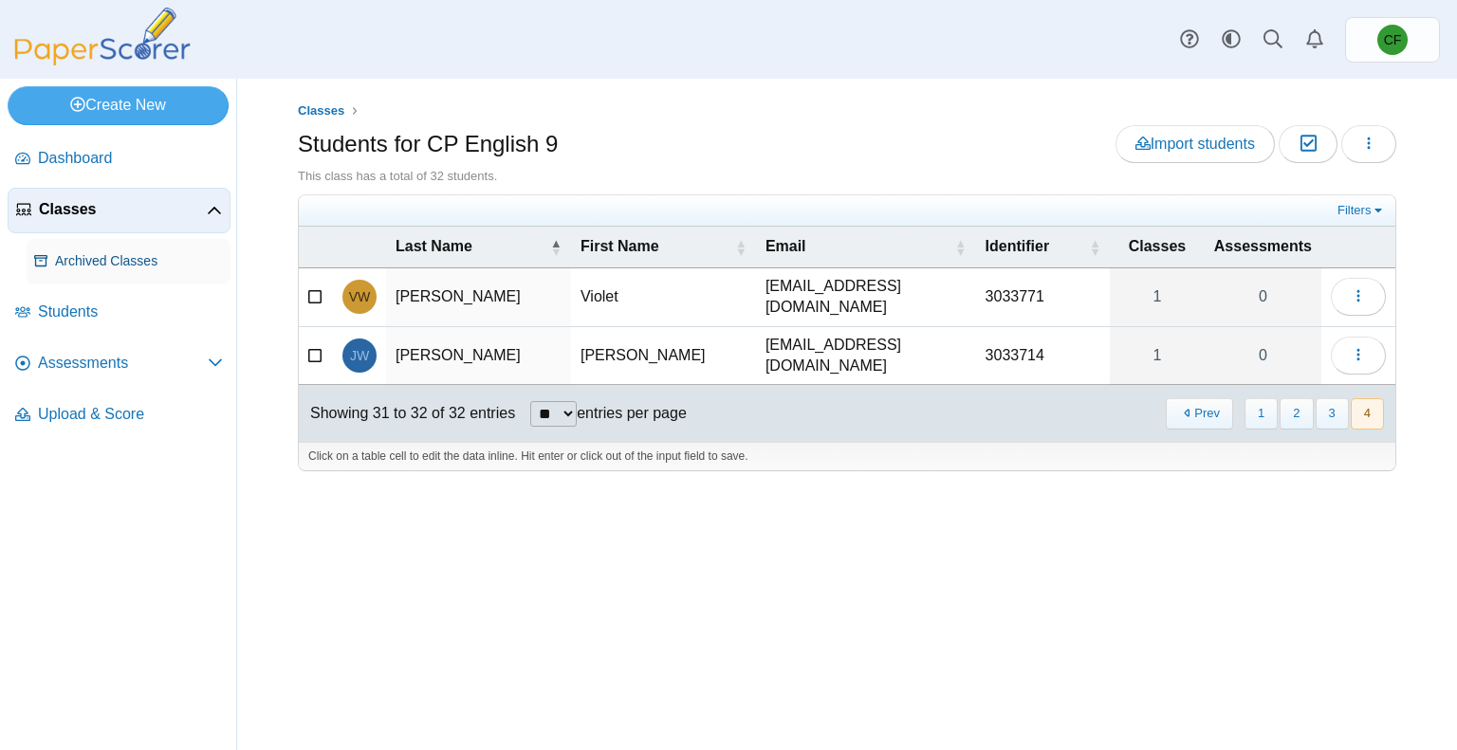
click at [103, 260] on span "Archived Classes" at bounding box center [139, 261] width 168 height 19
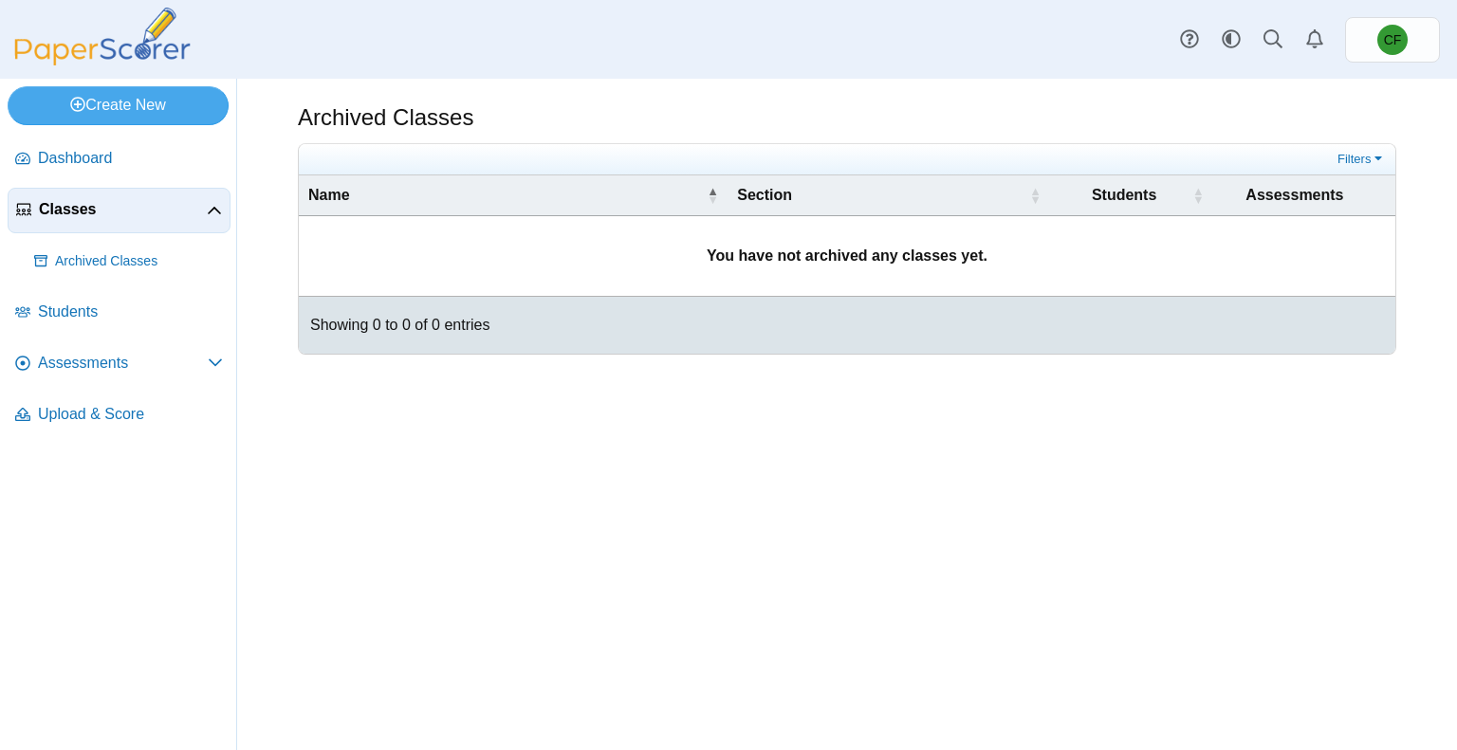
click at [209, 212] on icon at bounding box center [214, 211] width 15 height 15
click at [209, 212] on icon at bounding box center [214, 208] width 15 height 15
click at [43, 162] on span "Dashboard" at bounding box center [130, 158] width 185 height 21
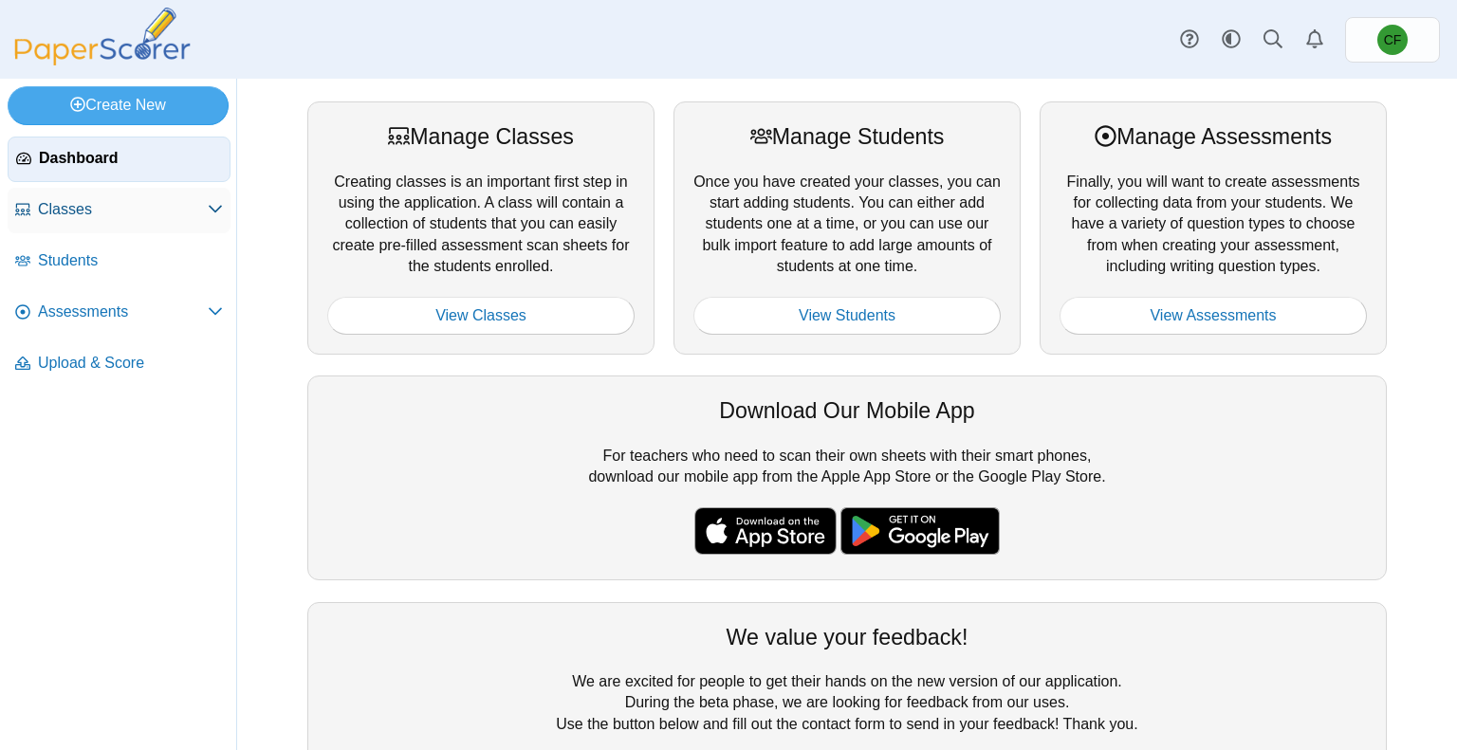
click at [47, 215] on span "Classes" at bounding box center [123, 209] width 170 height 21
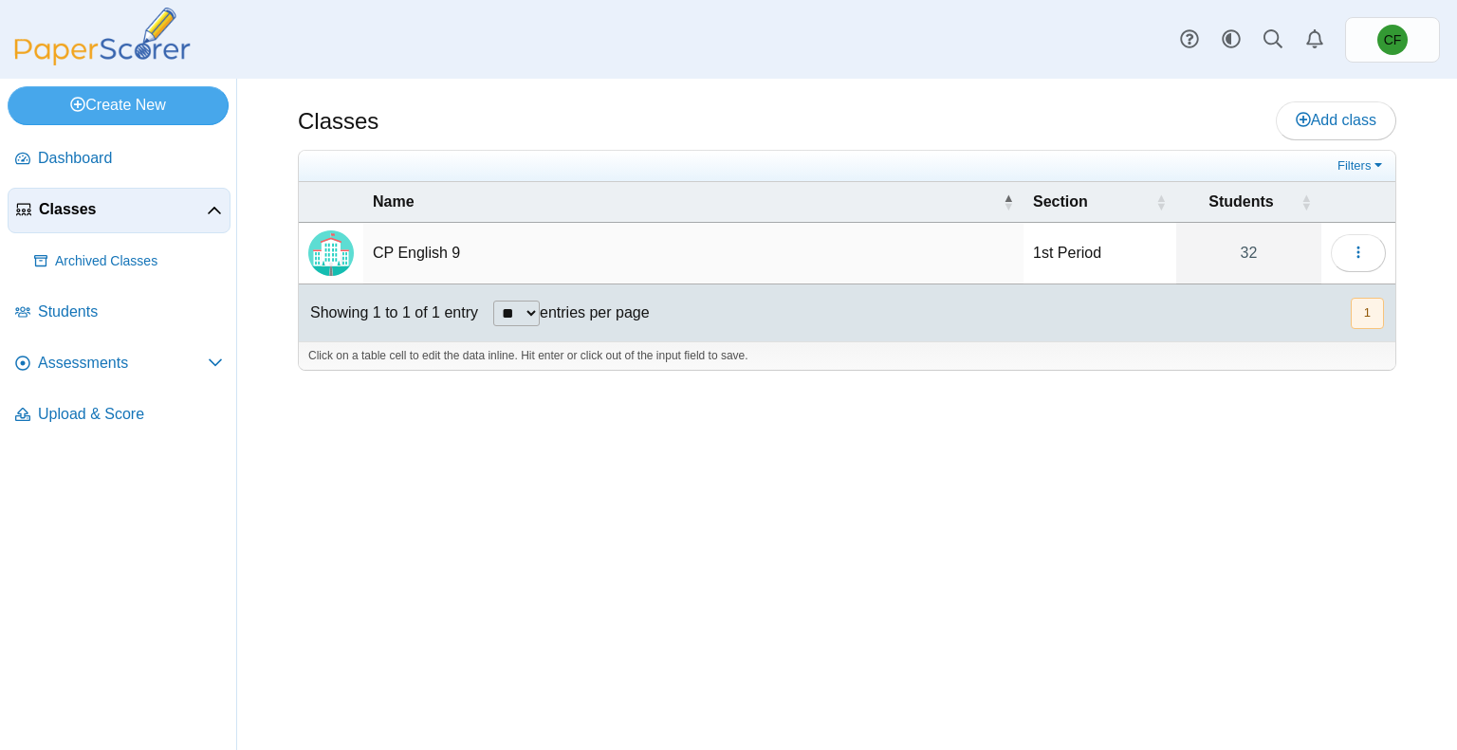
click at [419, 261] on td "CP English 9" at bounding box center [693, 254] width 660 height 62
click at [343, 248] on img "Locally created class" at bounding box center [331, 253] width 46 height 46
click at [1356, 257] on icon "button" at bounding box center [1358, 252] width 15 height 15
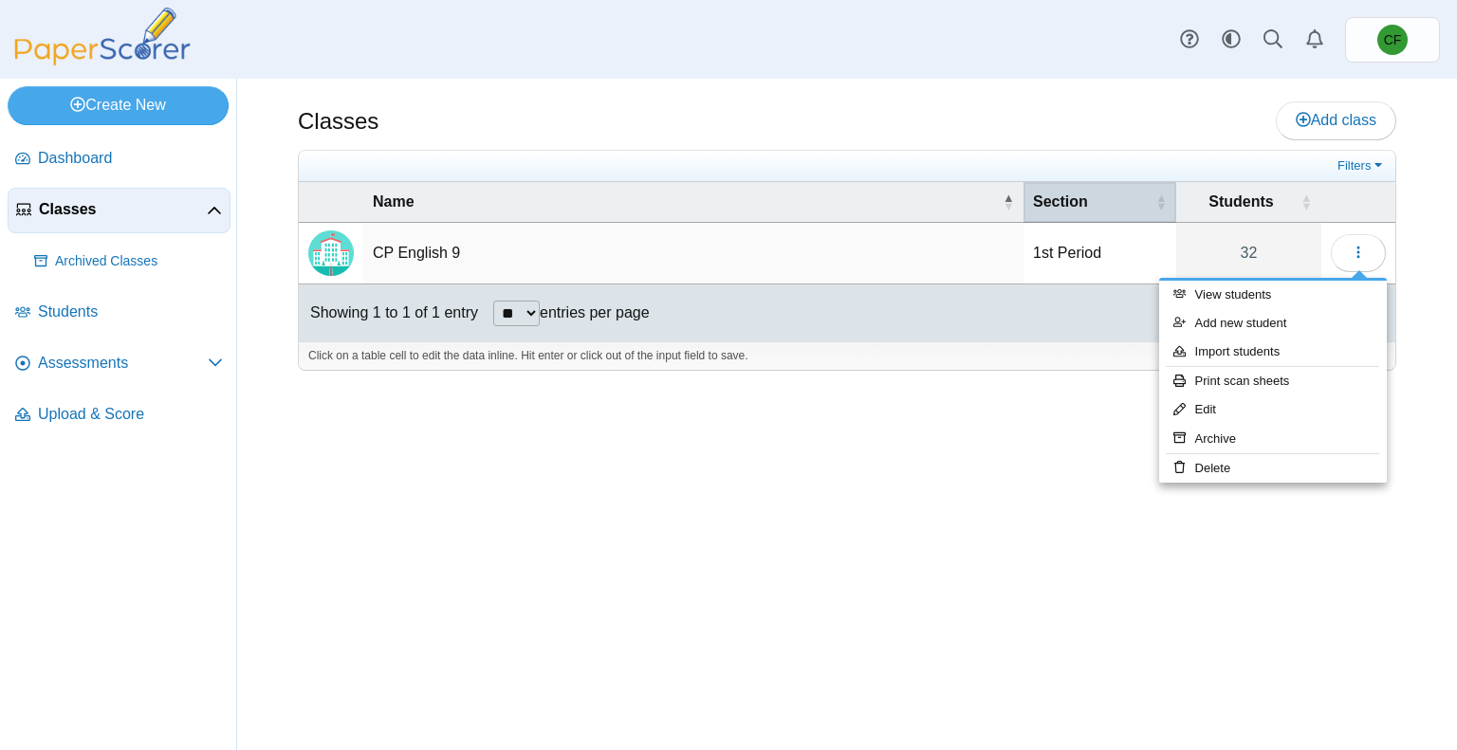
click at [1063, 201] on span "Section" at bounding box center [1092, 202] width 119 height 21
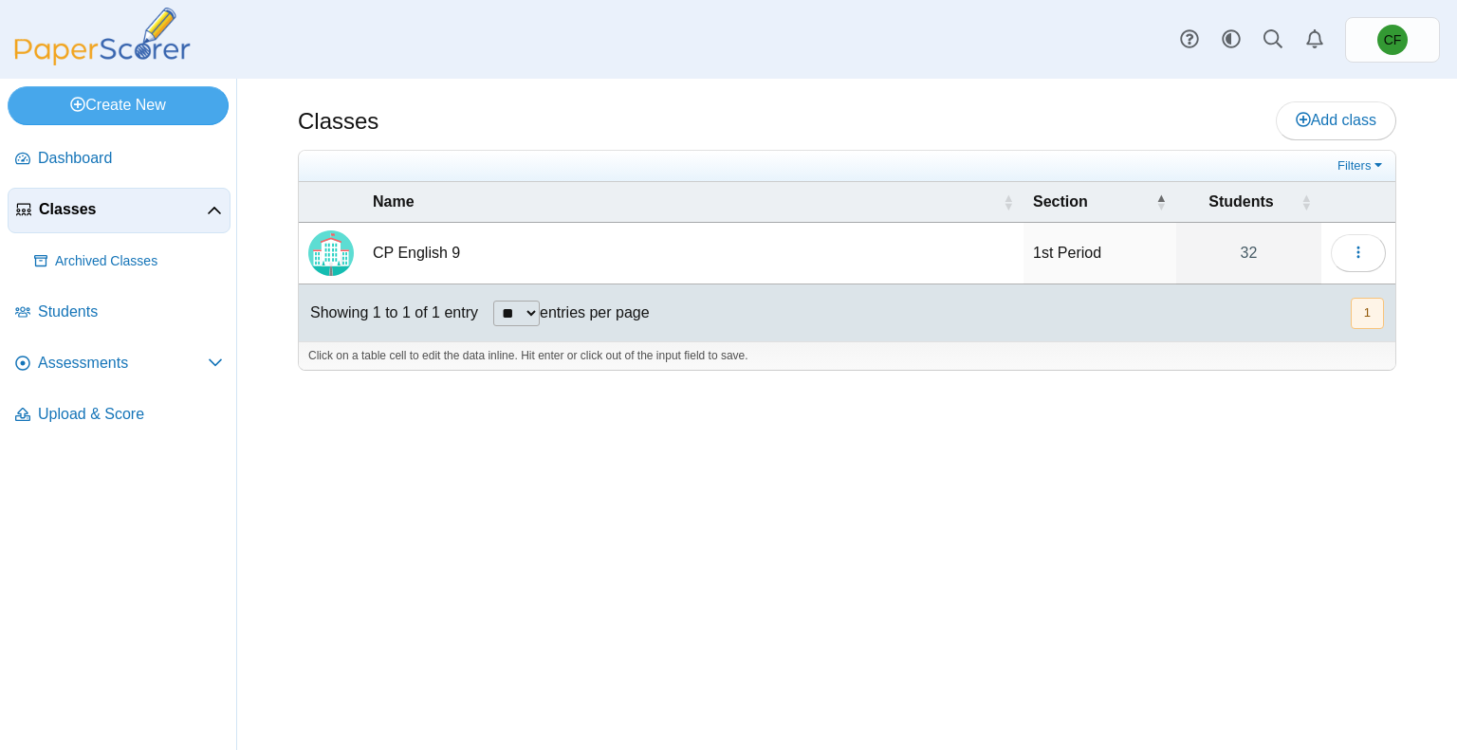
click at [1073, 257] on td "1st Period" at bounding box center [1099, 254] width 153 height 62
click at [1084, 335] on div "Showing 1 to 1 of 1 entry ** ** ** *** entries per page « Prev 1 Next »" at bounding box center [847, 313] width 1096 height 57
click at [1319, 366] on div "Click on a table cell to edit the data inline. Hit enter or click out of the in…" at bounding box center [847, 355] width 1096 height 28
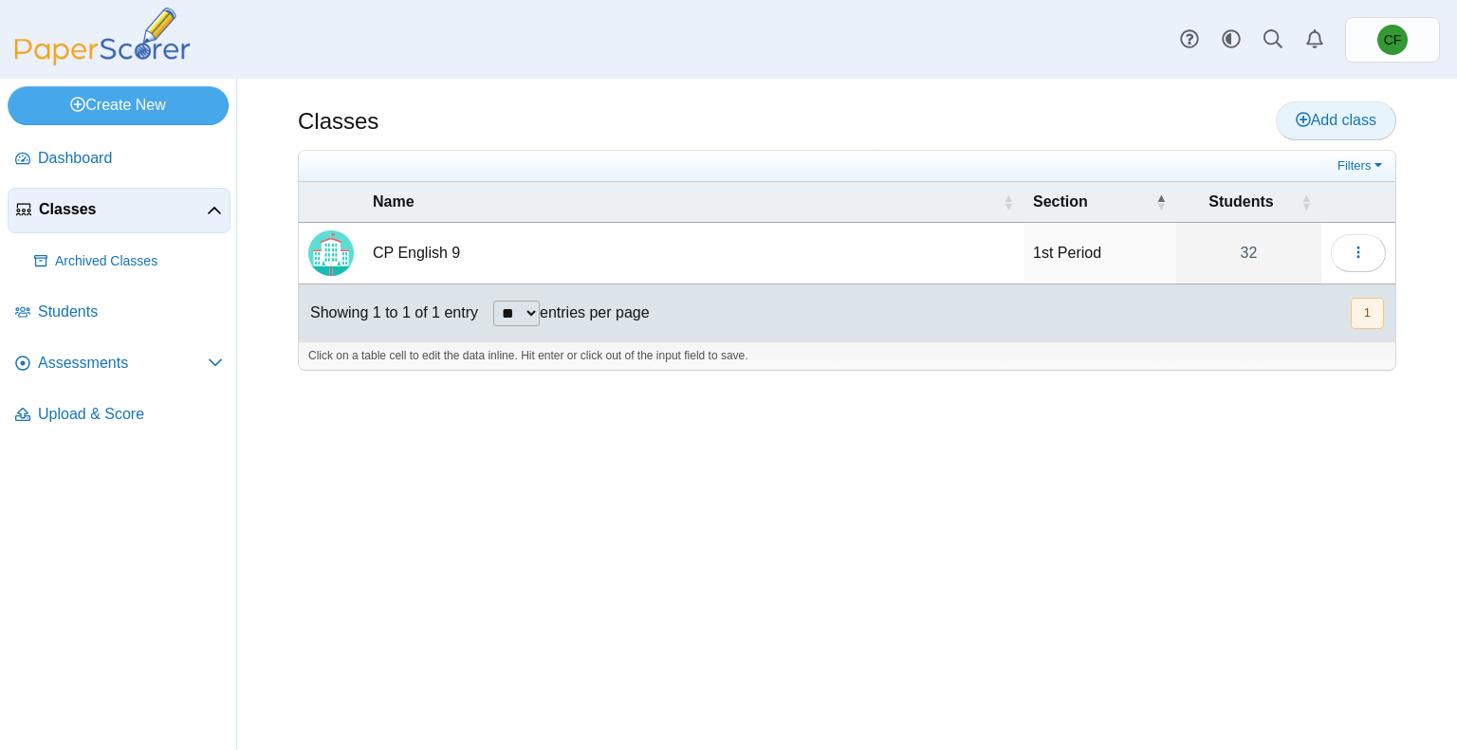
click at [1329, 112] on span "Add class" at bounding box center [1336, 120] width 81 height 16
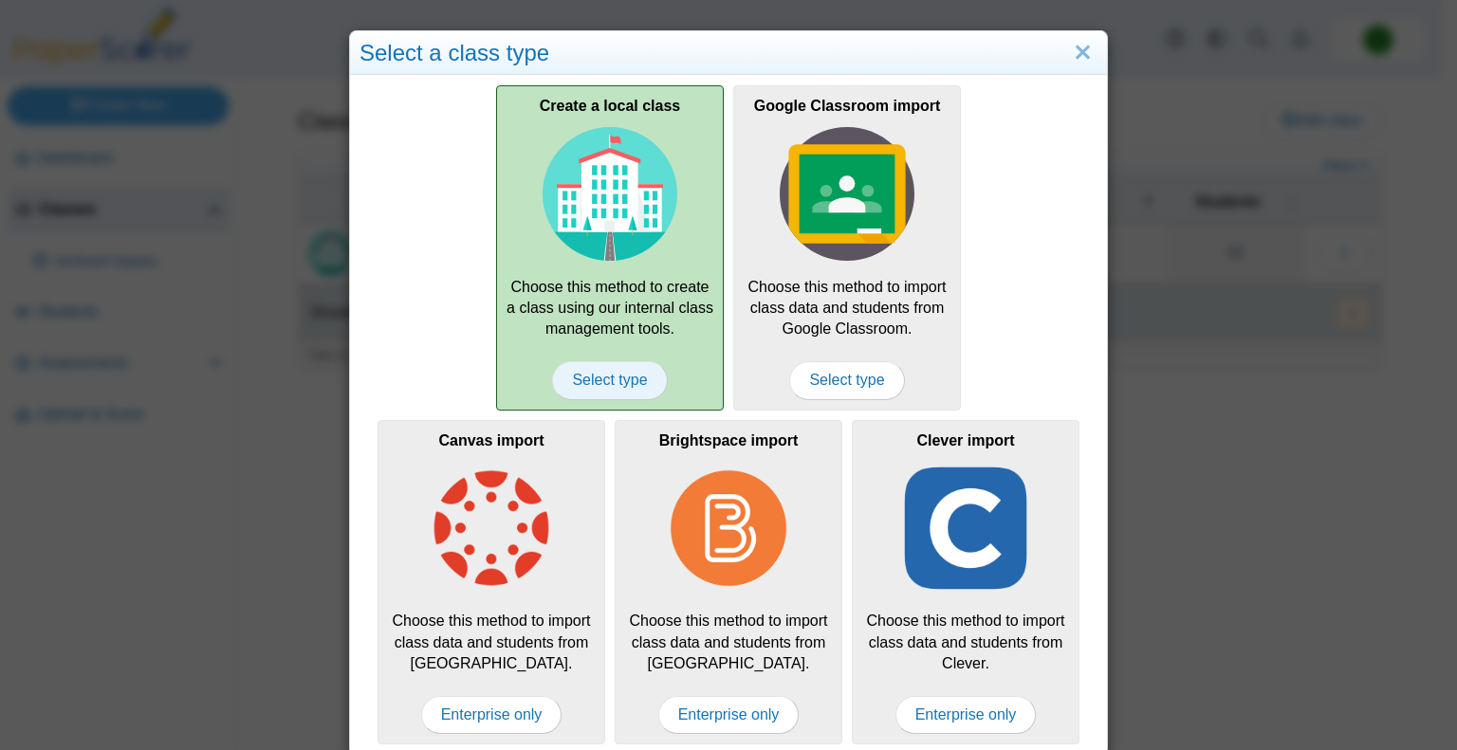
click at [613, 384] on span "Select type" at bounding box center [609, 380] width 115 height 38
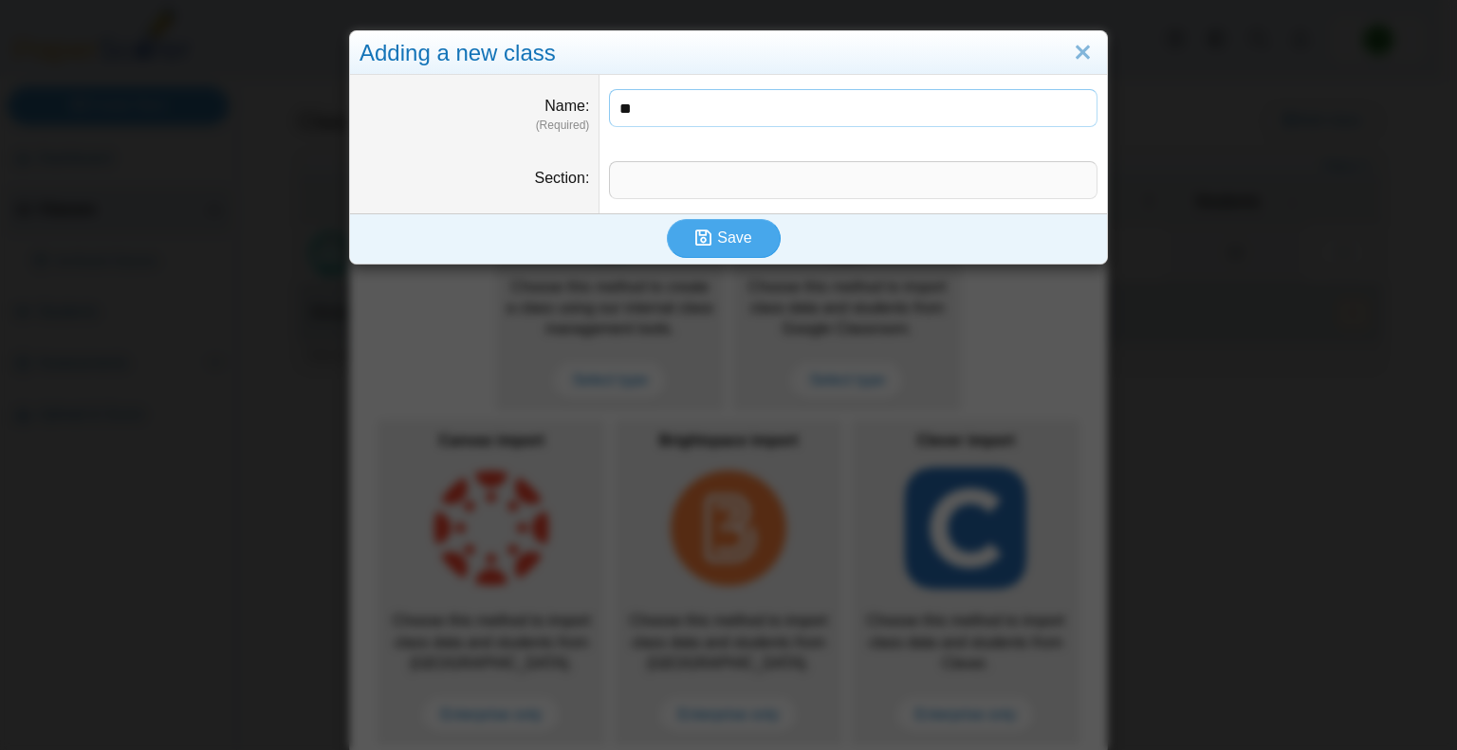
type input "**********"
click at [673, 196] on input "Section" at bounding box center [853, 180] width 488 height 38
type input "*"
type input "**********"
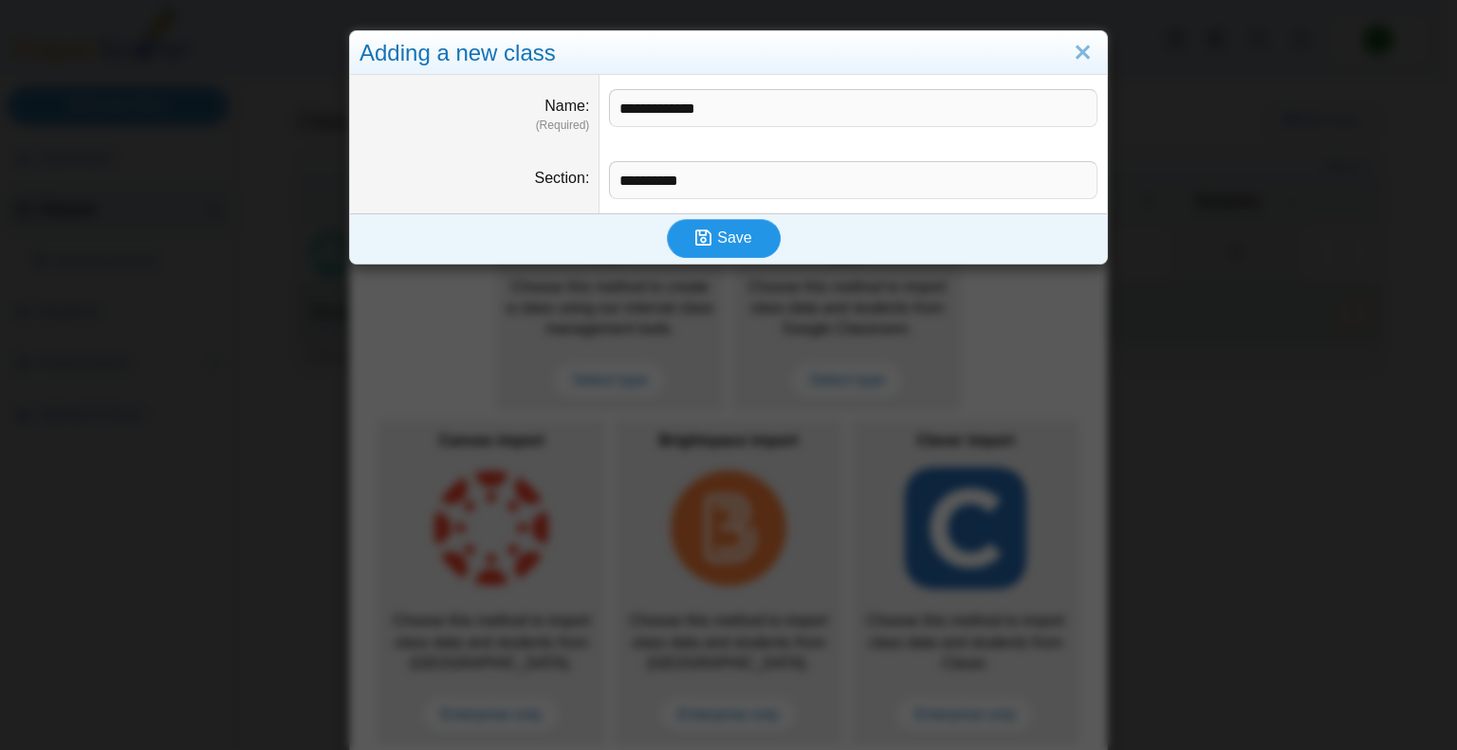
click at [717, 234] on span "Save" at bounding box center [734, 238] width 34 height 16
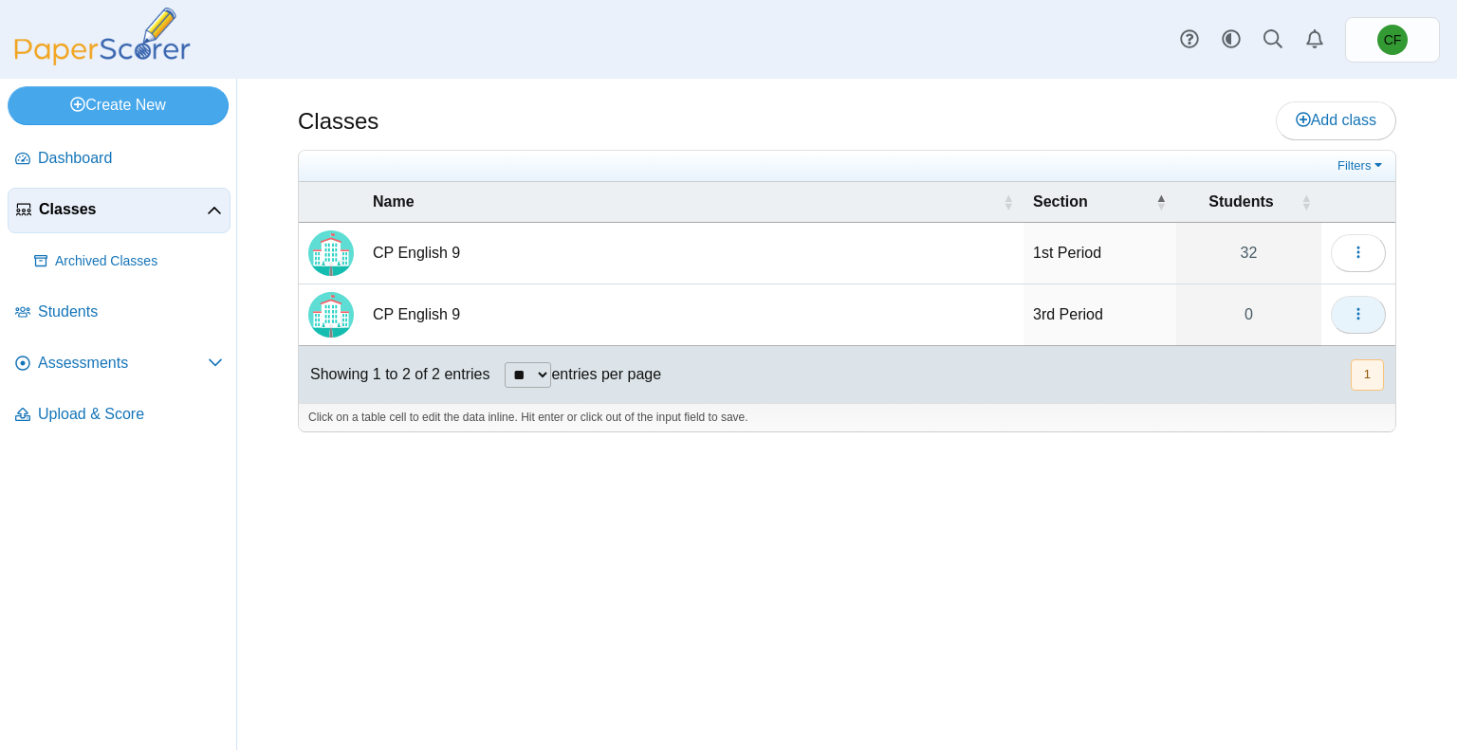
click at [1332, 319] on button "button" at bounding box center [1358, 315] width 55 height 38
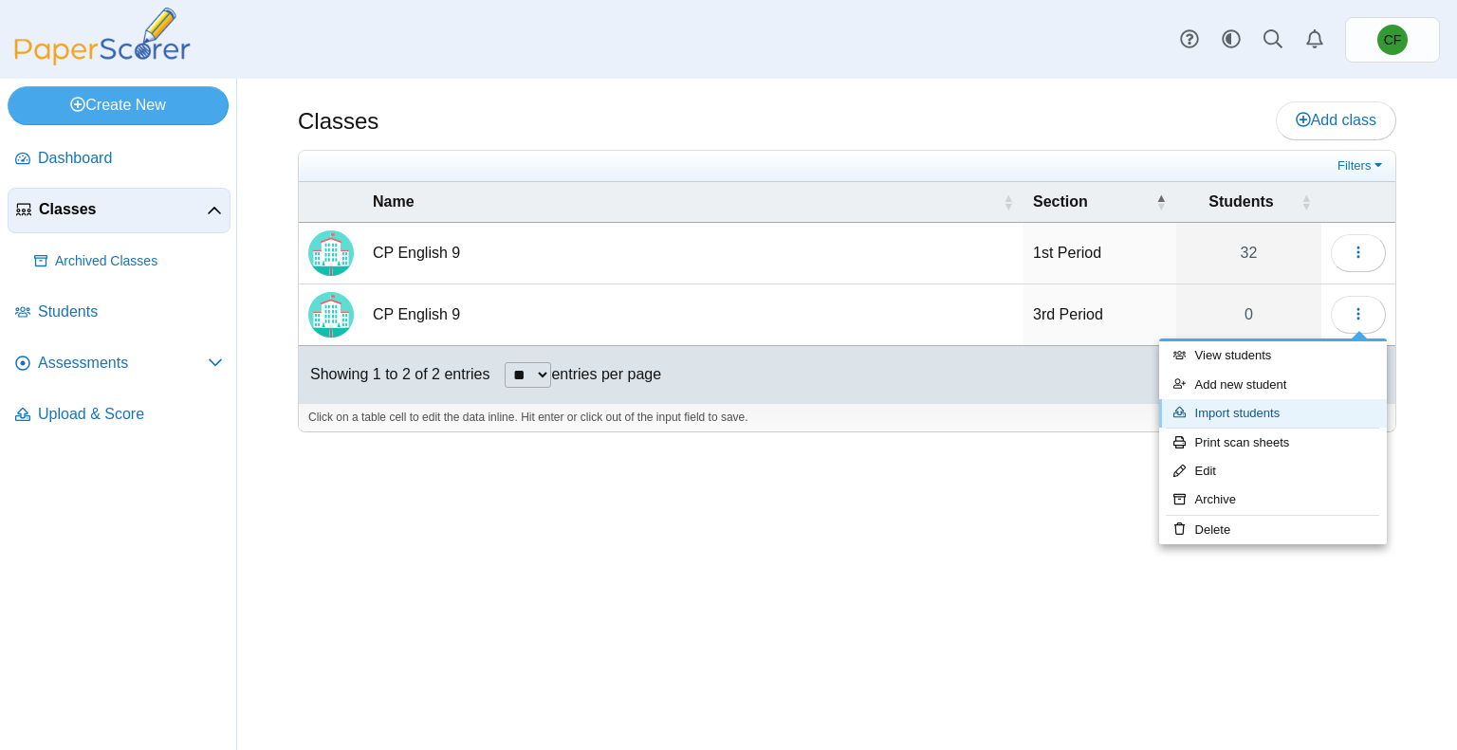
click at [1278, 415] on link "Import students" at bounding box center [1273, 413] width 228 height 28
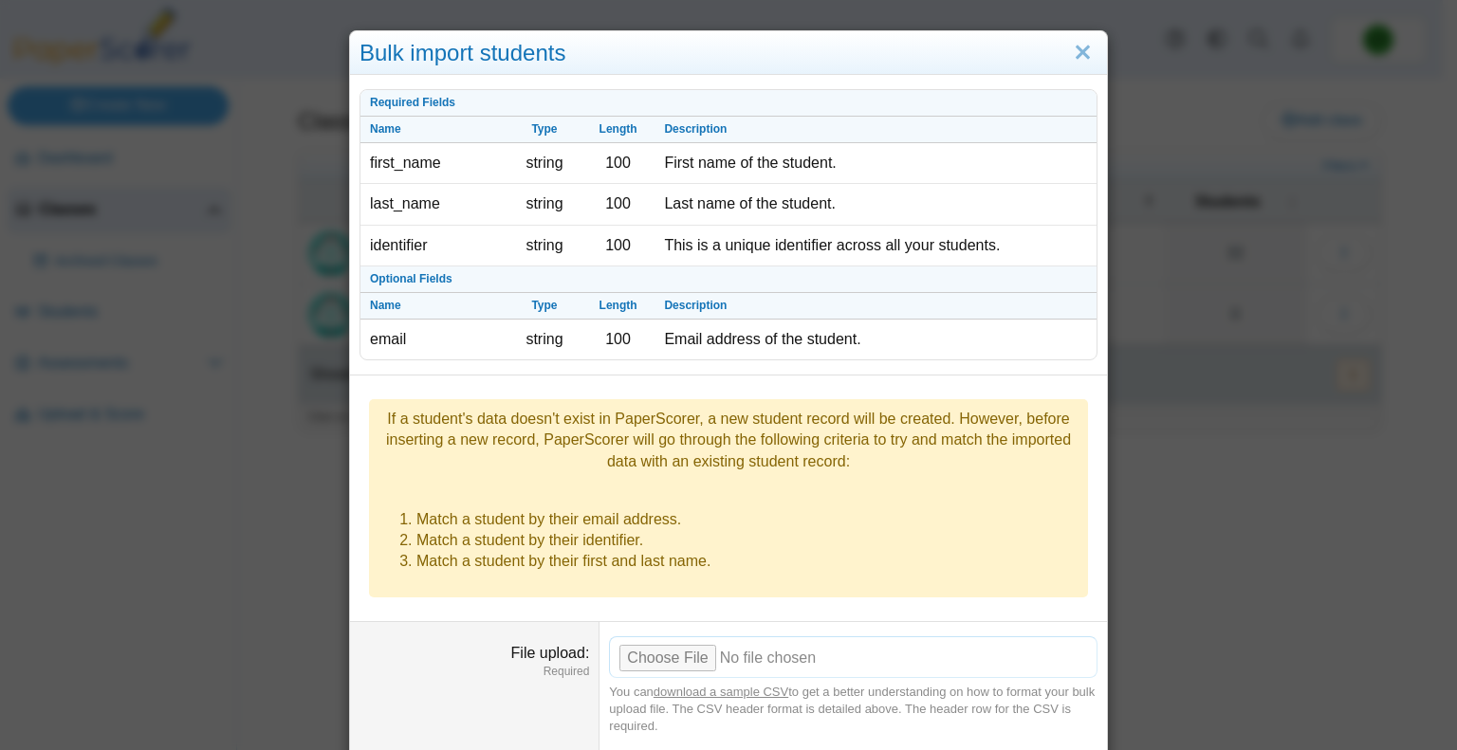
click at [645, 636] on input "File upload" at bounding box center [853, 657] width 488 height 42
type input "**********"
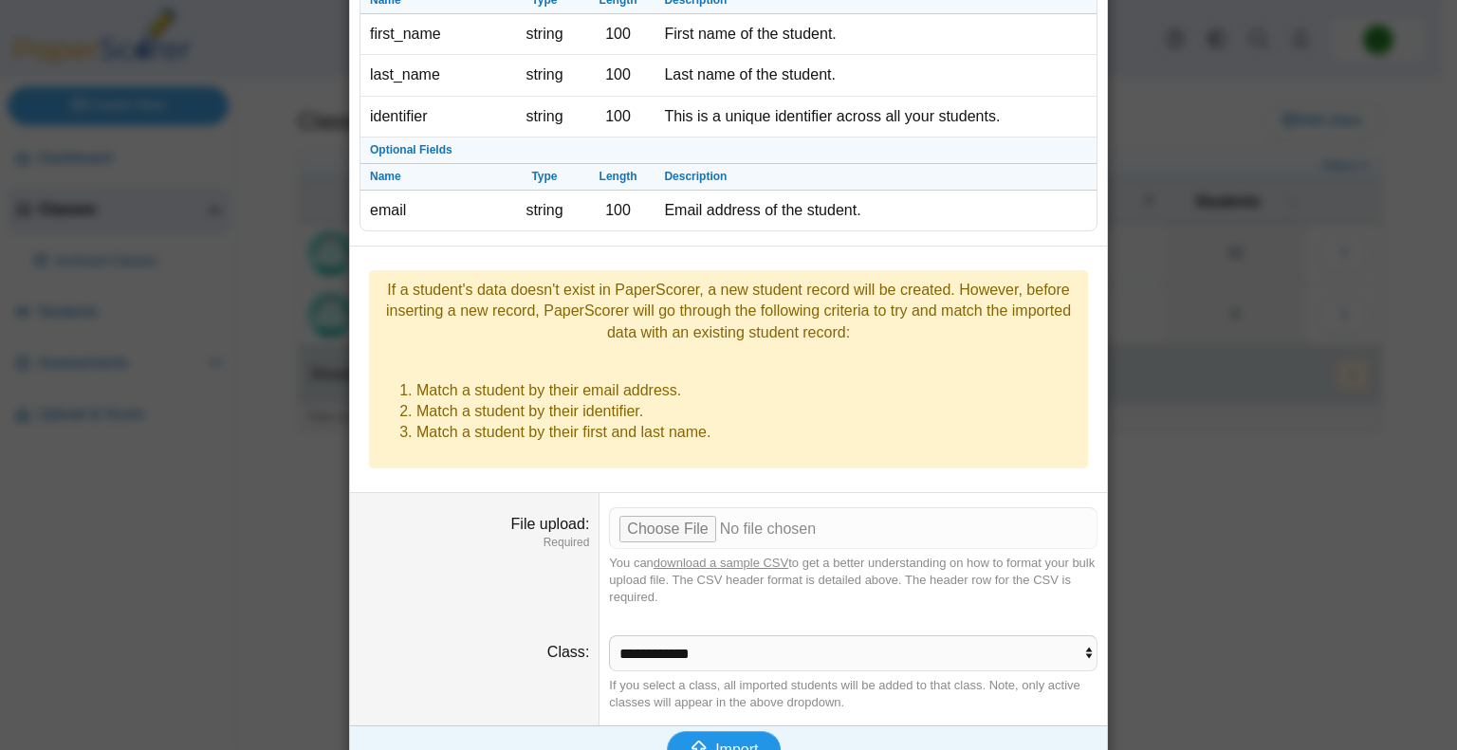
click at [715, 742] on span "Import" at bounding box center [736, 750] width 43 height 16
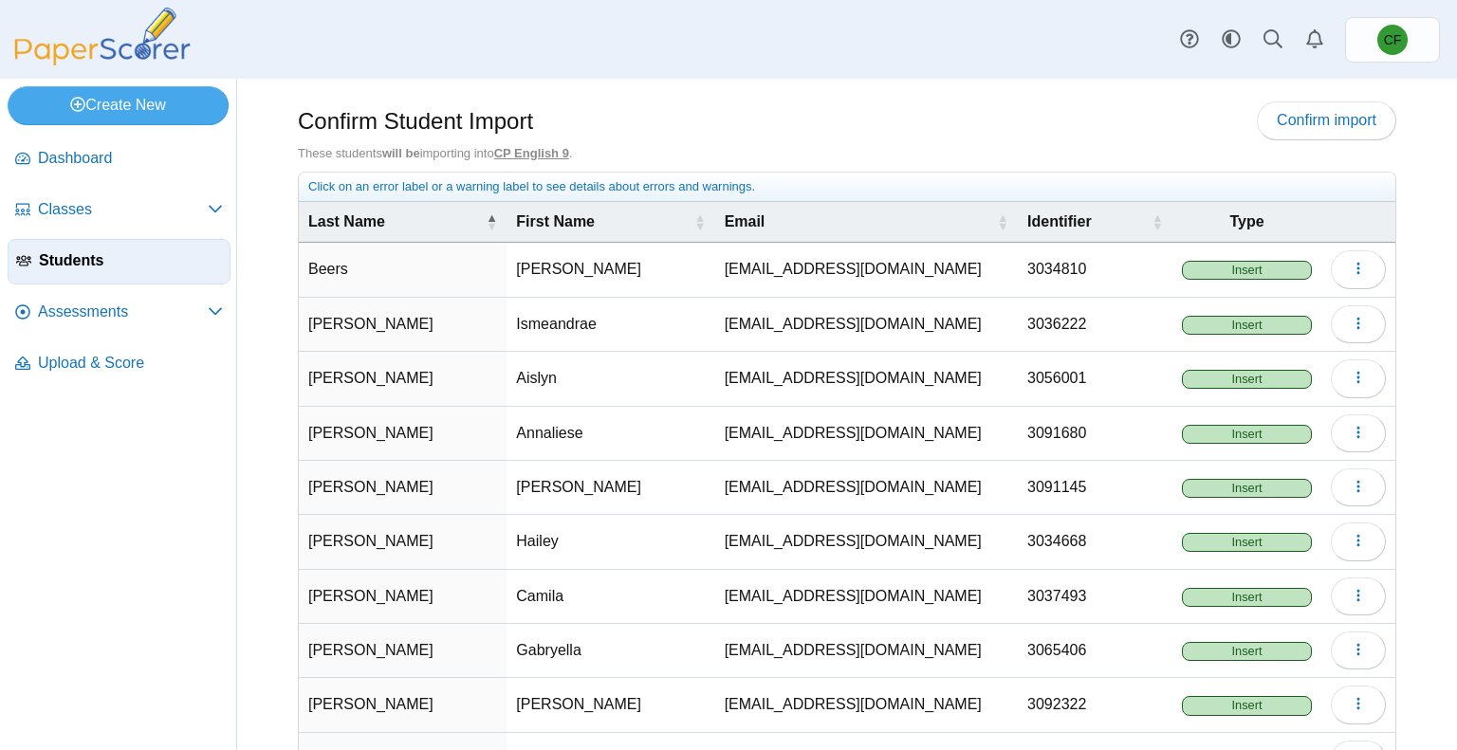
scroll to position [133, 0]
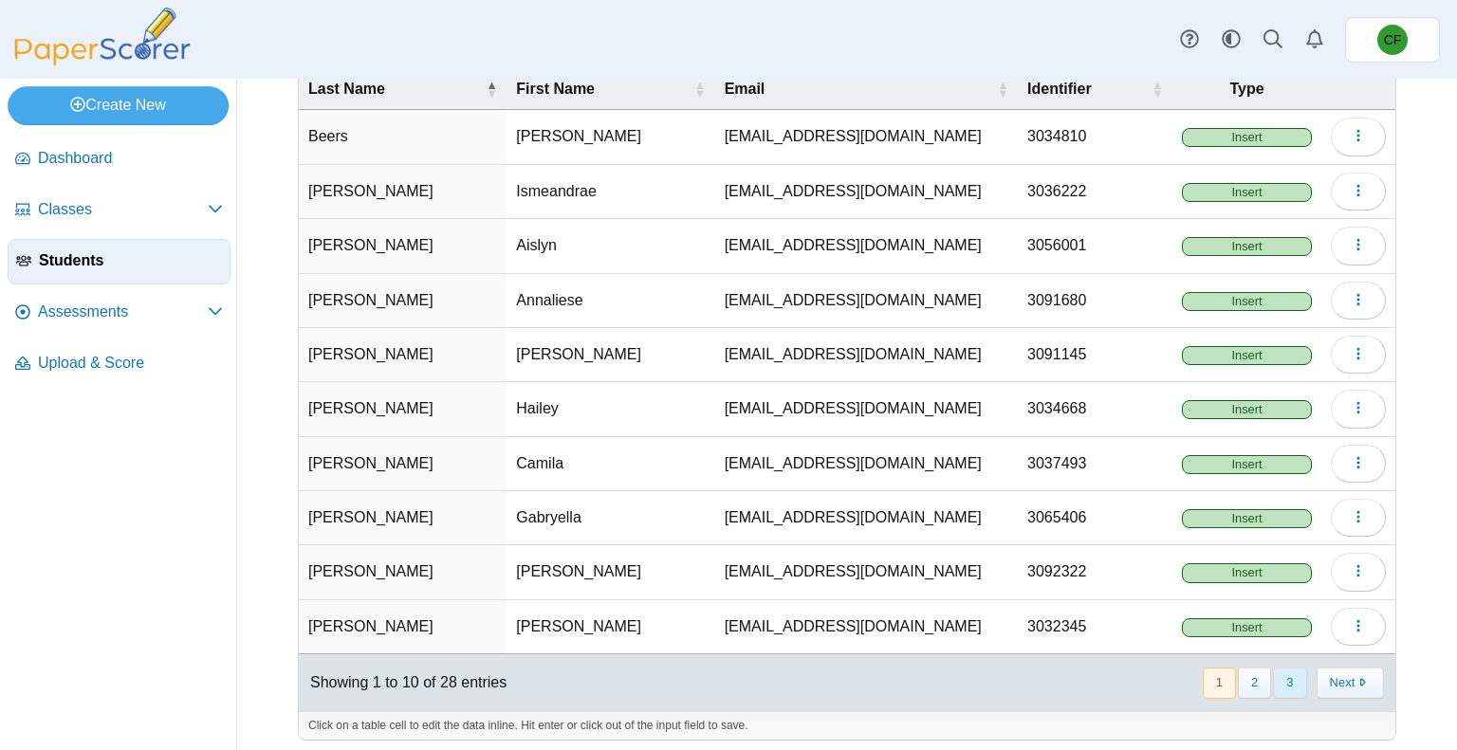
click at [1274, 673] on button "3" at bounding box center [1289, 683] width 33 height 31
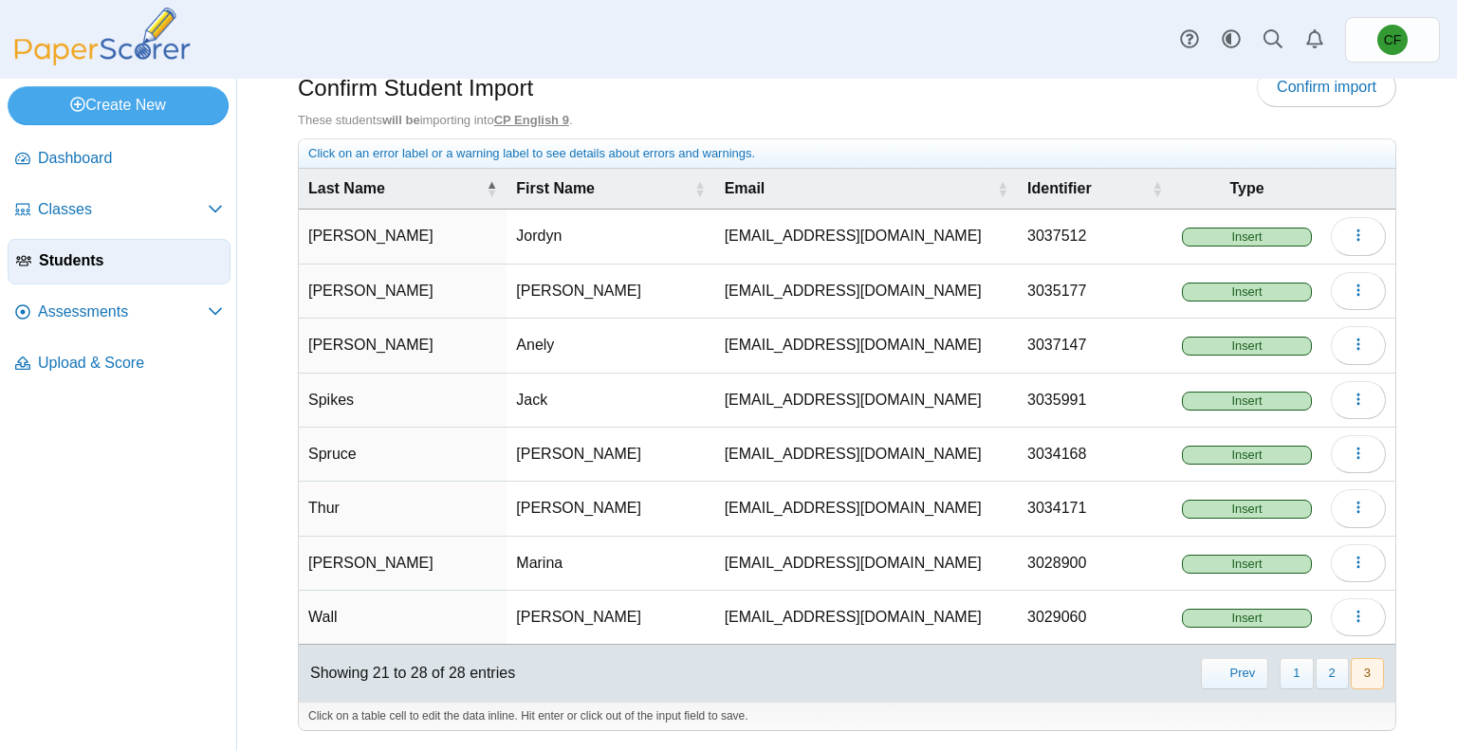
scroll to position [26, 0]
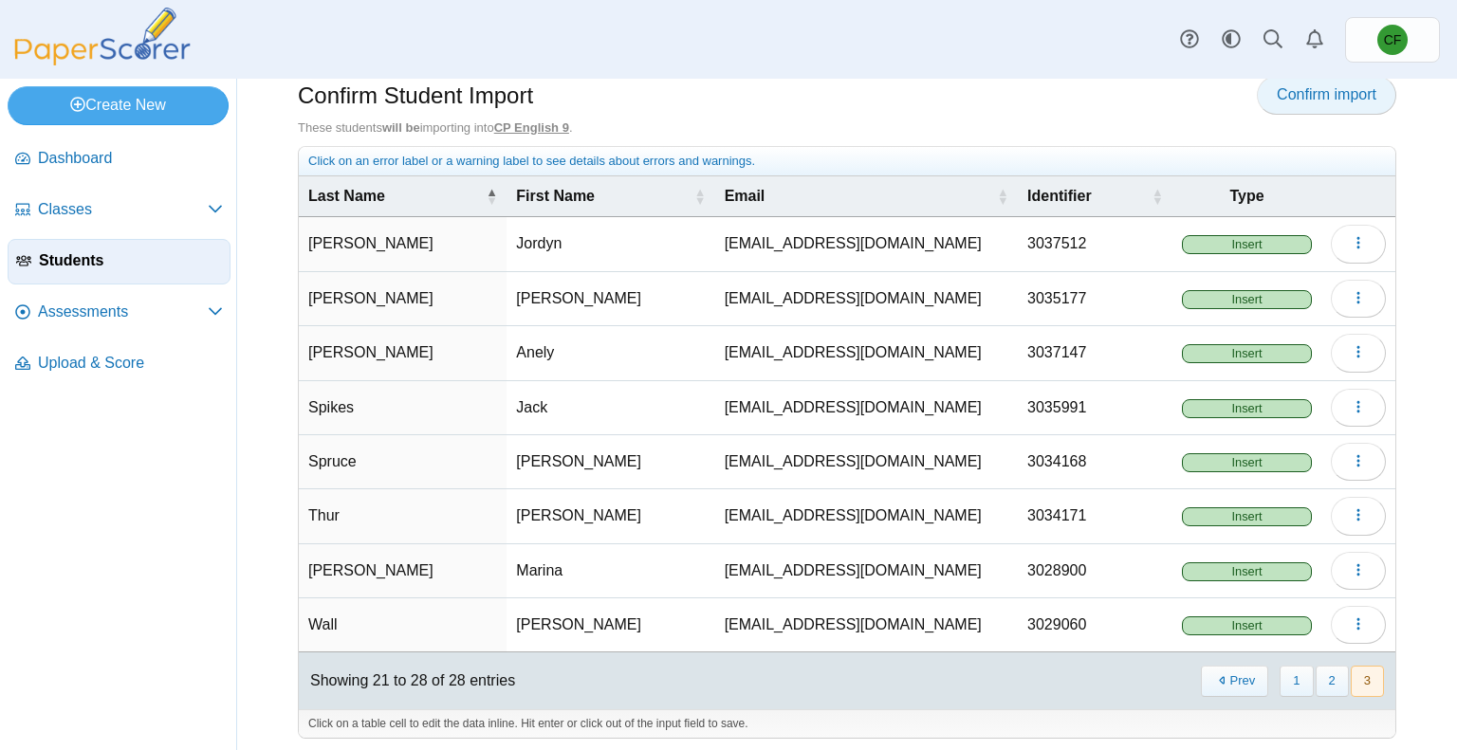
click at [1282, 101] on span "Confirm import" at bounding box center [1327, 94] width 100 height 16
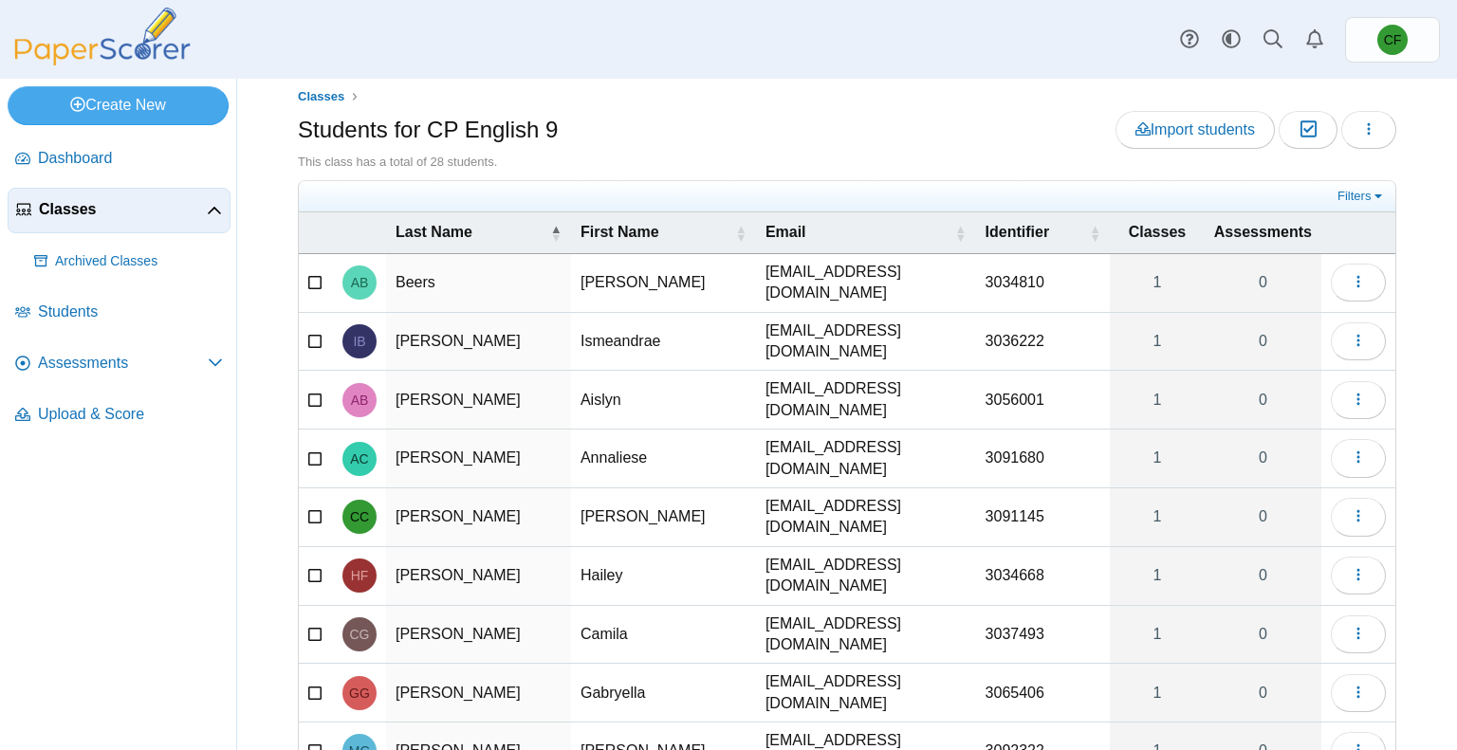
scroll to position [158, 0]
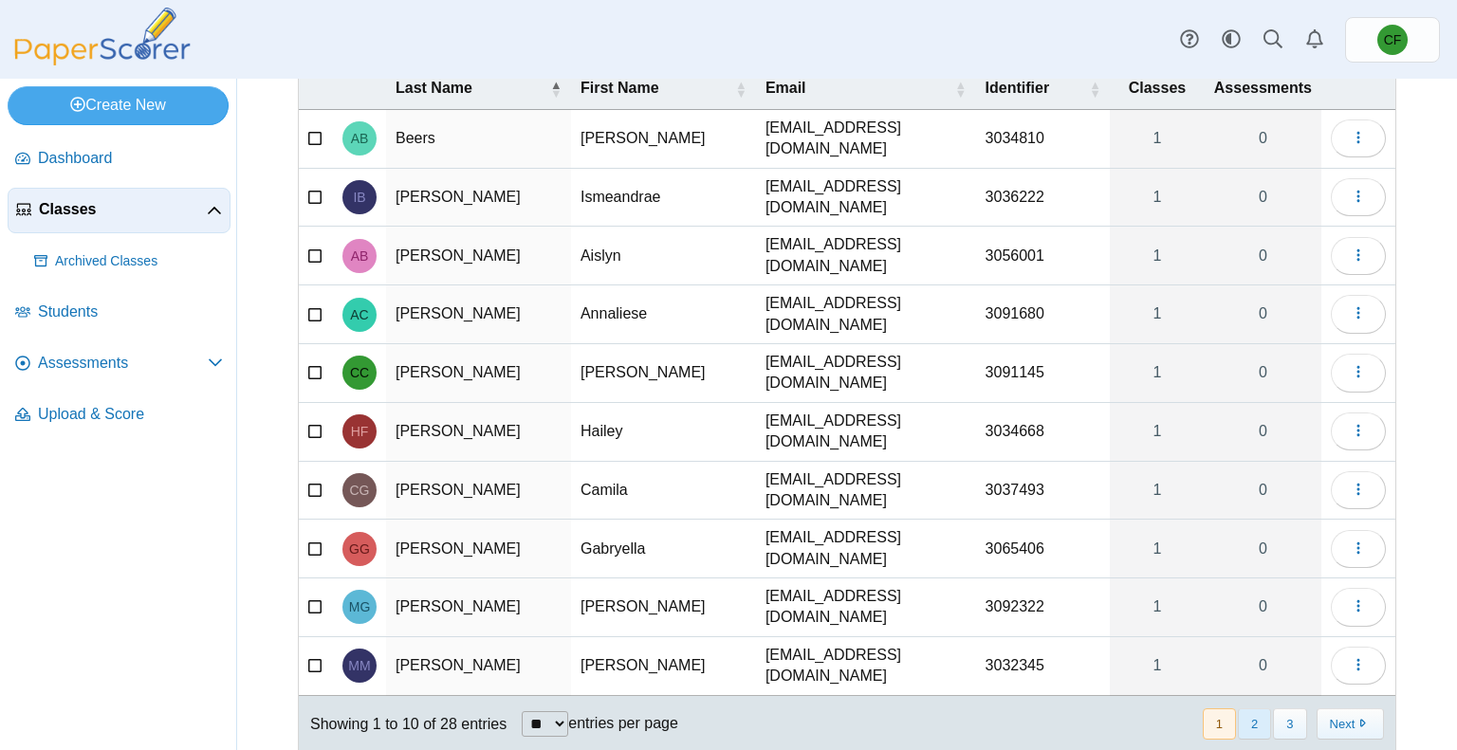
click at [1238, 709] on button "2" at bounding box center [1254, 724] width 33 height 31
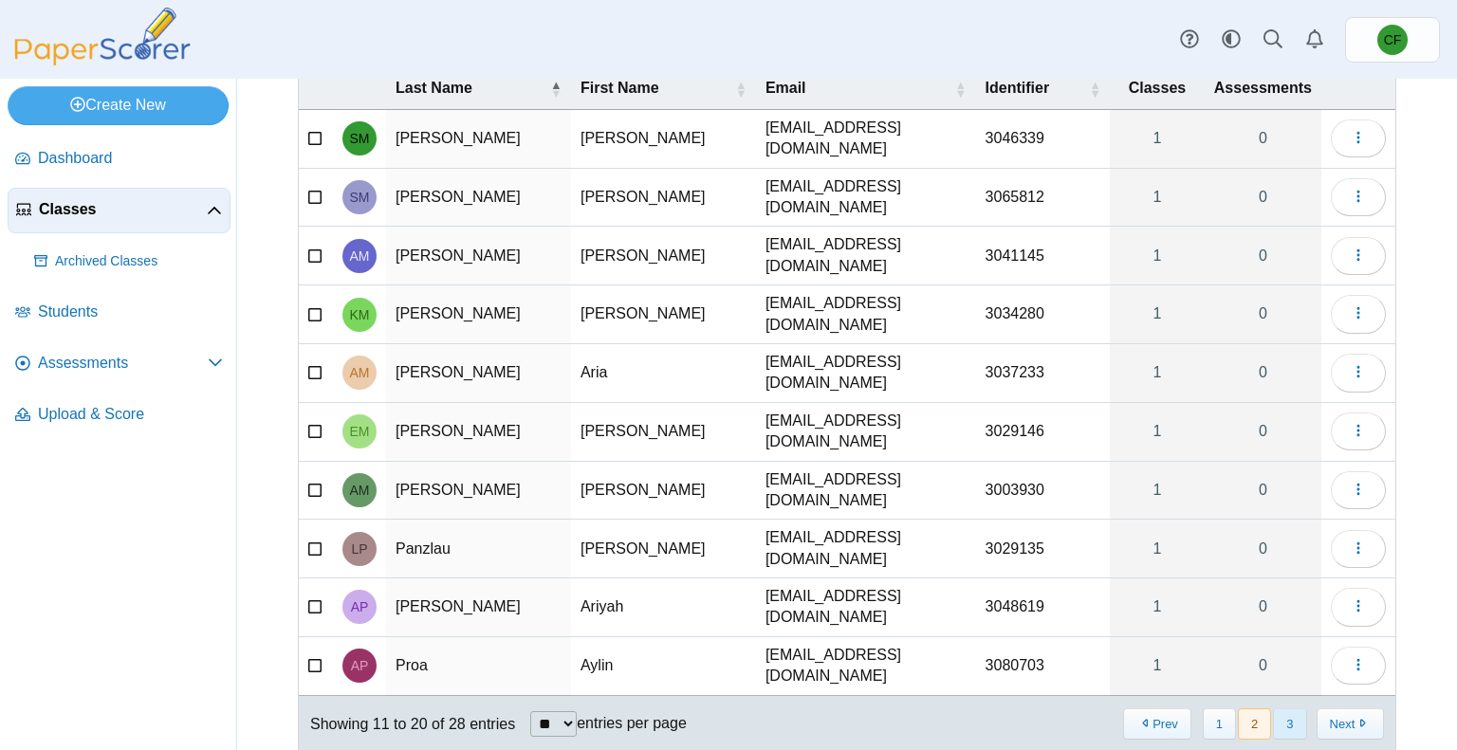
click at [1279, 709] on button "3" at bounding box center [1289, 724] width 33 height 31
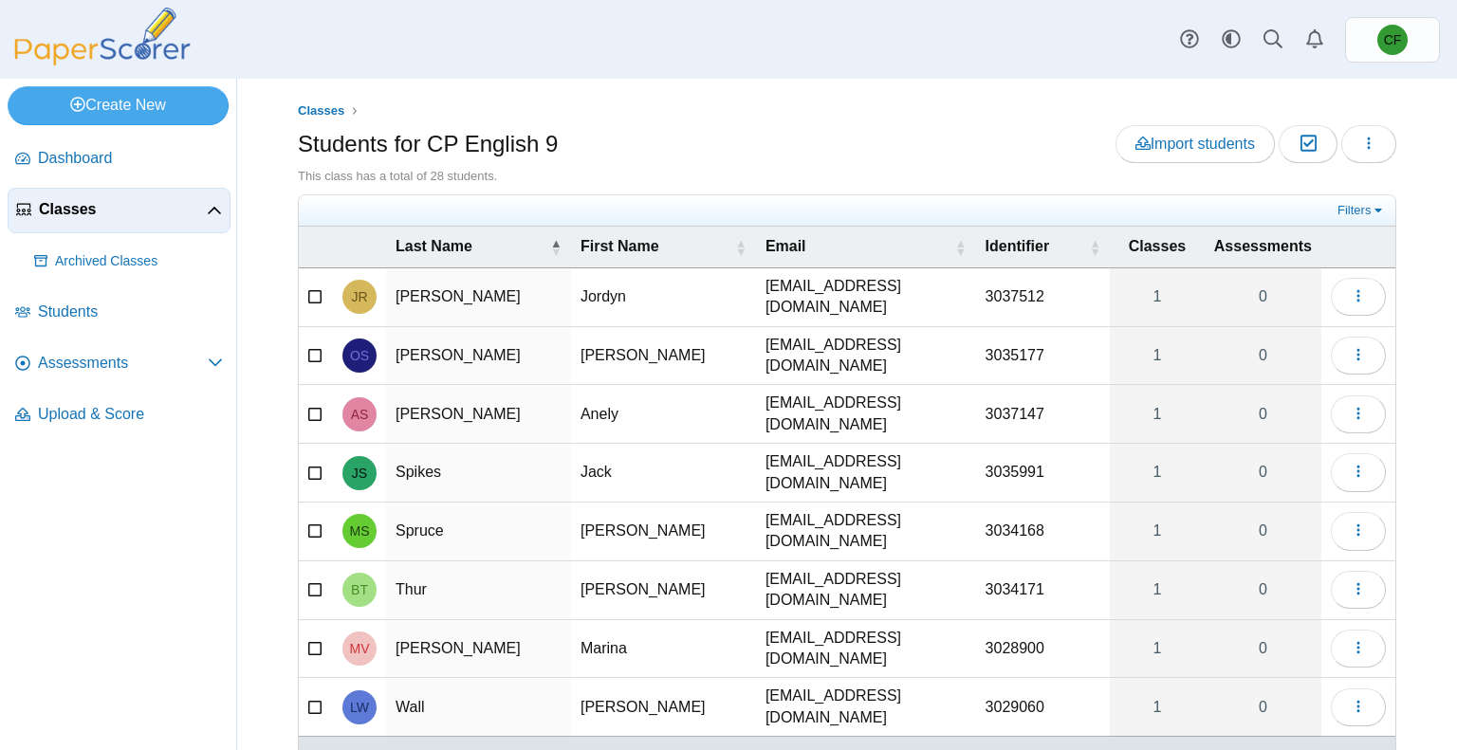
scroll to position [50, 0]
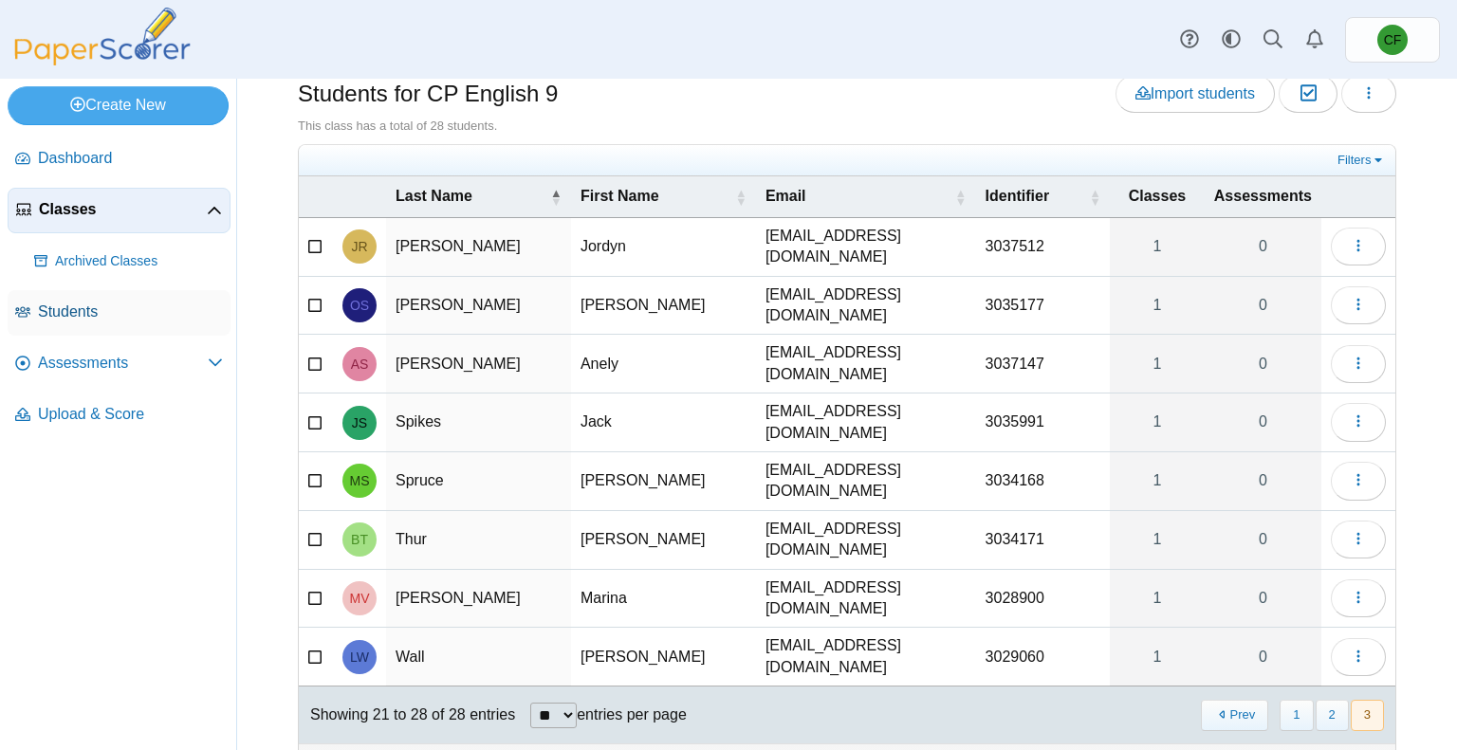
click at [106, 306] on span "Students" at bounding box center [130, 312] width 185 height 21
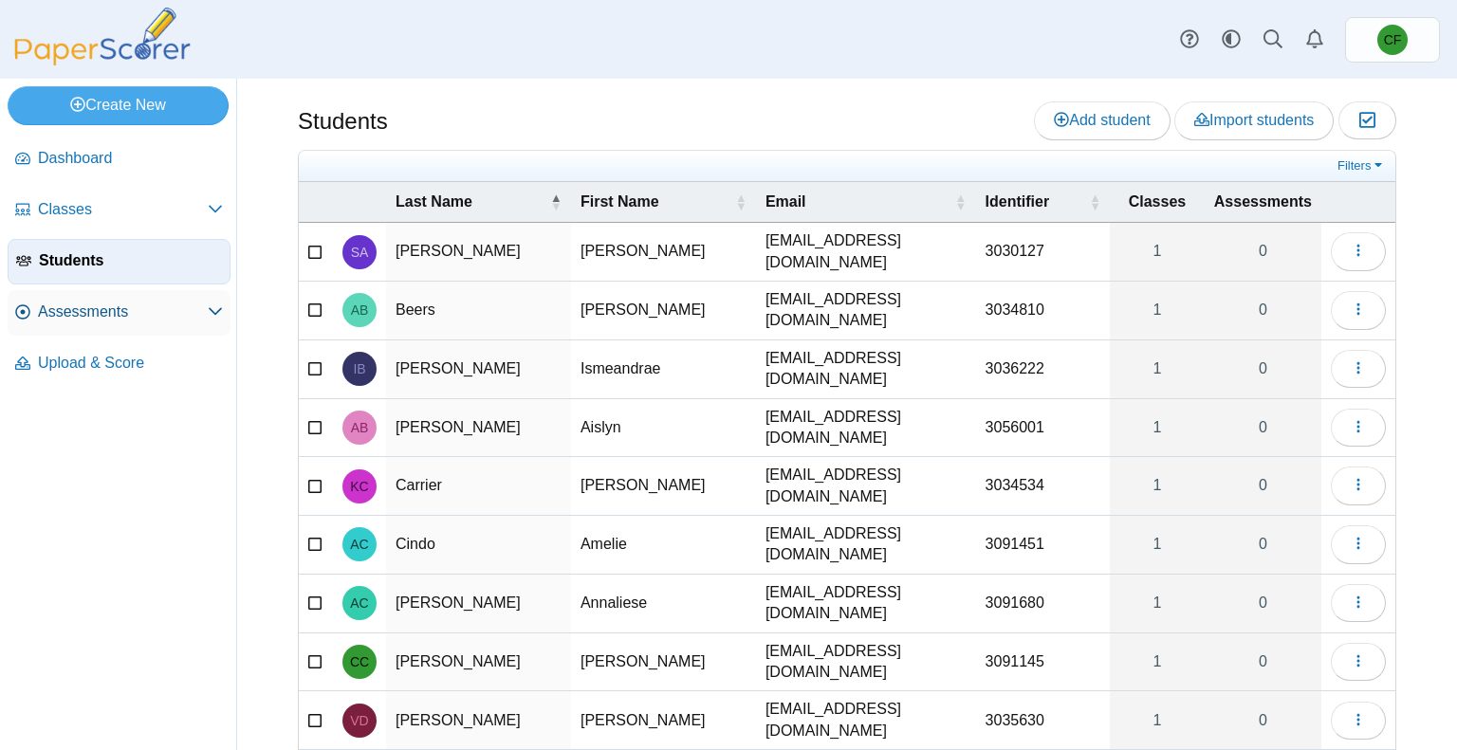
click at [101, 319] on span "Assessments" at bounding box center [123, 312] width 170 height 21
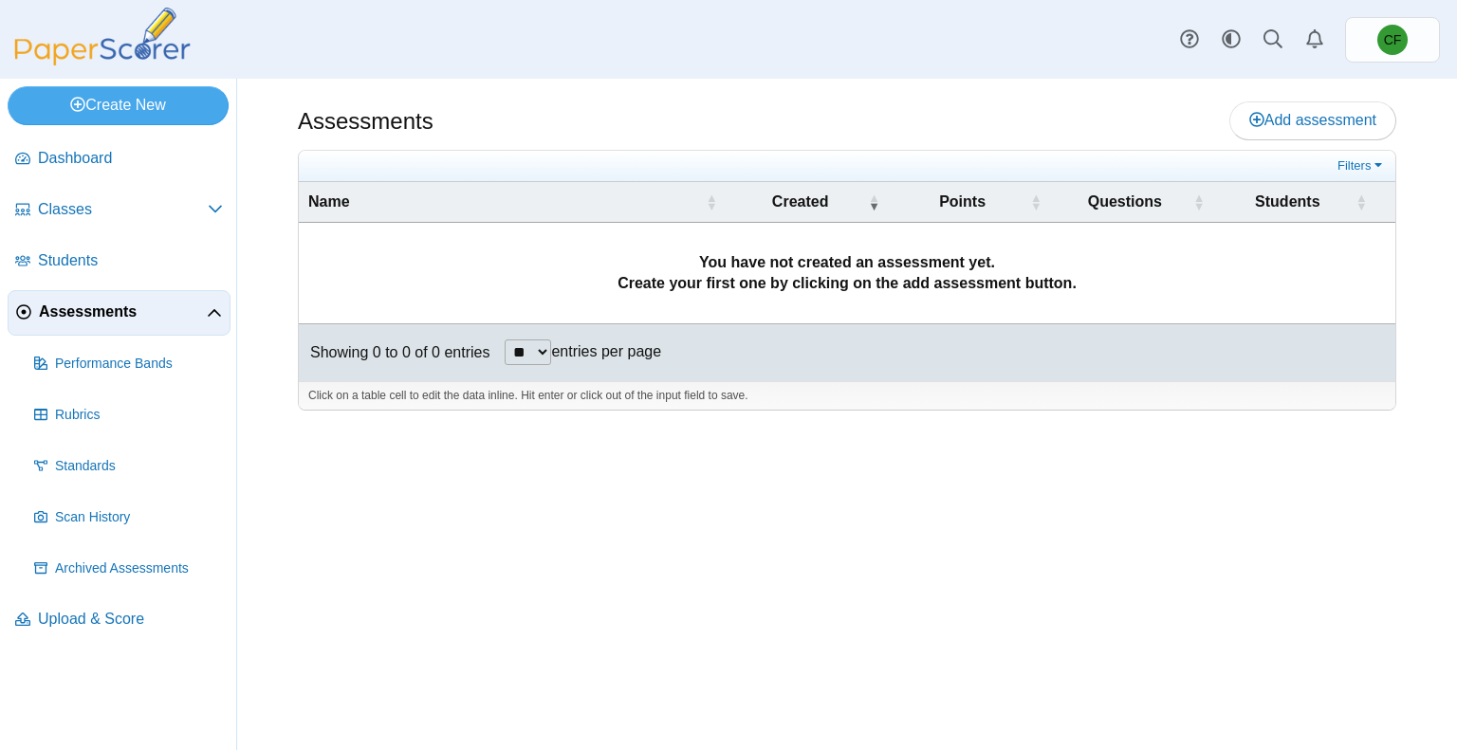
click at [102, 311] on span "Assessments" at bounding box center [123, 312] width 168 height 21
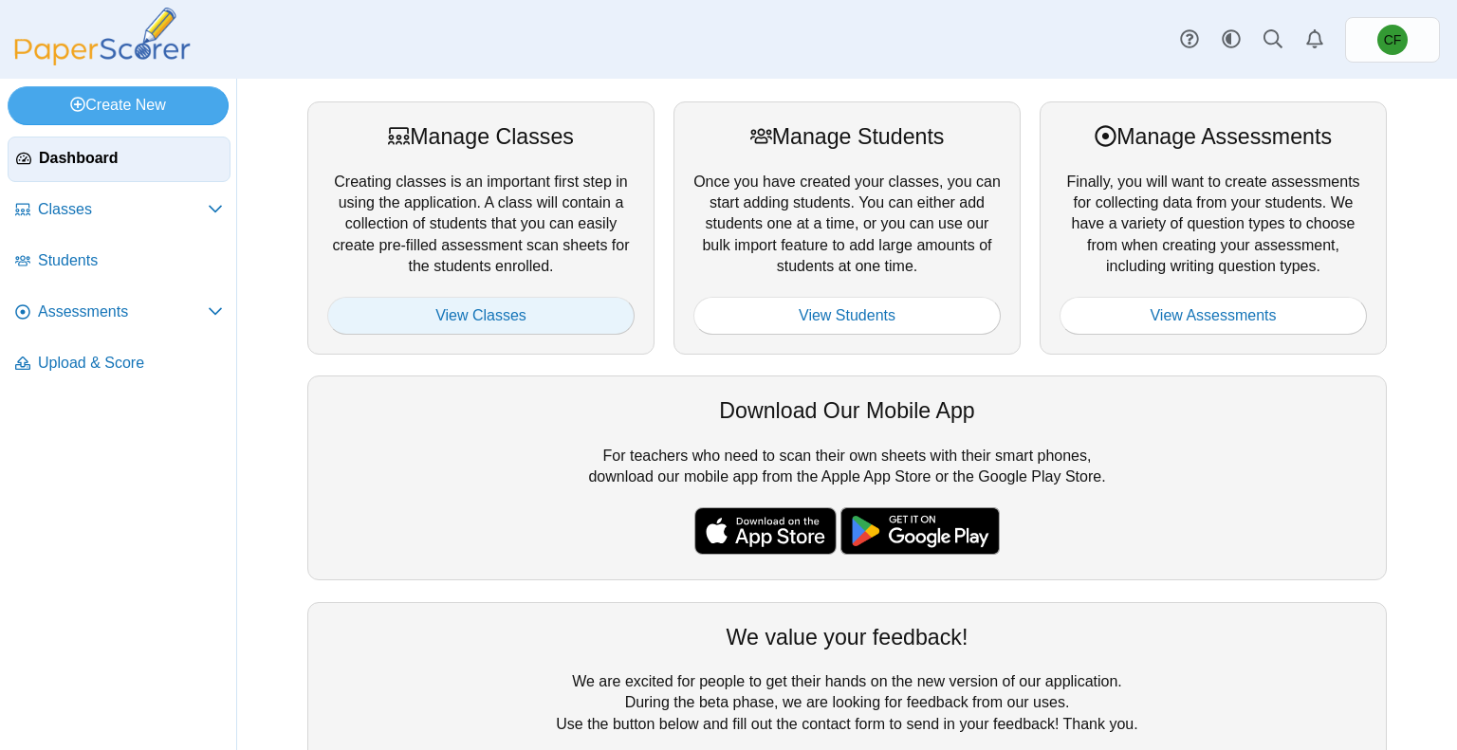
click at [447, 320] on link "View Classes" at bounding box center [480, 316] width 307 height 38
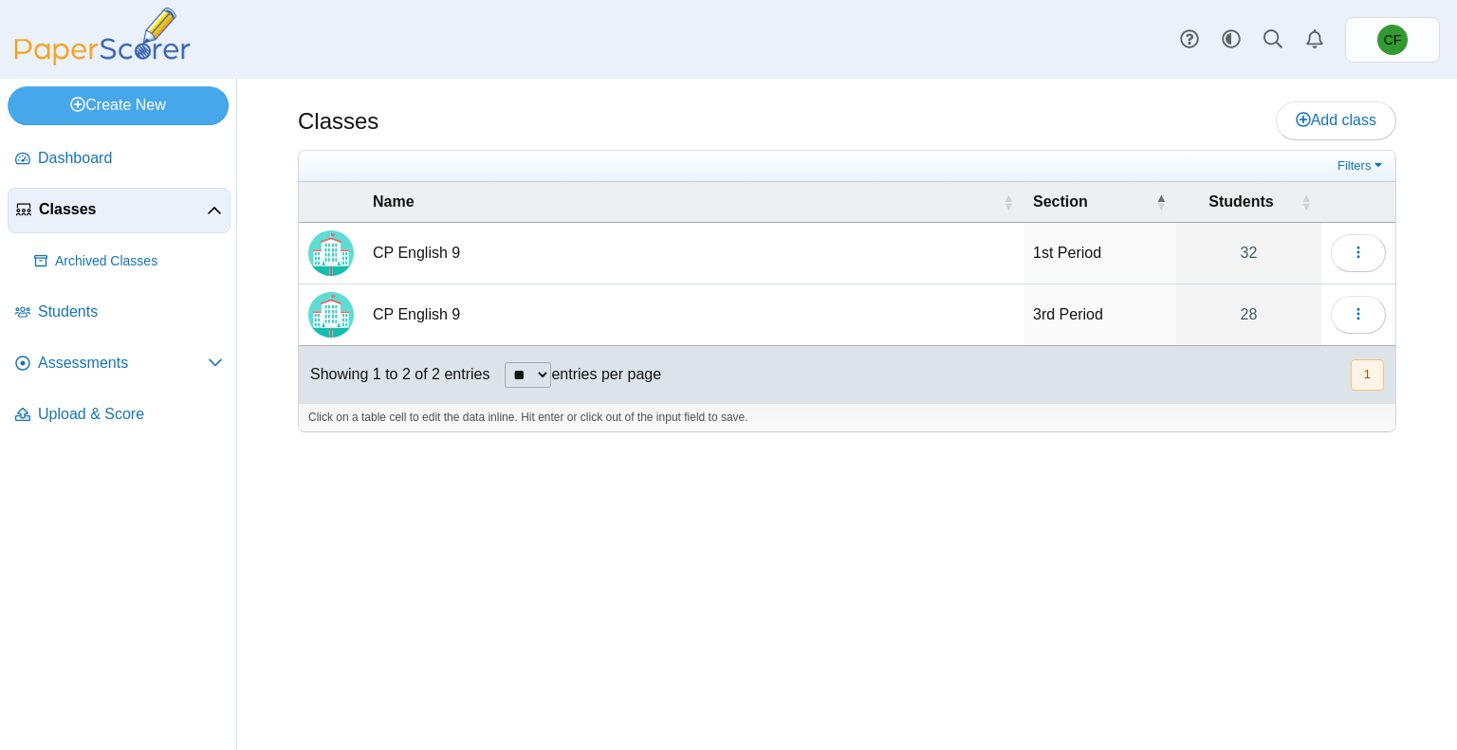
click at [537, 716] on div "Classes Add class Filters 32" at bounding box center [847, 415] width 1220 height 672
